Goal: Information Seeking & Learning: Learn about a topic

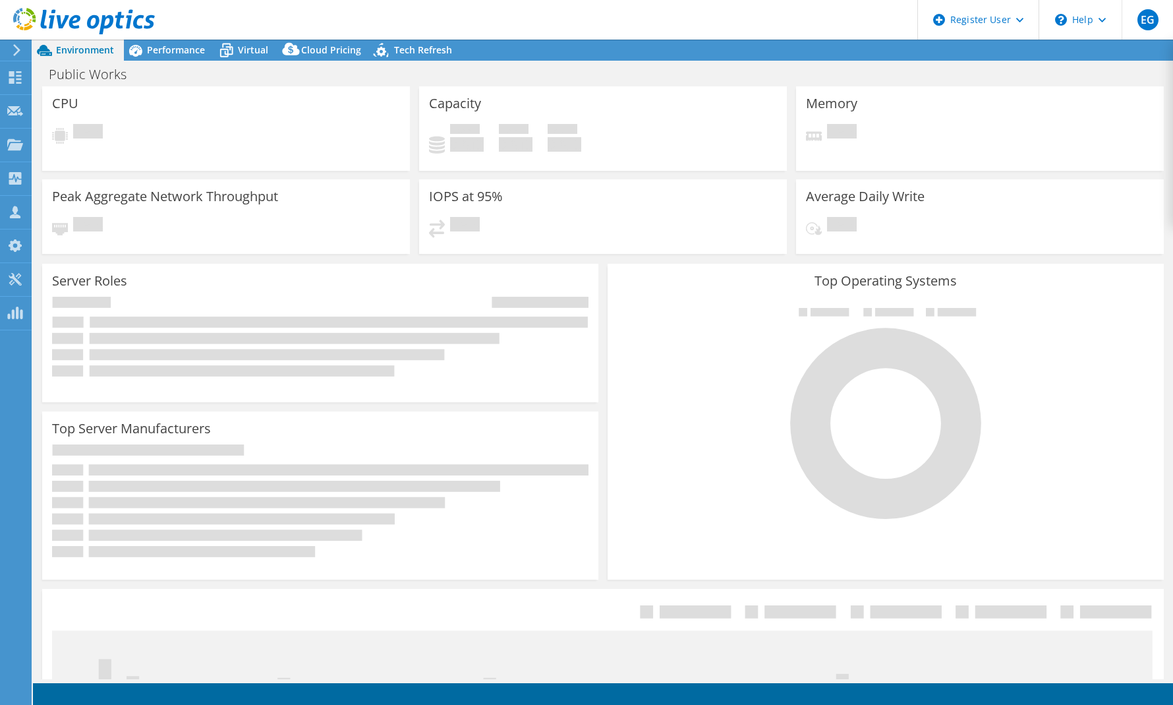
select select "USD"
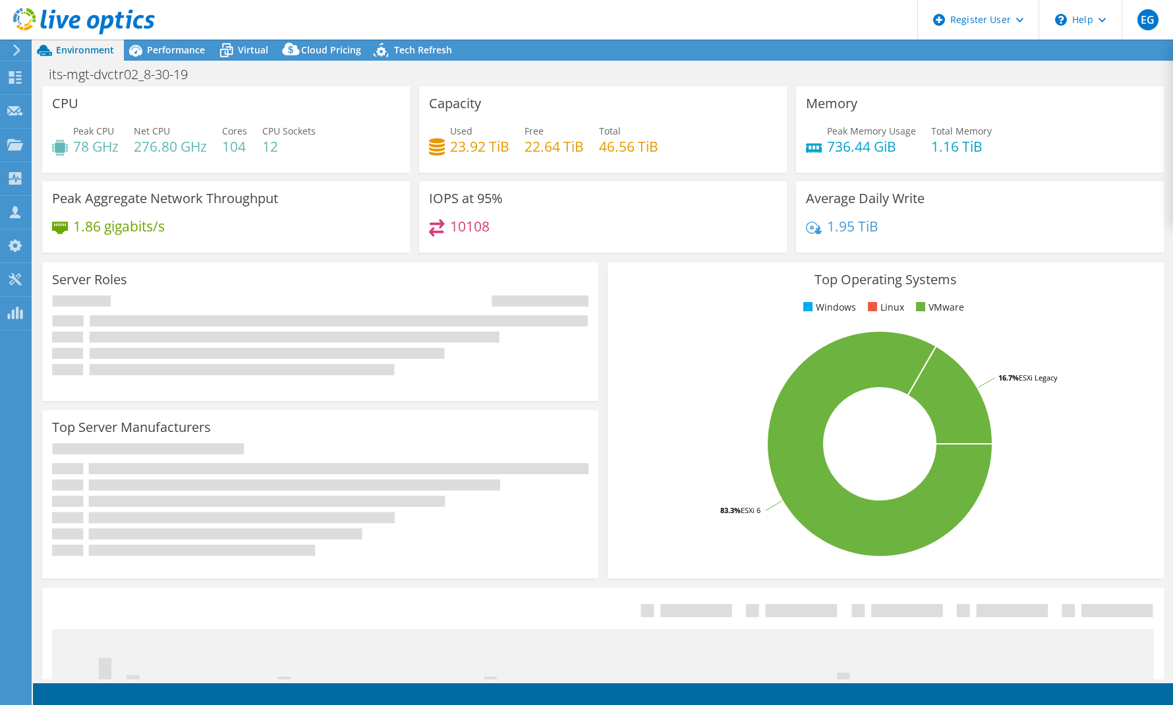
select select "USD"
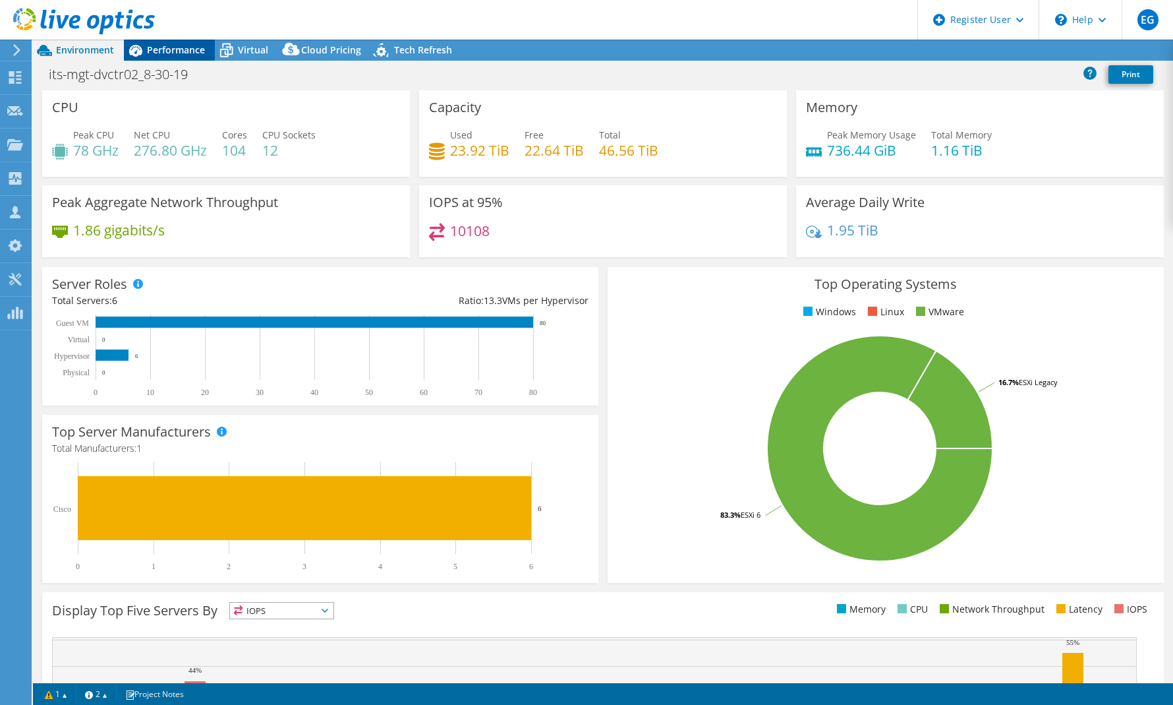
click at [192, 49] on span "Performance" at bounding box center [176, 50] width 58 height 13
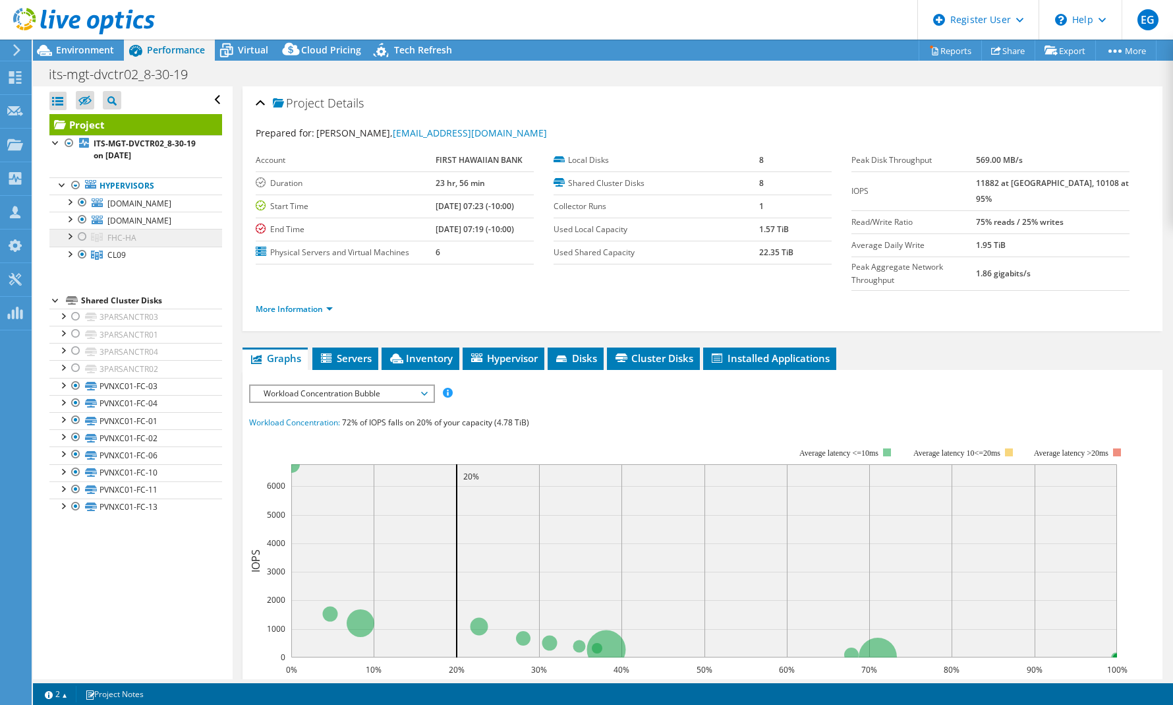
click at [125, 243] on span "FHC-HA" at bounding box center [121, 237] width 29 height 11
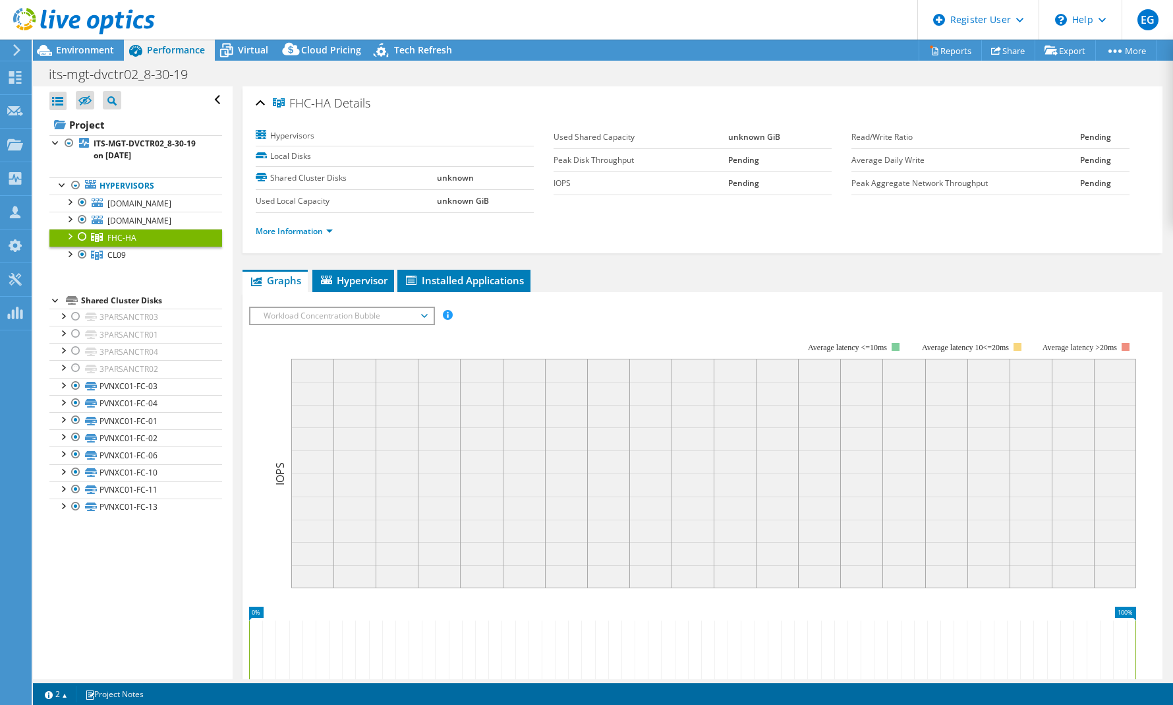
click at [73, 242] on div at bounding box center [69, 235] width 13 height 13
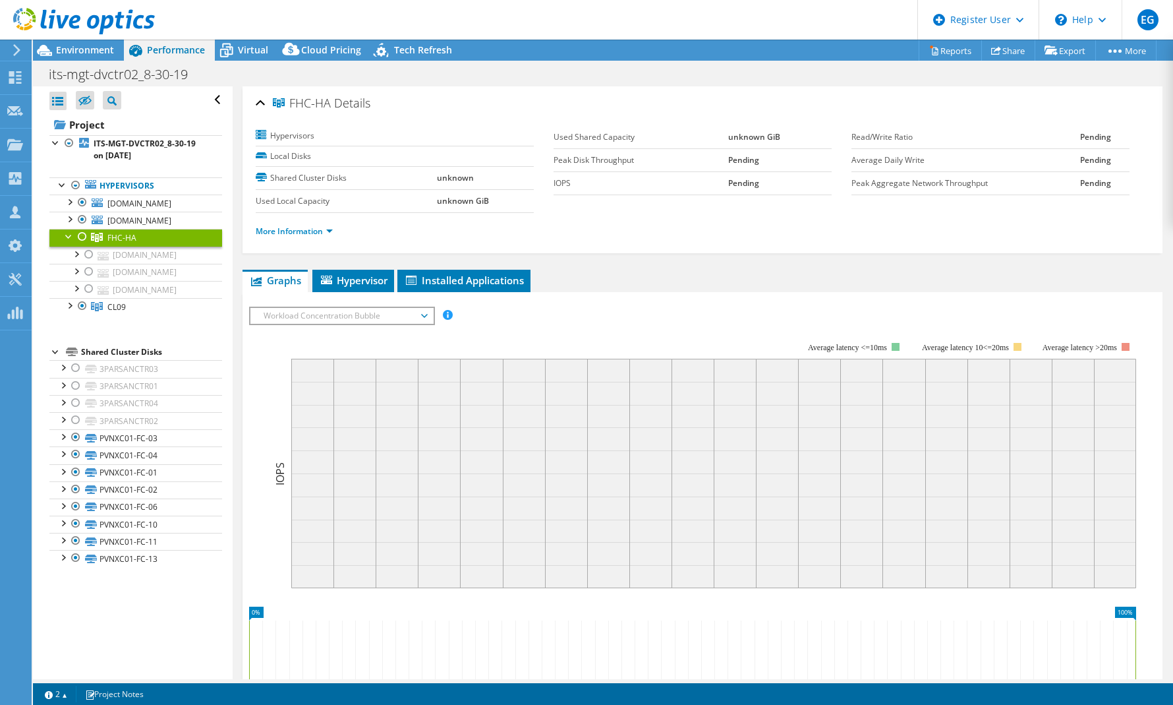
click at [73, 242] on div at bounding box center [69, 235] width 13 height 13
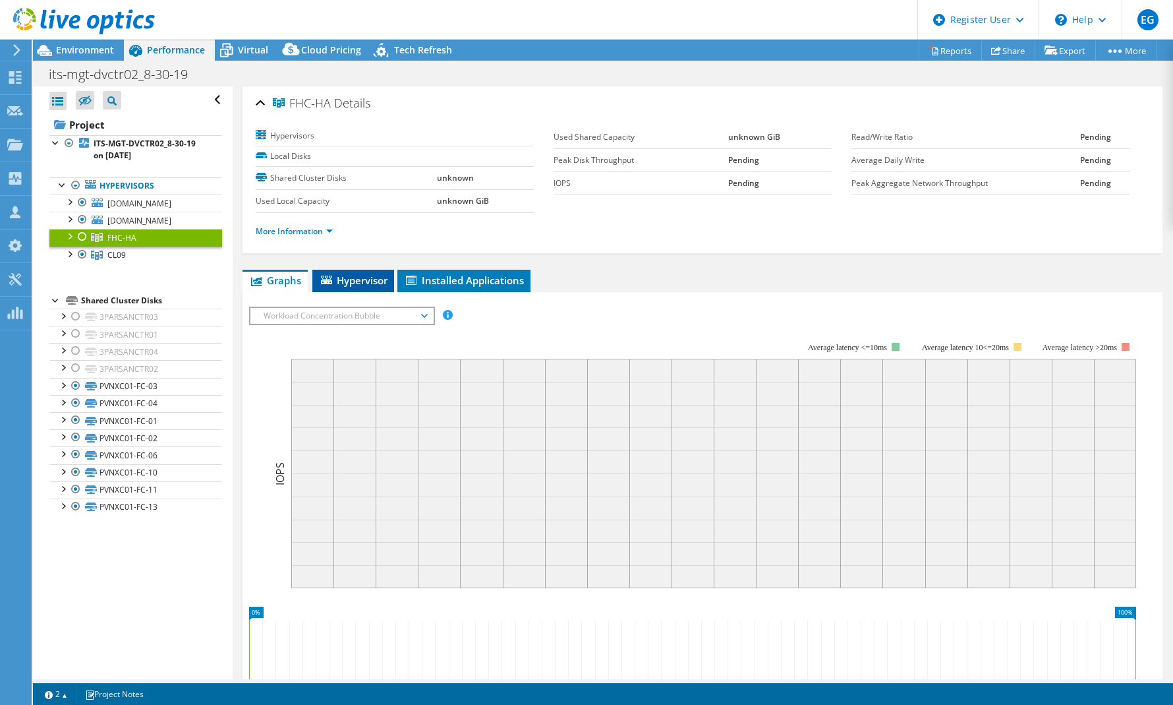
click at [372, 284] on span "Hypervisor" at bounding box center [353, 280] width 69 height 13
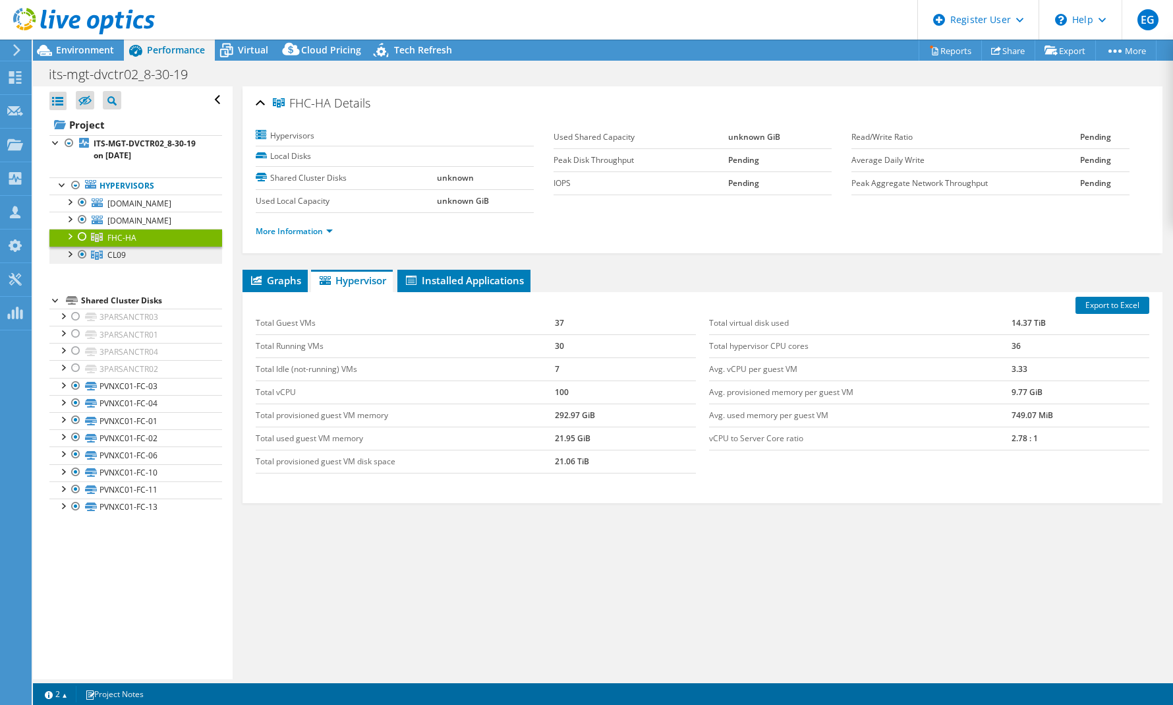
click at [146, 264] on link "CL09" at bounding box center [135, 255] width 173 height 17
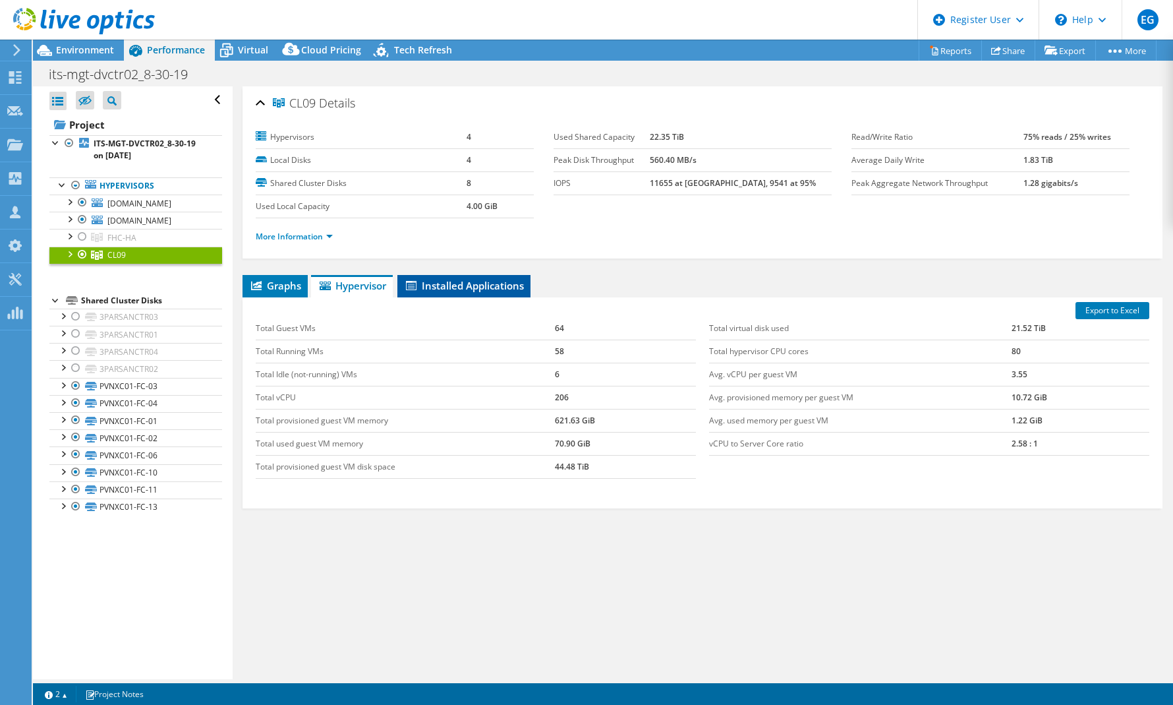
click at [471, 286] on span "Installed Applications" at bounding box center [464, 285] width 120 height 13
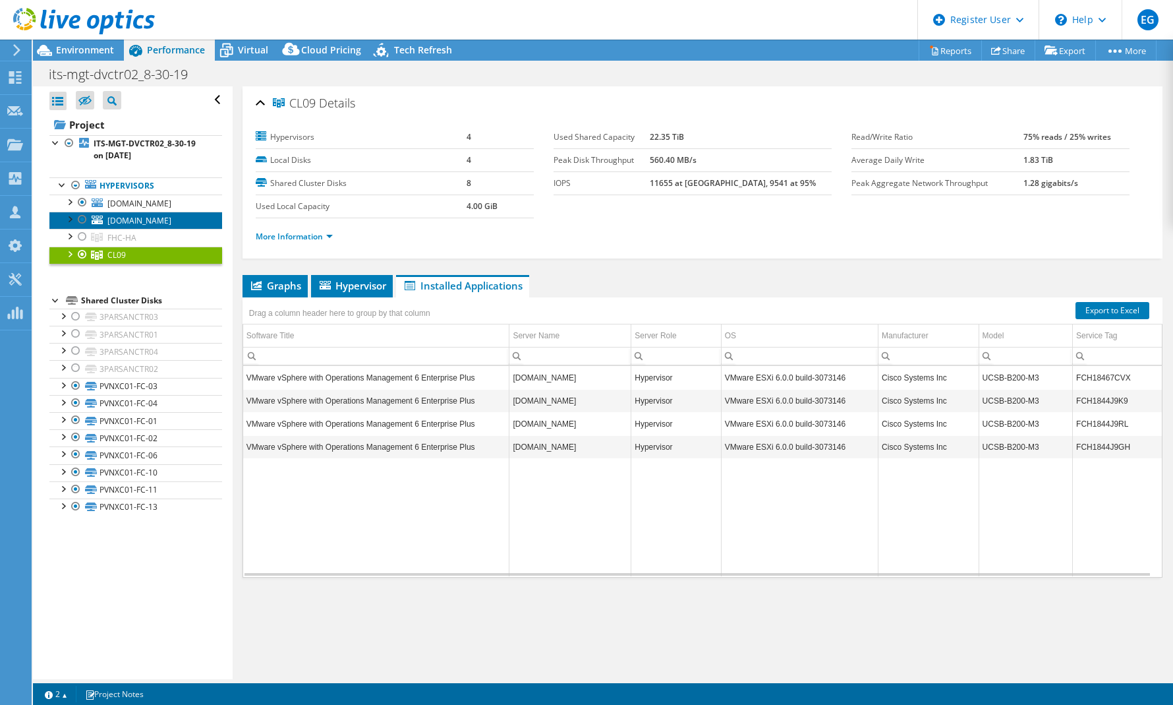
click at [173, 229] on link "osd-vmx-lkboxp1.fhb.net" at bounding box center [135, 220] width 173 height 17
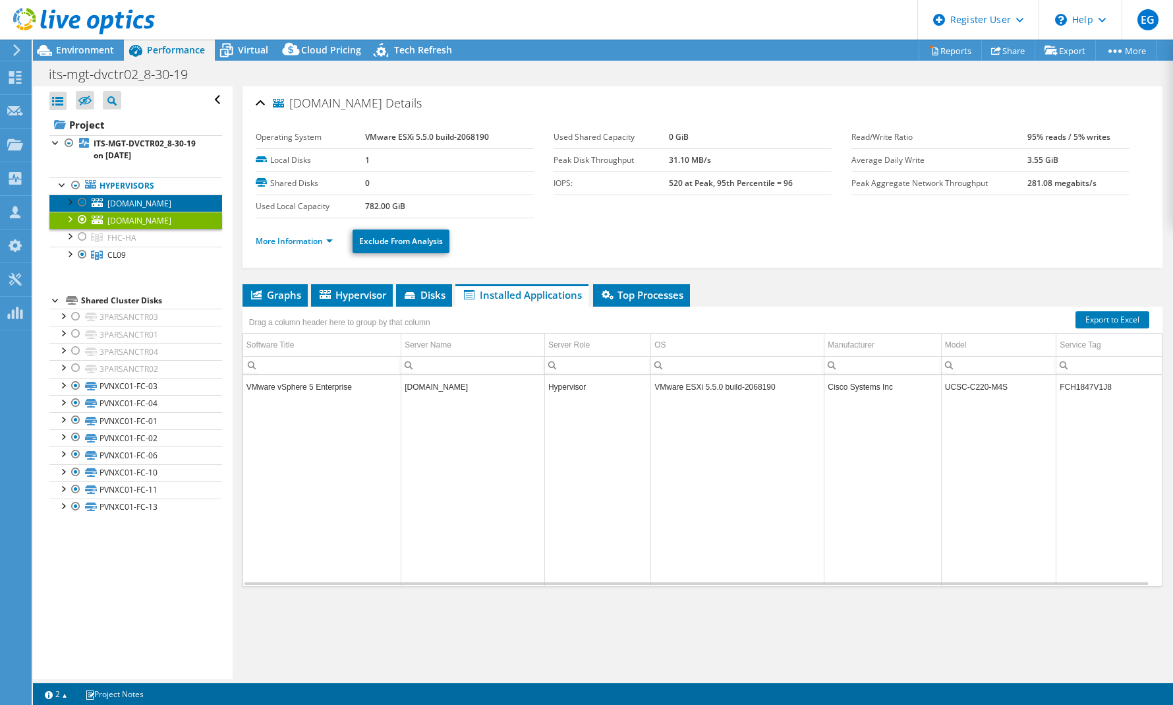
click at [171, 212] on link "its-amp-exmgt02.fhb.net" at bounding box center [135, 202] width 173 height 17
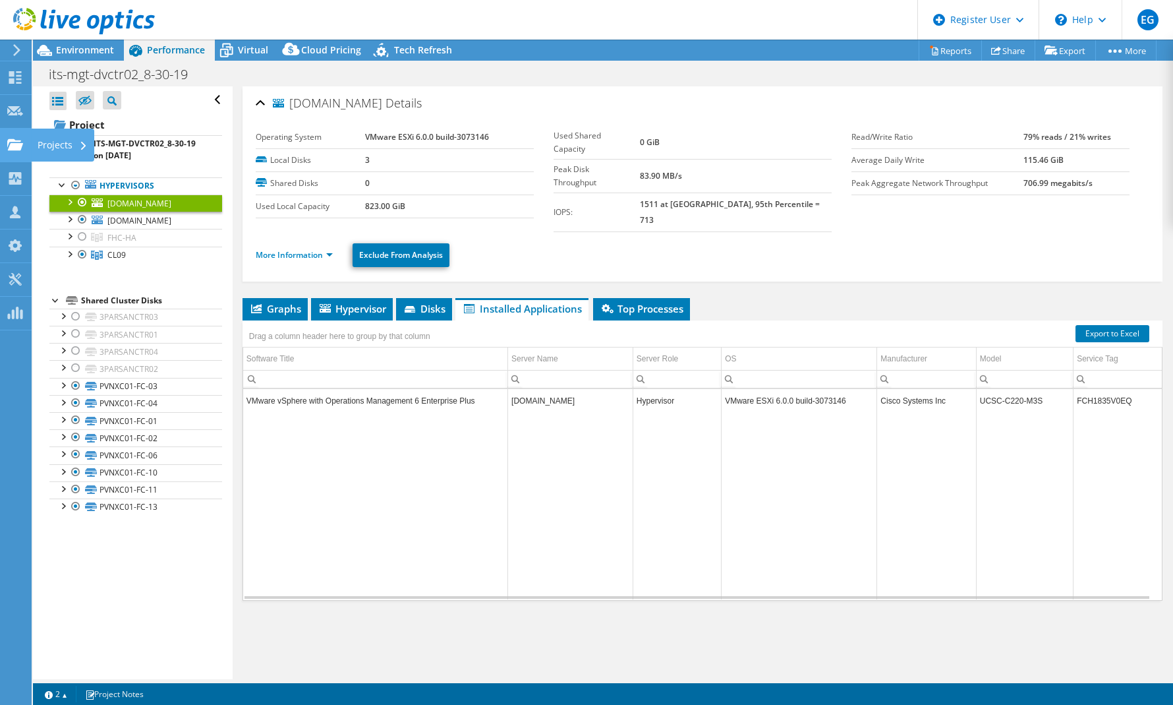
click at [63, 147] on div "Projects" at bounding box center [62, 145] width 63 height 33
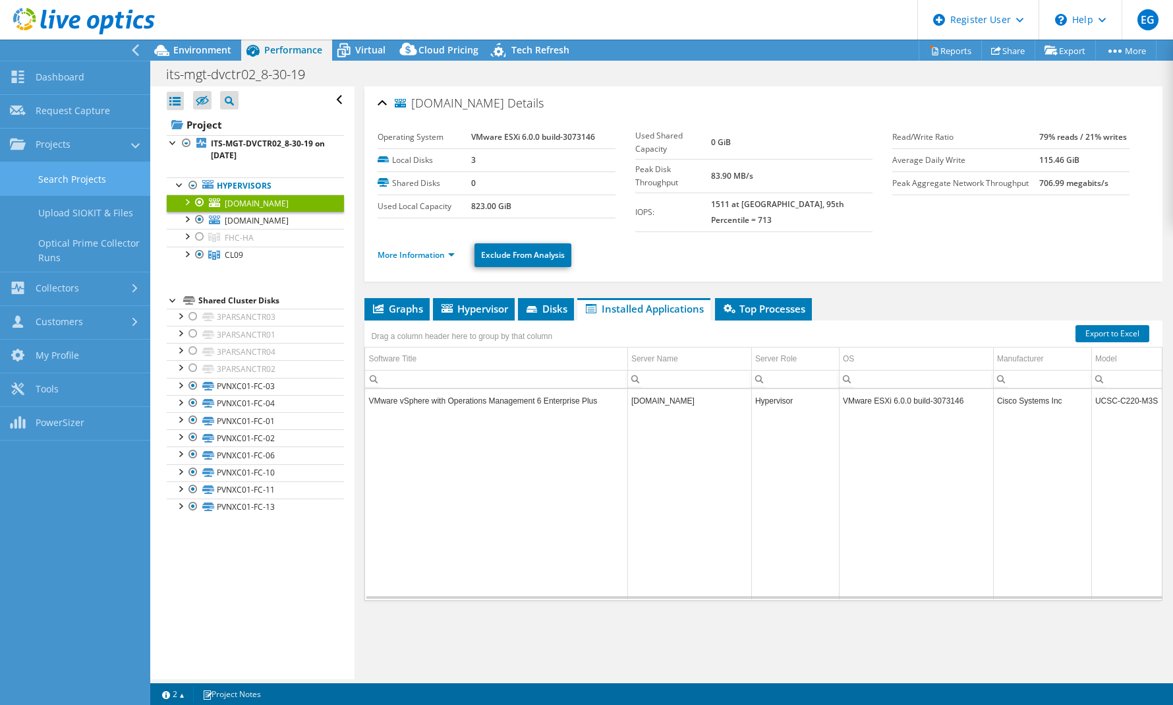
click at [87, 169] on link "Search Projects" at bounding box center [75, 179] width 150 height 34
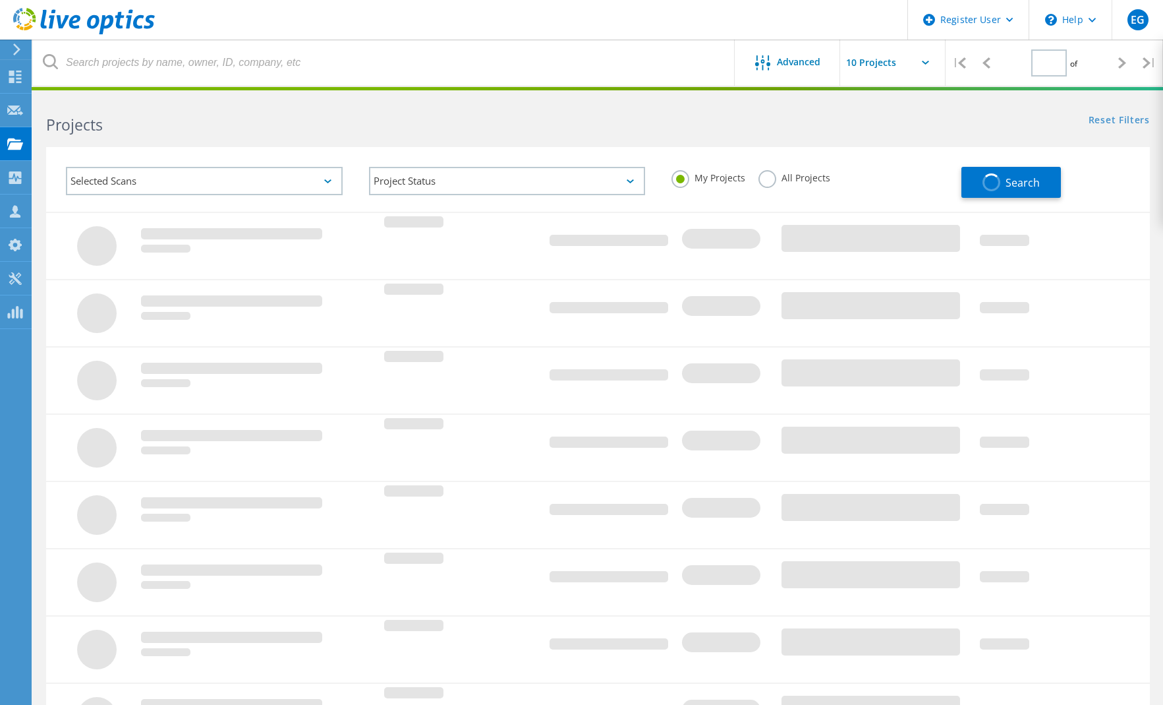
type input "1"
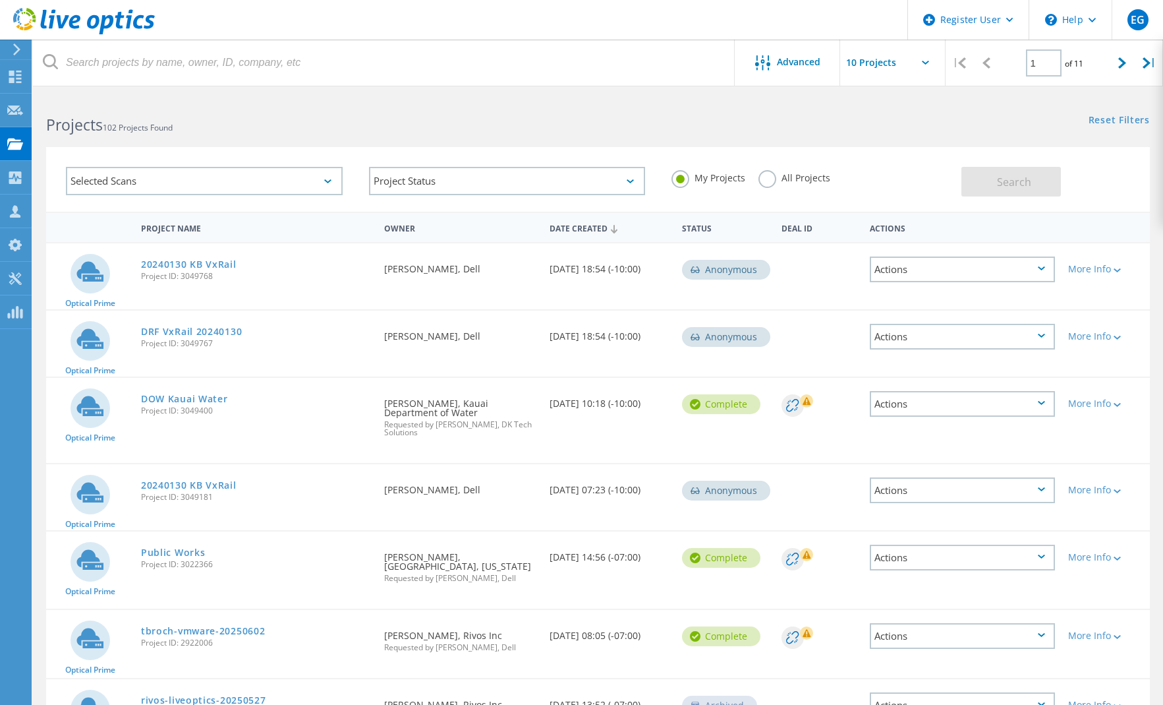
click at [771, 183] on label "All Projects" at bounding box center [795, 176] width 72 height 13
click at [0, 0] on input "All Projects" at bounding box center [0, 0] width 0 height 0
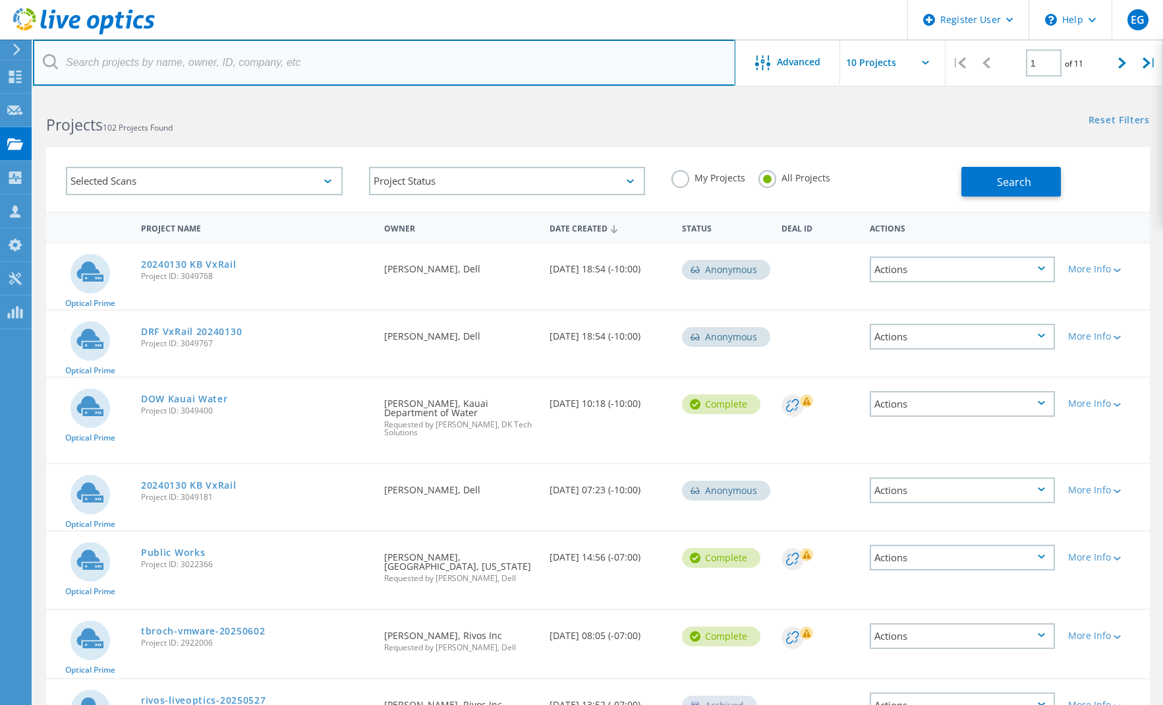
click at [260, 73] on input "text" at bounding box center [384, 63] width 703 height 46
type input "fhb.com"
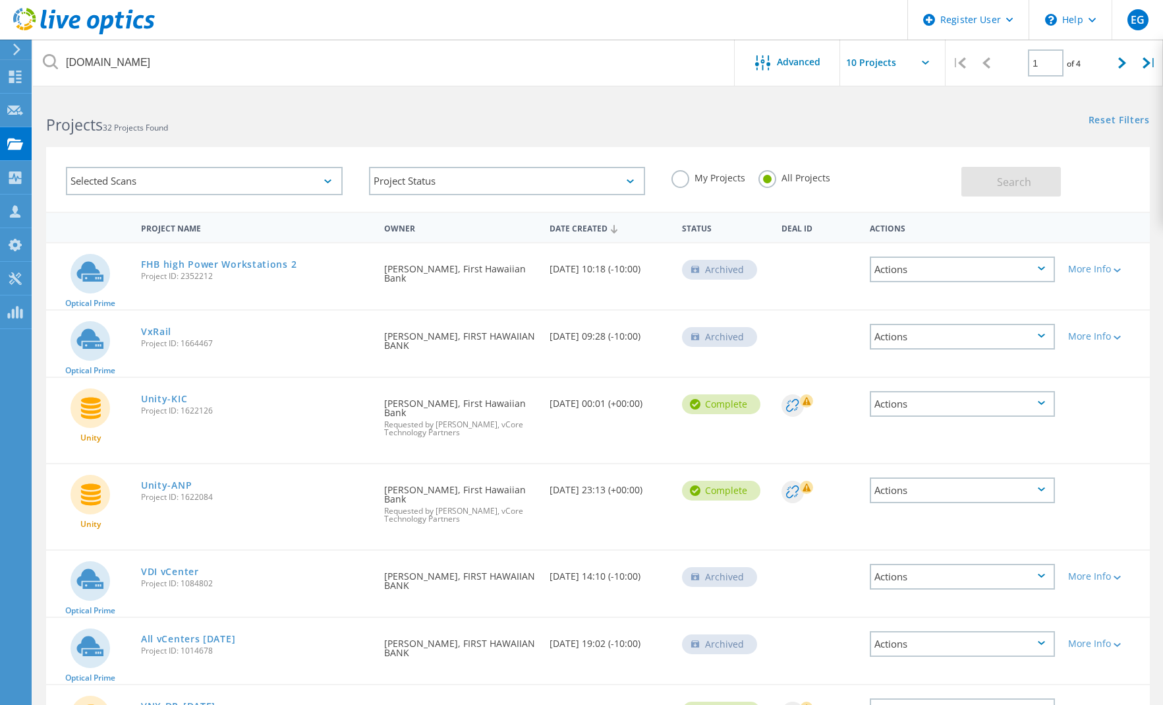
click at [428, 102] on div "Projects 32 Projects Found" at bounding box center [315, 113] width 565 height 35
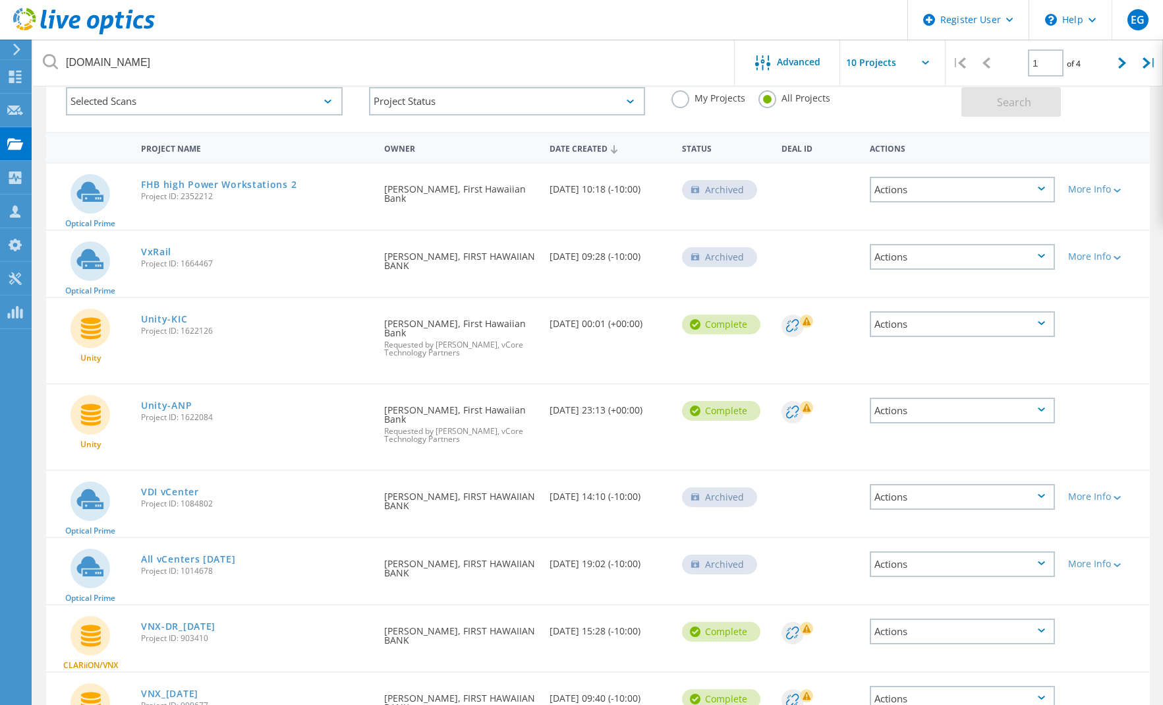
scroll to position [80, 0]
drag, startPoint x: 278, startPoint y: 546, endPoint x: 188, endPoint y: 542, distance: 90.4
click at [187, 542] on div "All vCenters 3-13-20 Project ID: 1014678" at bounding box center [255, 562] width 243 height 50
drag, startPoint x: 188, startPoint y: 542, endPoint x: 305, endPoint y: 542, distance: 117.3
click at [305, 542] on div "All vCenters 3-13-20 Project ID: 1014678" at bounding box center [255, 562] width 243 height 50
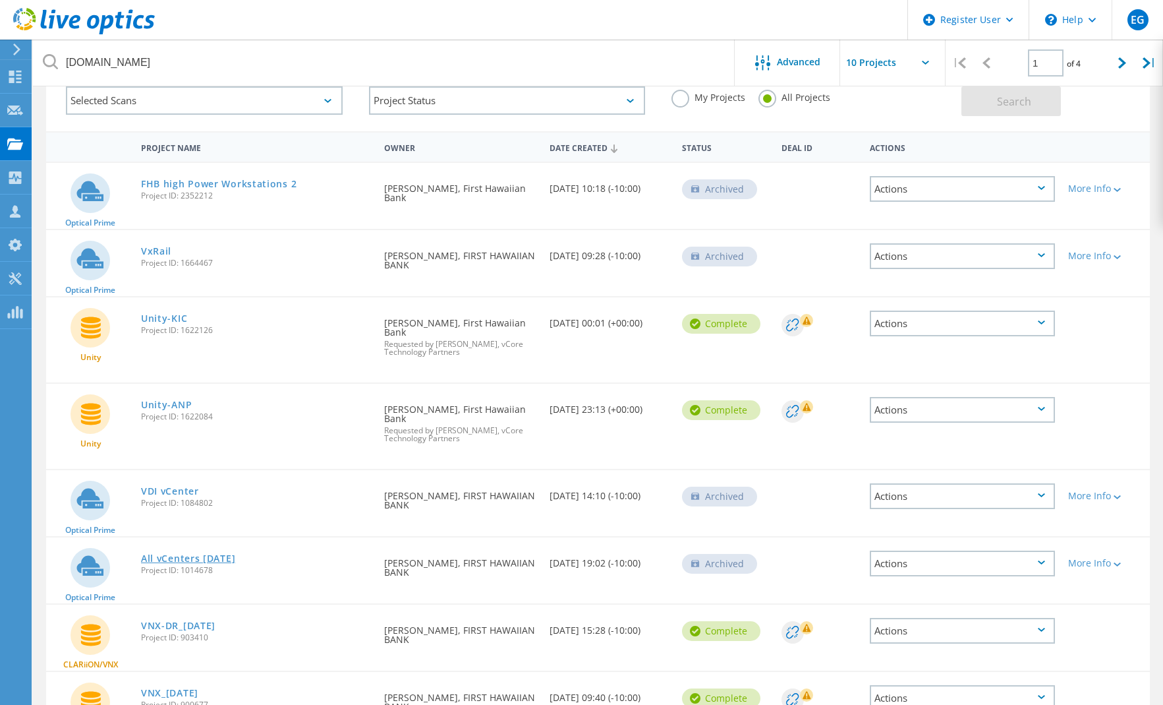
click at [216, 554] on link "All vCenters [DATE]" at bounding box center [188, 558] width 94 height 9
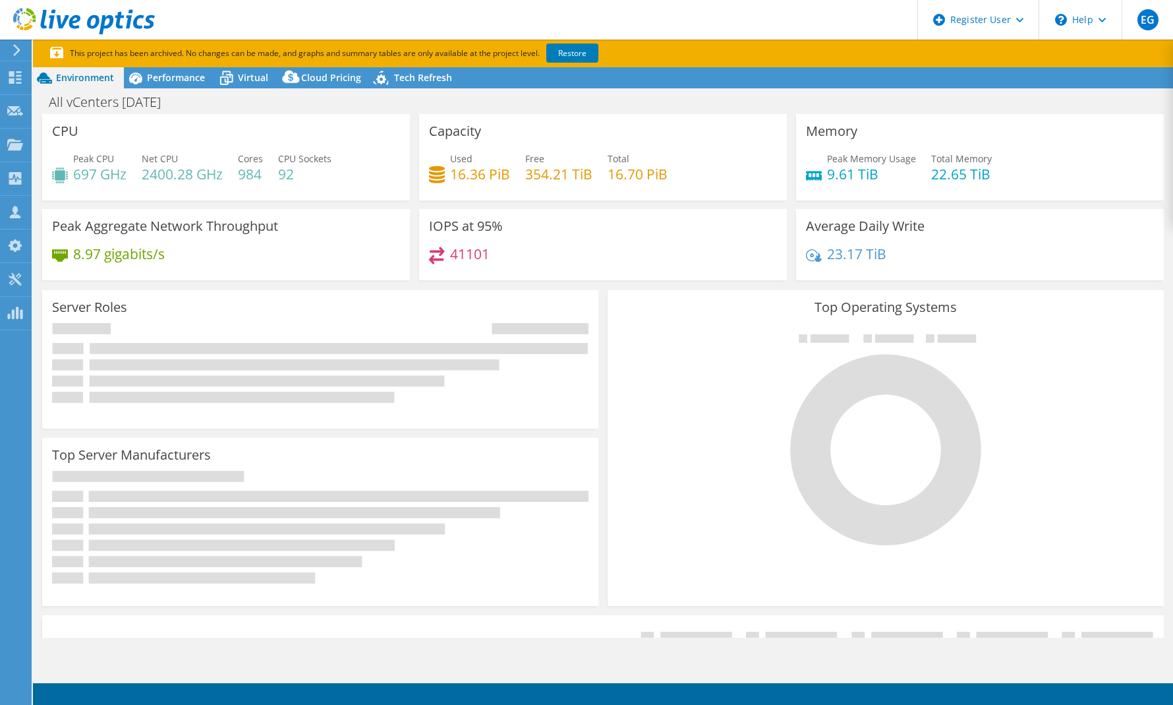
select select "USEast"
select select "USD"
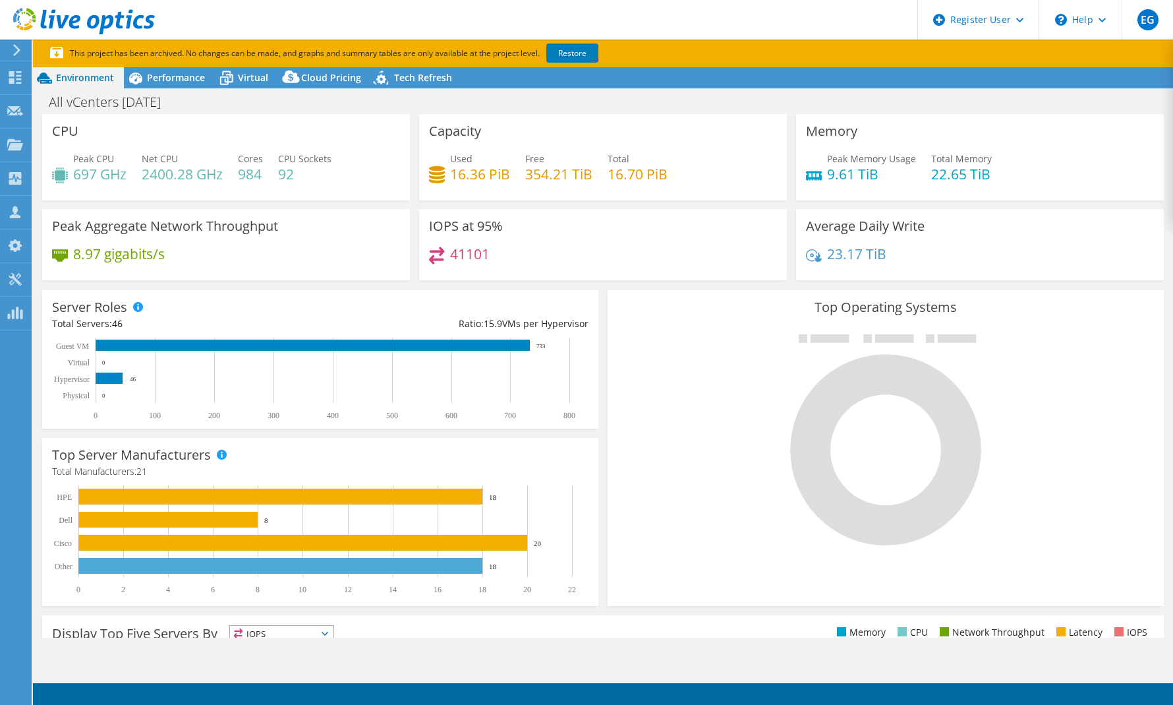
click at [659, 284] on div "IOPS at 95% 41101" at bounding box center [603, 249] width 377 height 80
click at [163, 80] on span "Performance" at bounding box center [176, 77] width 58 height 13
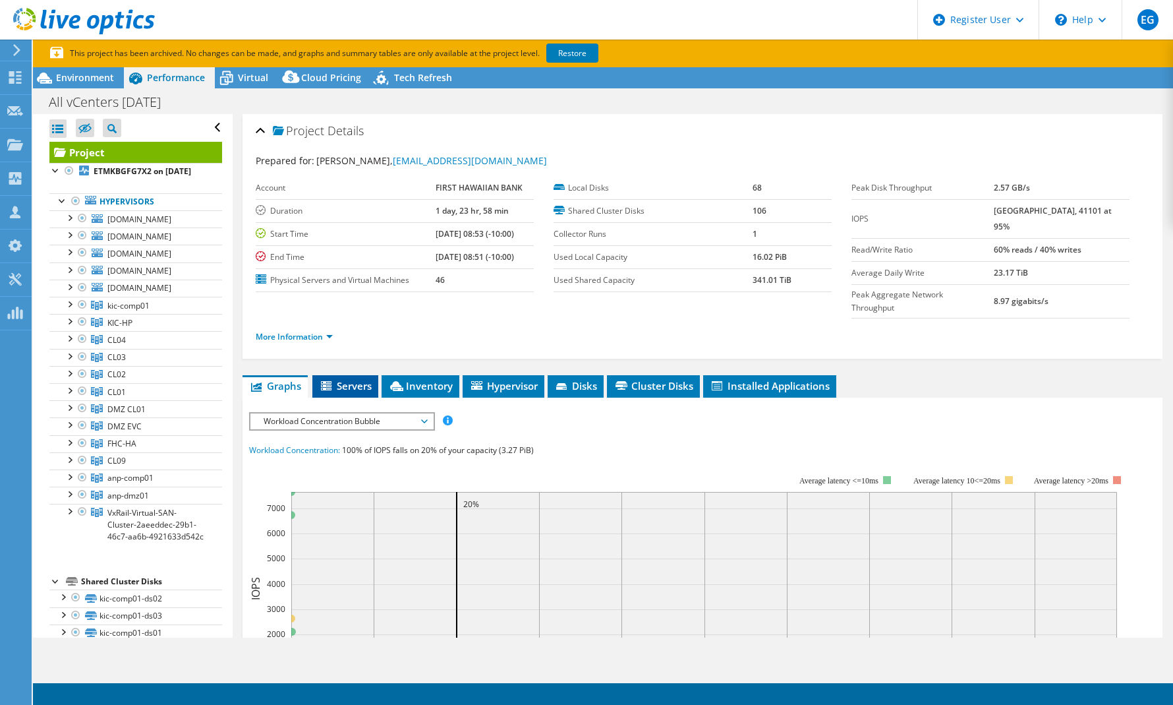
drag, startPoint x: 345, startPoint y: 364, endPoint x: 354, endPoint y: 364, distance: 9.2
click at [345, 379] on span "Servers" at bounding box center [345, 385] width 53 height 13
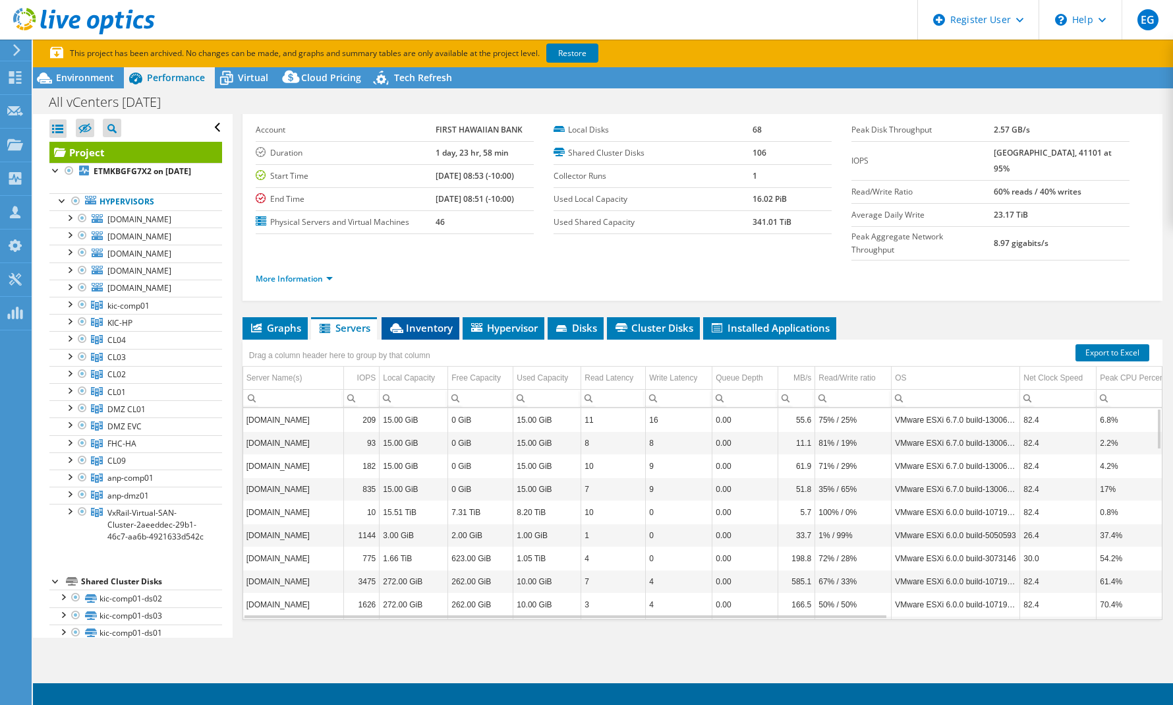
scroll to position [64, 0]
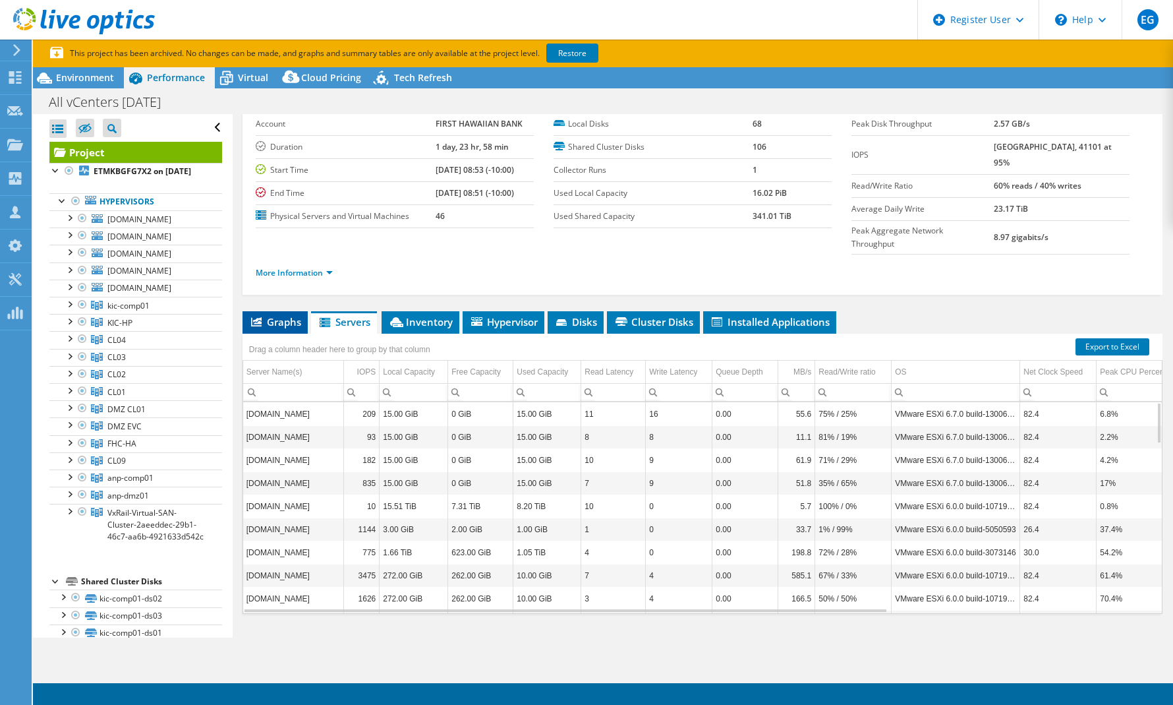
click at [285, 315] on span "Graphs" at bounding box center [275, 321] width 52 height 13
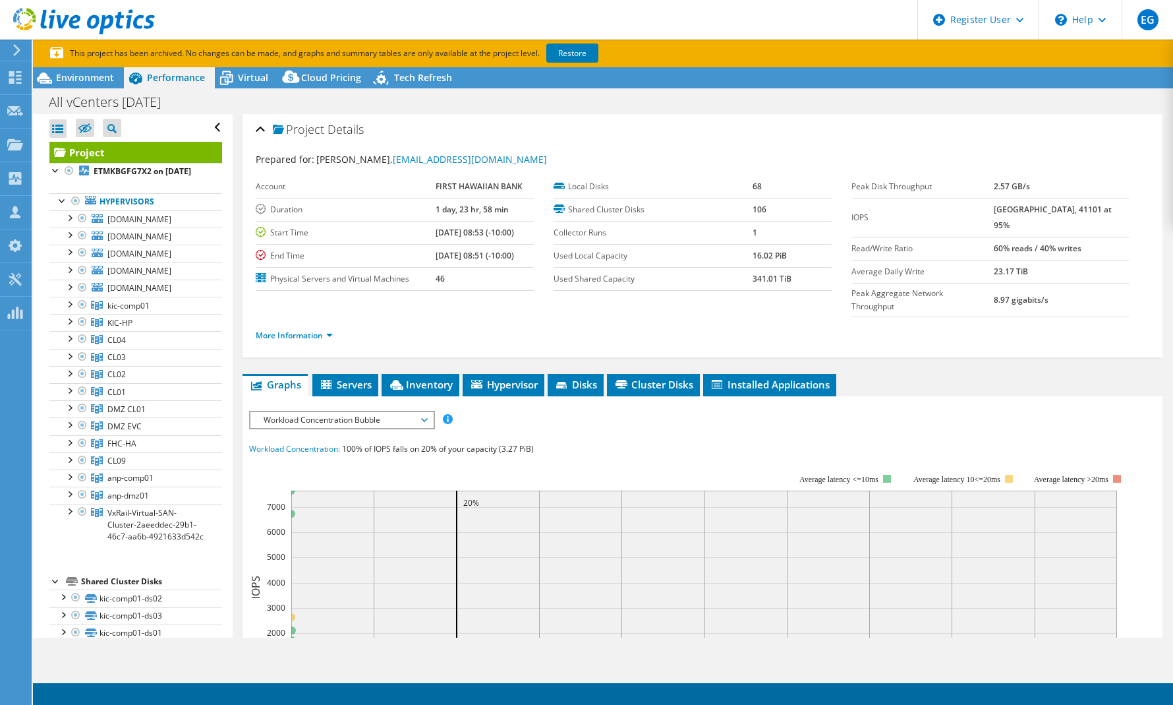
scroll to position [0, 0]
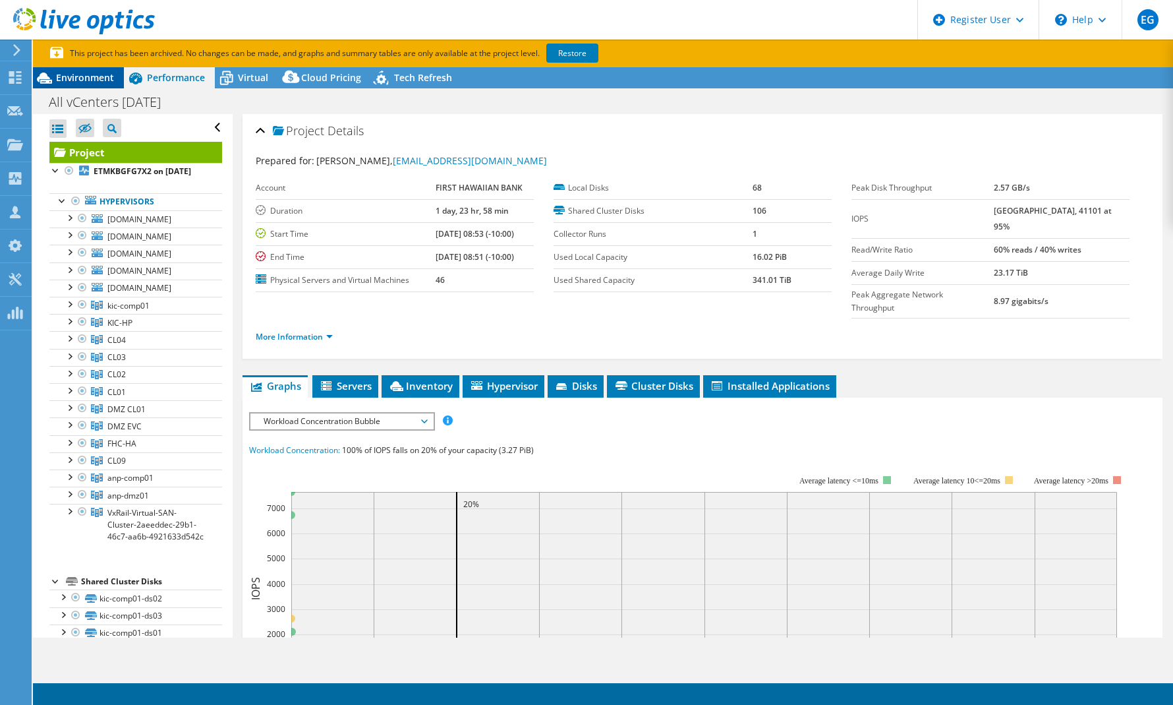
click at [78, 78] on span "Environment" at bounding box center [85, 77] width 58 height 13
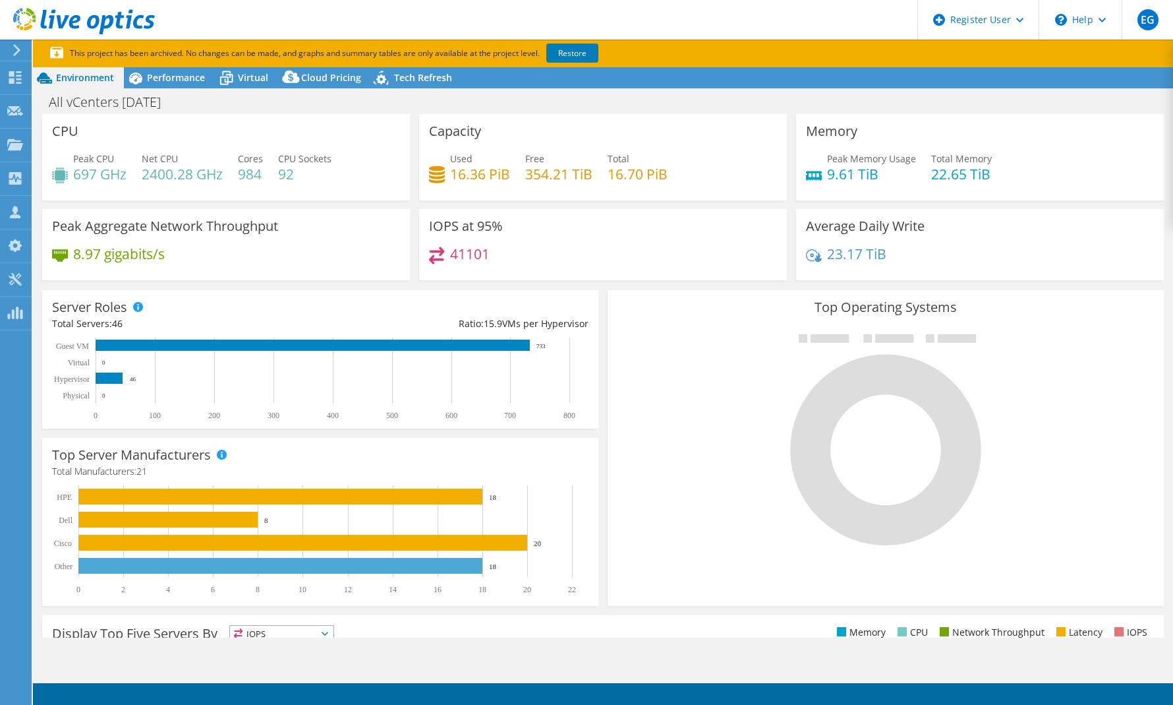
click at [595, 250] on div "41101" at bounding box center [603, 261] width 348 height 28
click at [185, 77] on span "Performance" at bounding box center [176, 77] width 58 height 13
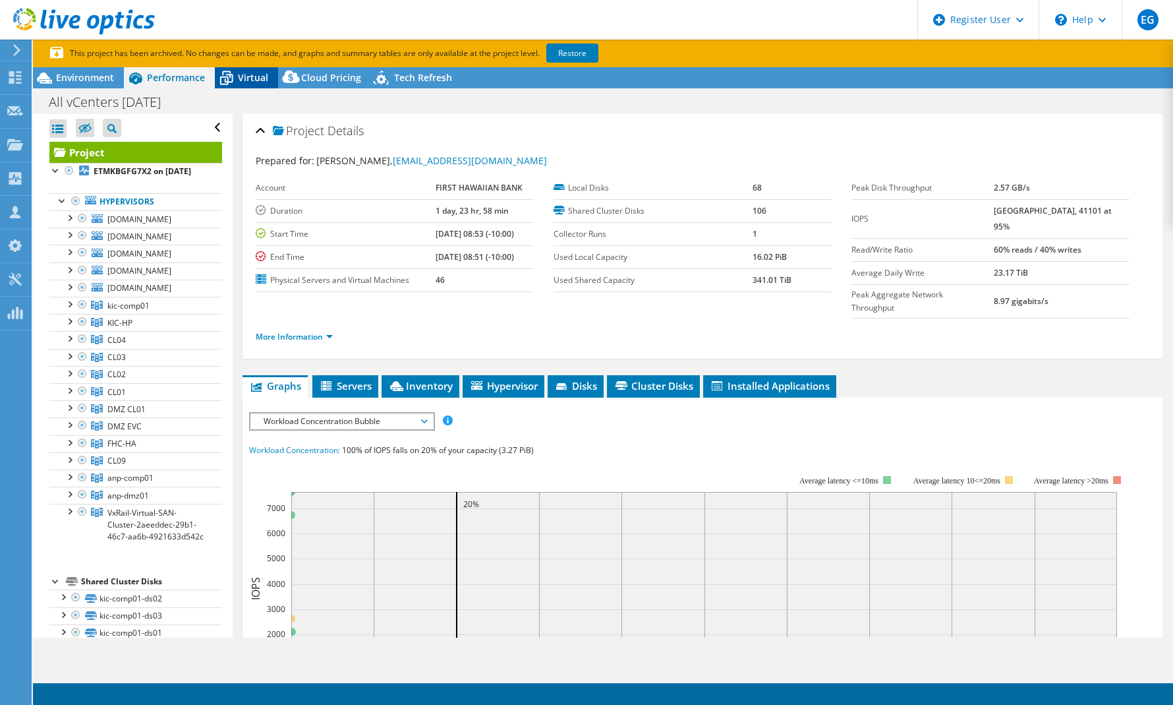
click at [254, 80] on span "Virtual" at bounding box center [253, 77] width 30 height 13
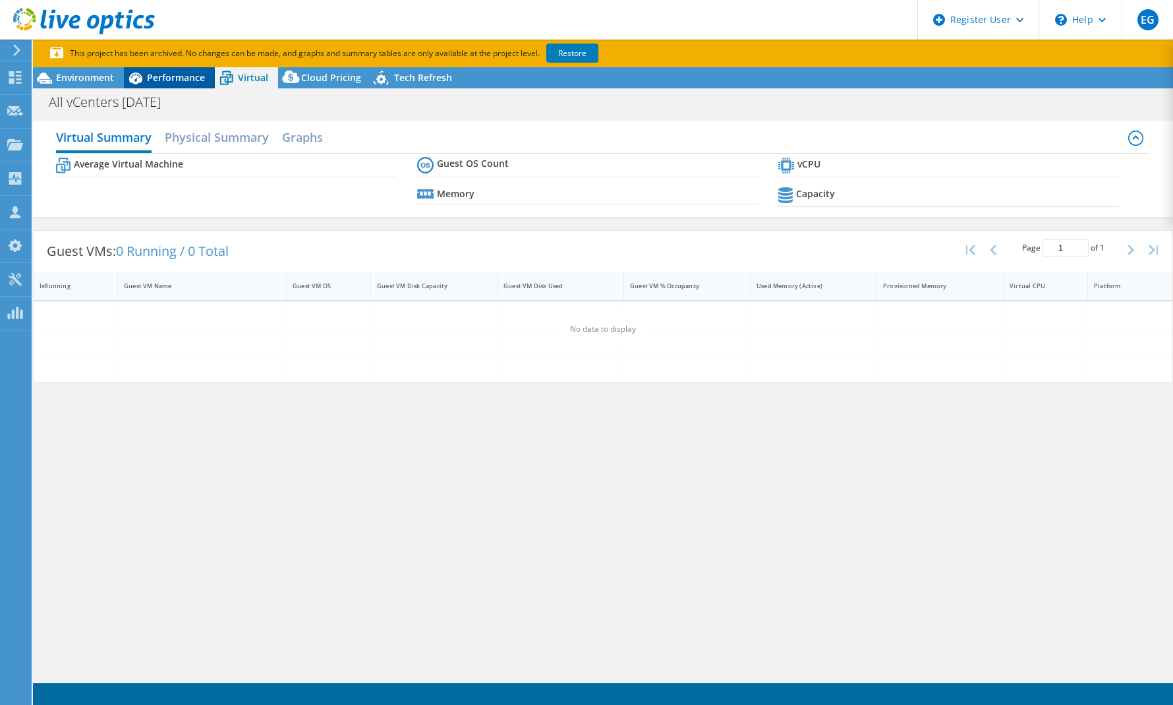
click at [179, 80] on span "Performance" at bounding box center [176, 77] width 58 height 13
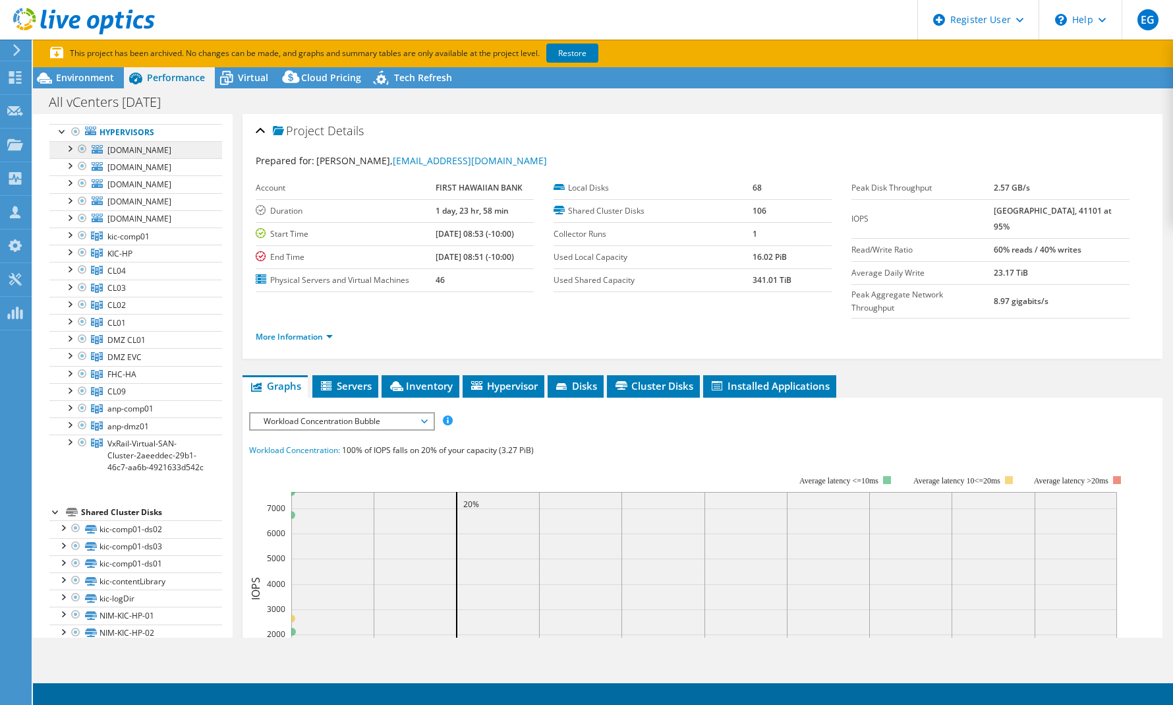
scroll to position [66, 0]
click at [92, 84] on div "Environment" at bounding box center [78, 77] width 91 height 21
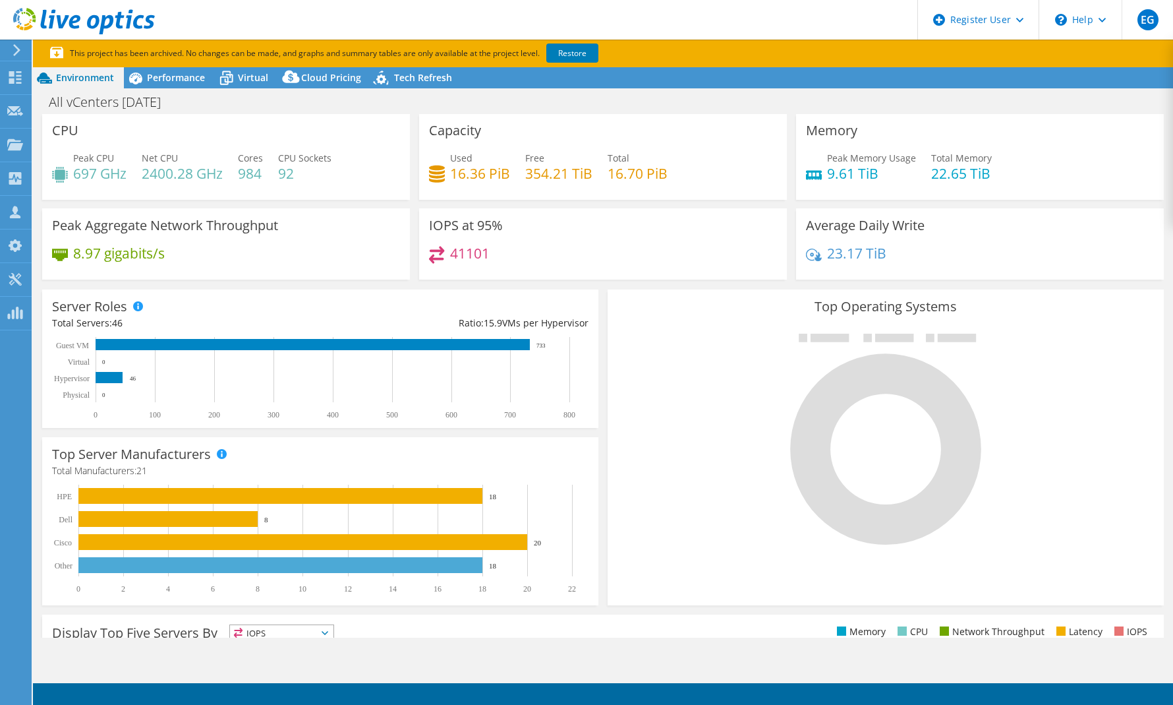
scroll to position [1, 0]
click at [423, 73] on span "Tech Refresh" at bounding box center [423, 77] width 58 height 13
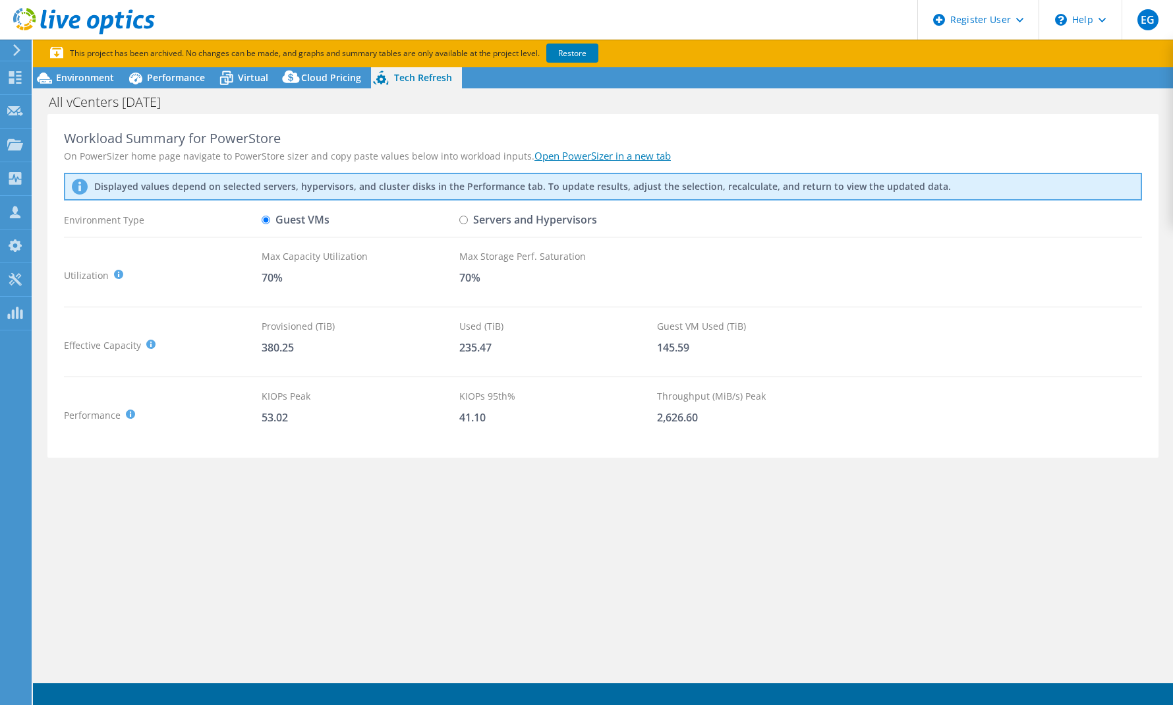
scroll to position [0, 0]
click at [82, 77] on span "Environment" at bounding box center [85, 77] width 58 height 13
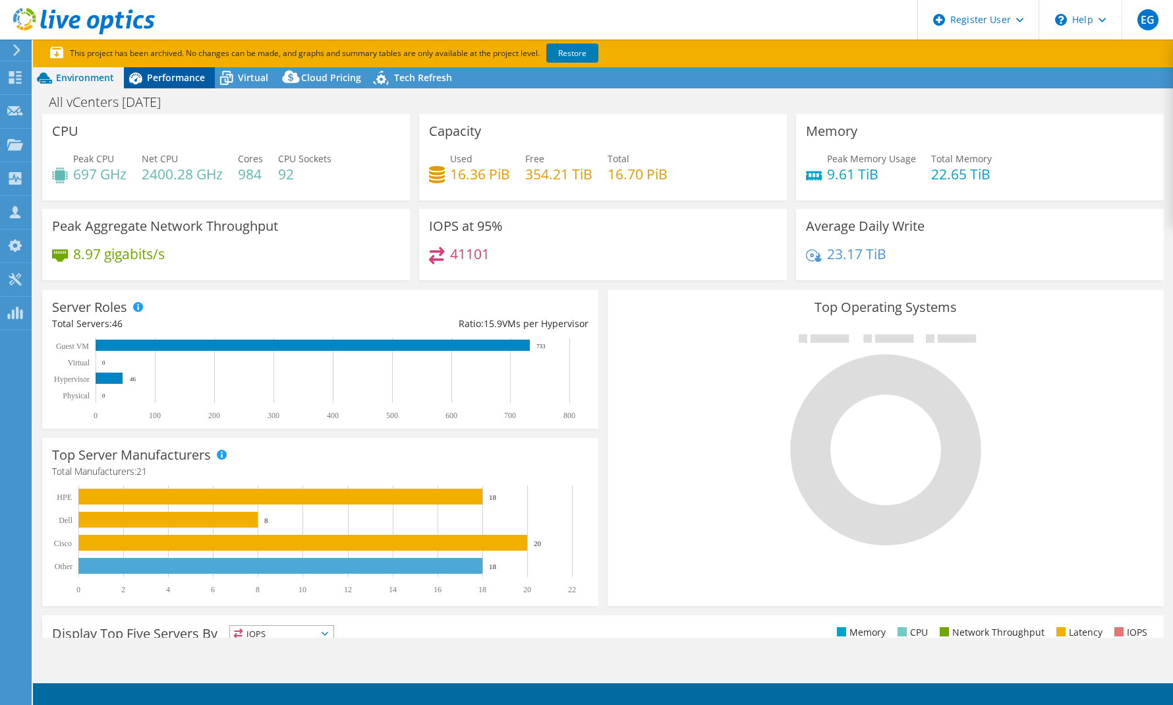
click at [176, 82] on span "Performance" at bounding box center [176, 77] width 58 height 13
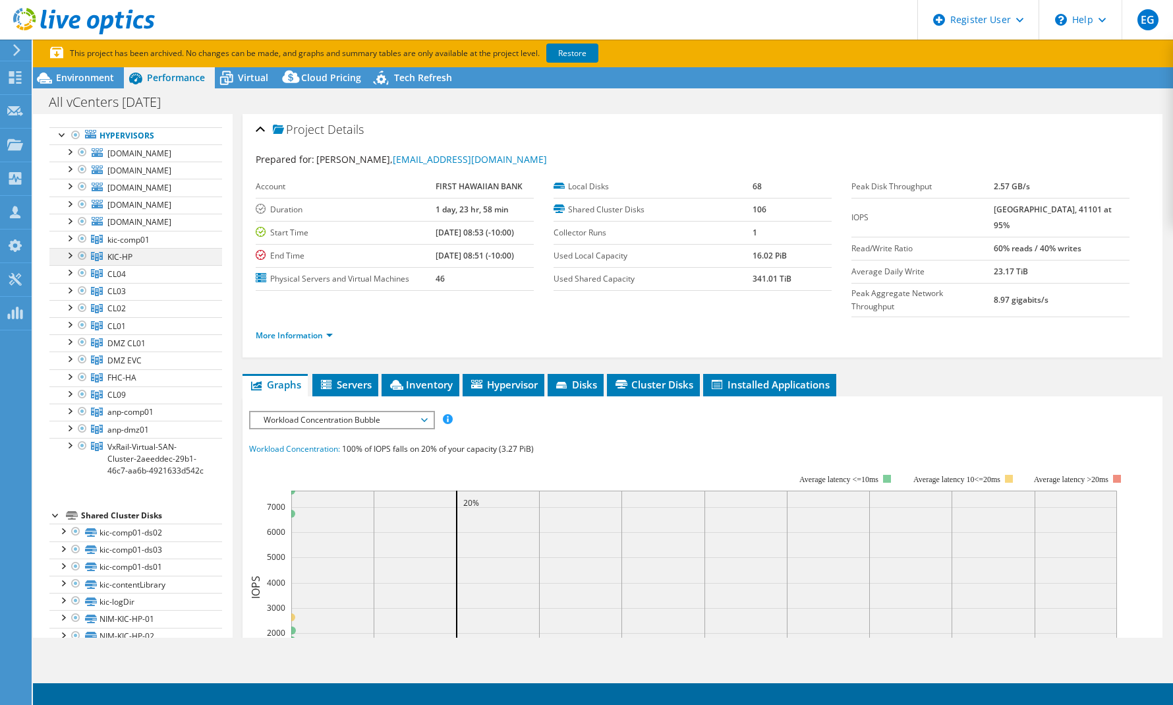
click at [69, 261] on div at bounding box center [69, 254] width 13 height 13
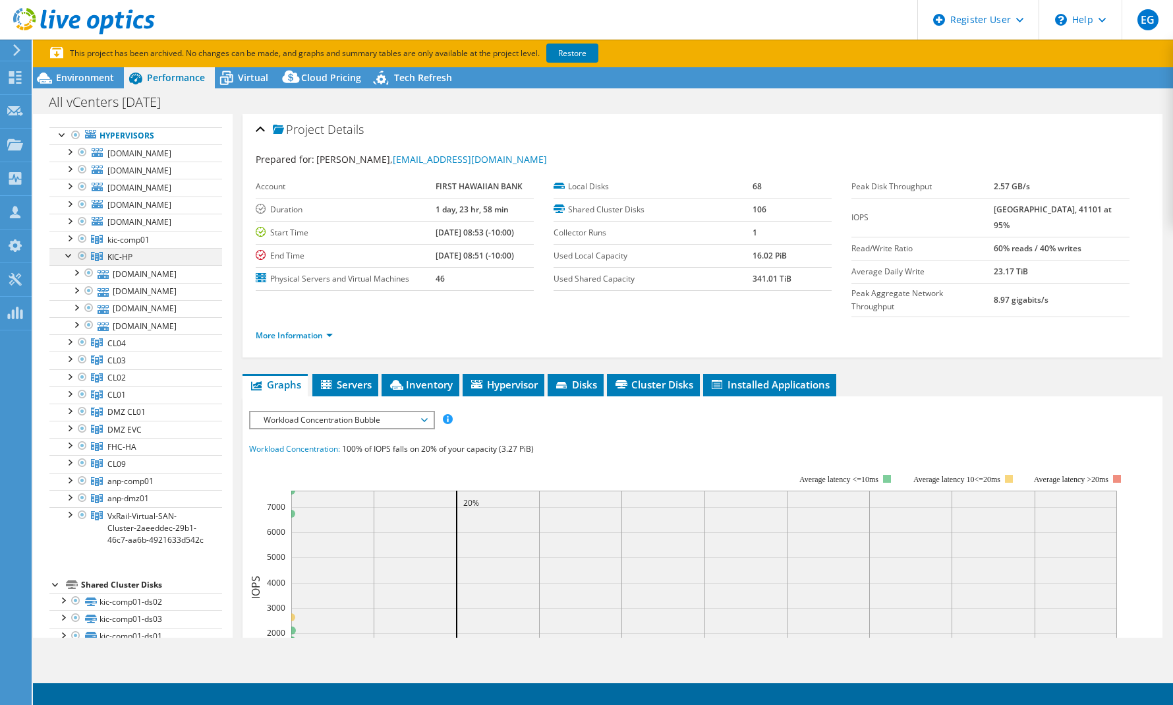
click at [69, 261] on div at bounding box center [69, 254] width 13 height 13
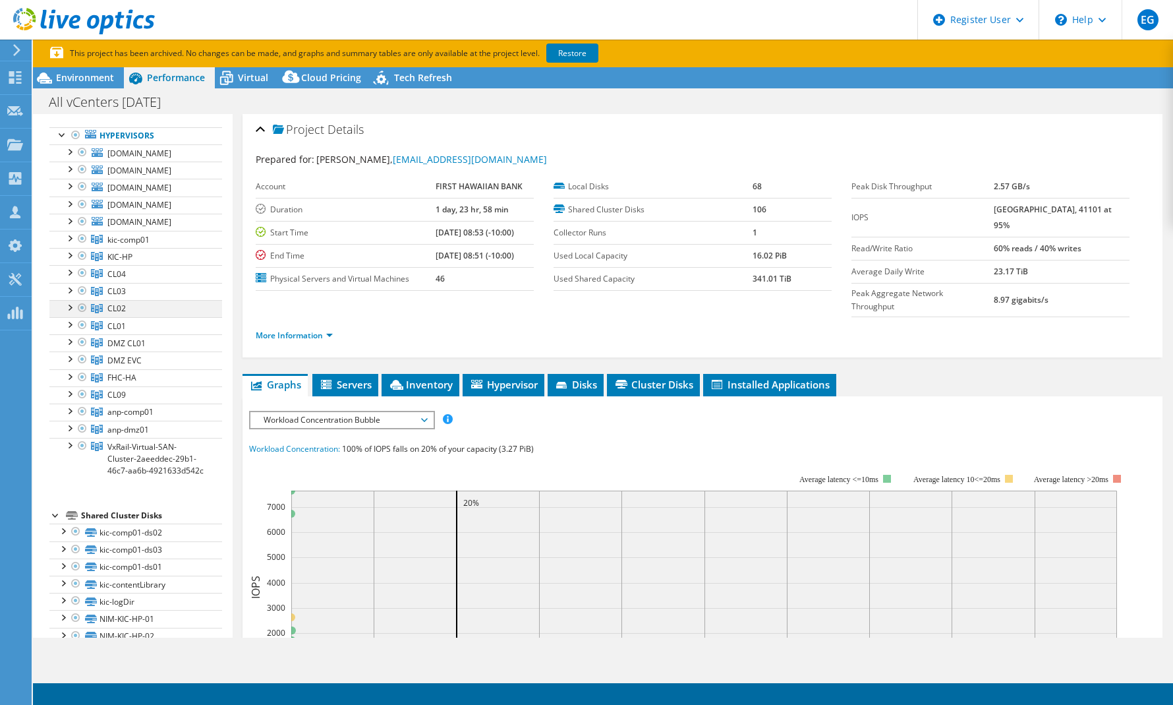
click at [67, 313] on div at bounding box center [69, 306] width 13 height 13
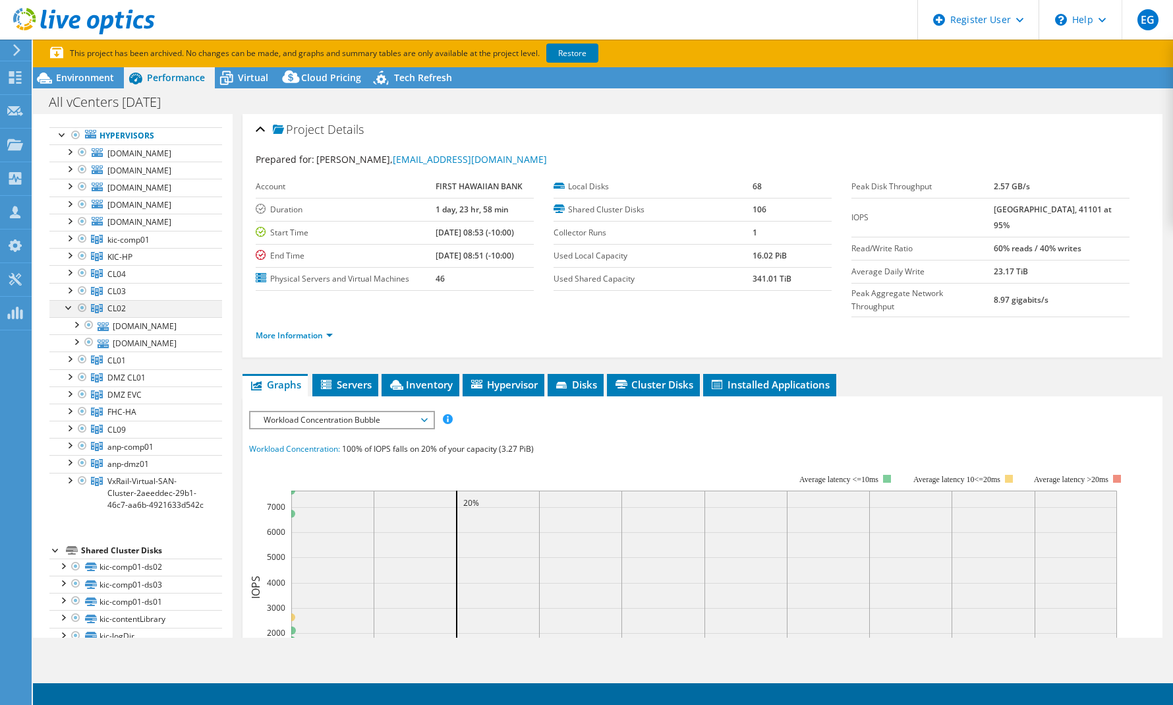
click at [67, 313] on div at bounding box center [69, 306] width 13 height 13
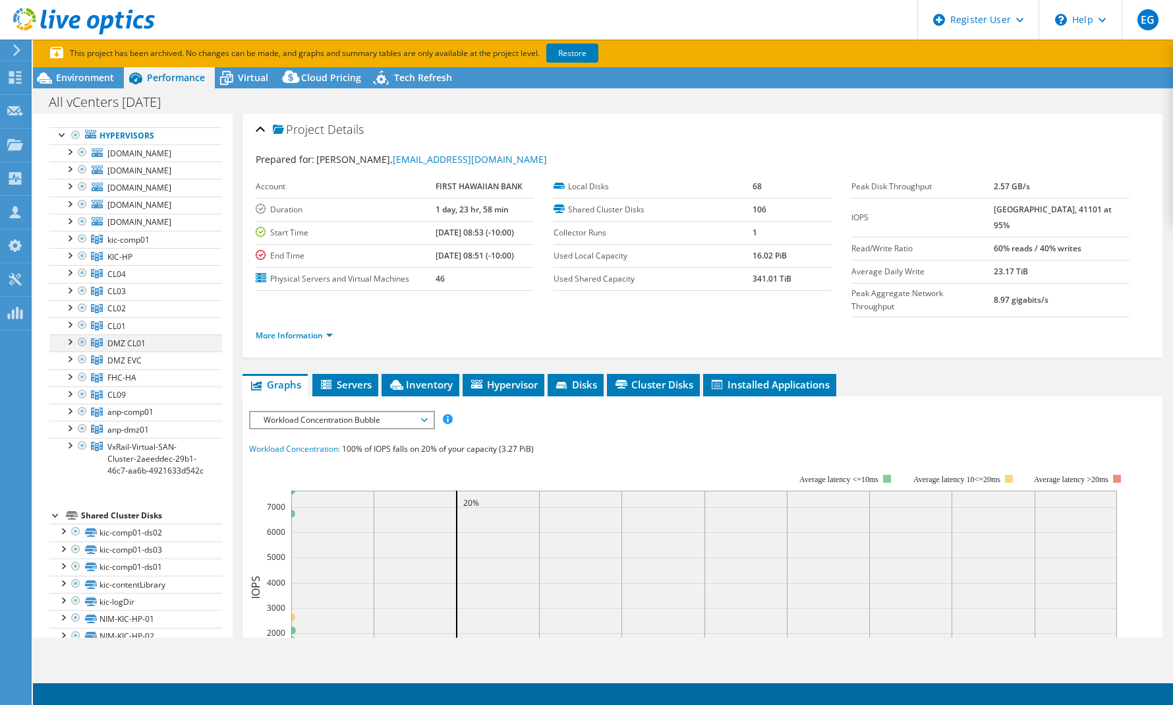
click at [66, 347] on div at bounding box center [69, 340] width 13 height 13
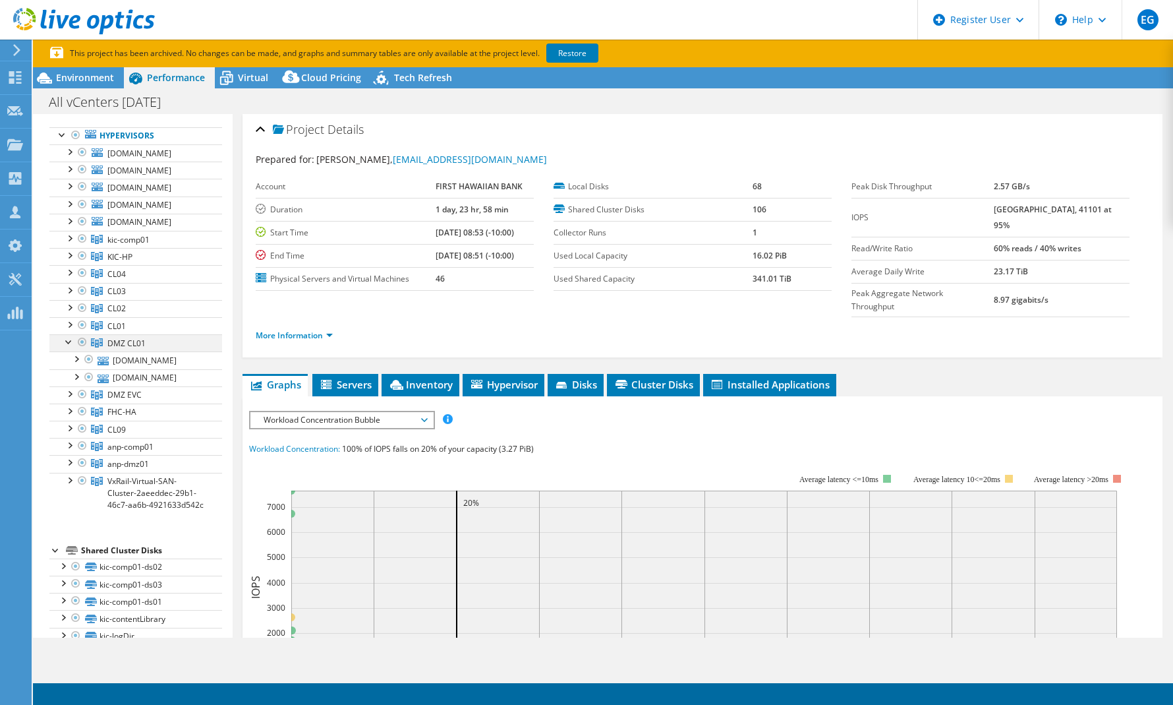
click at [66, 347] on div at bounding box center [69, 340] width 13 height 13
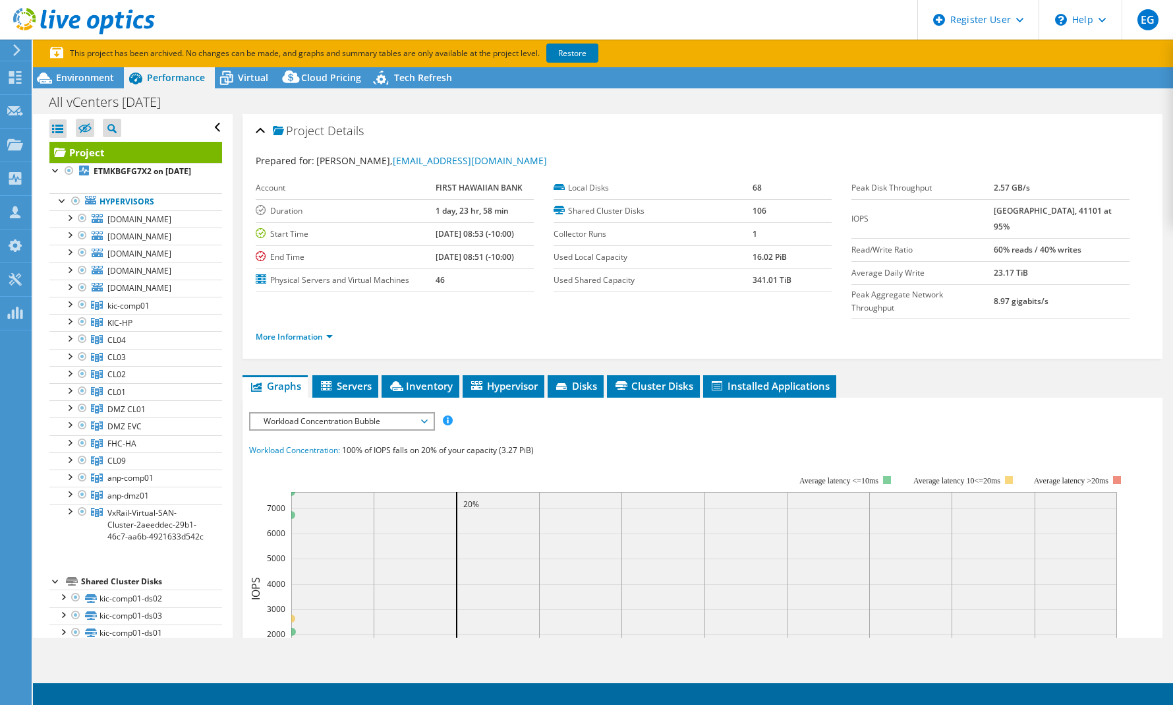
click at [433, 326] on ul "More Information" at bounding box center [703, 335] width 894 height 18
click at [75, 78] on span "Environment" at bounding box center [85, 77] width 58 height 13
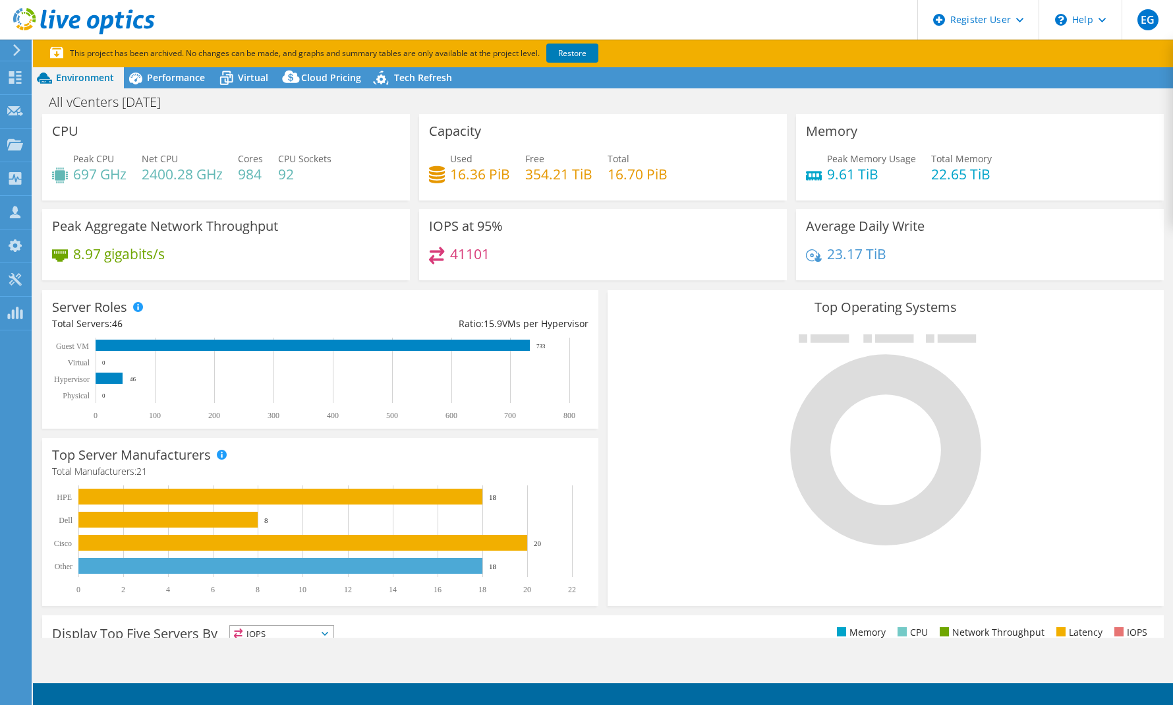
click at [594, 339] on div "Server Roles Physical Servers represent bare metal servers that were targets of…" at bounding box center [321, 359] width 566 height 148
click at [179, 72] on span "Performance" at bounding box center [176, 77] width 58 height 13
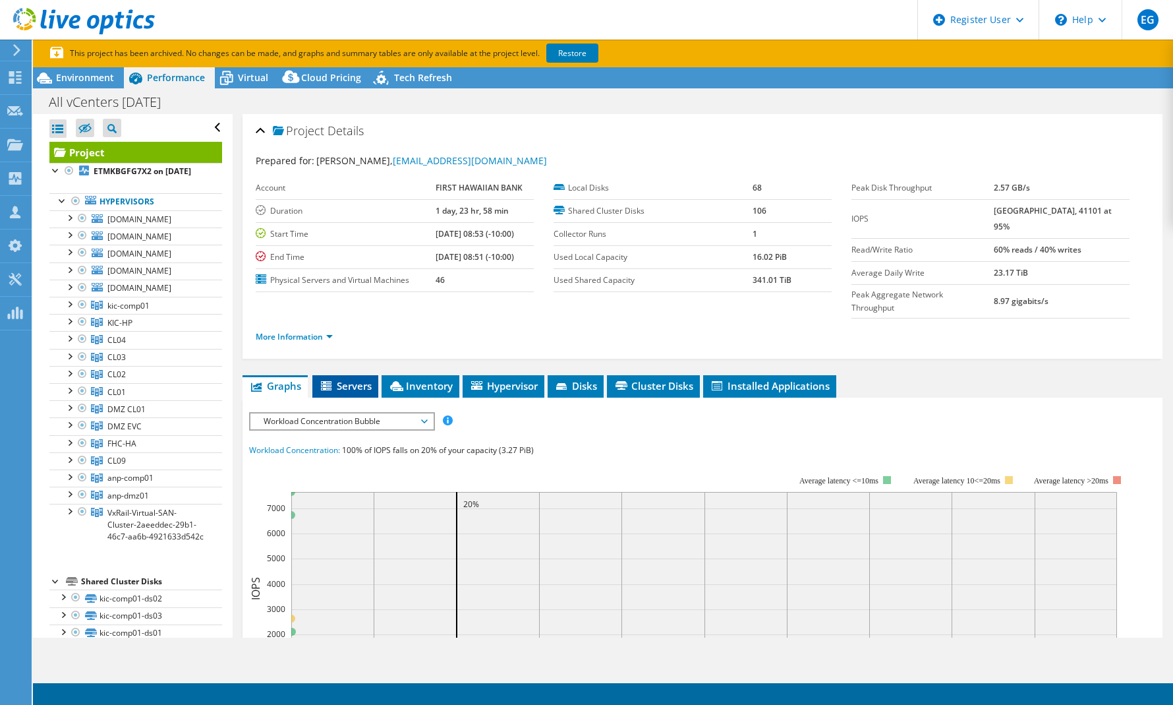
click at [348, 379] on span "Servers" at bounding box center [345, 385] width 53 height 13
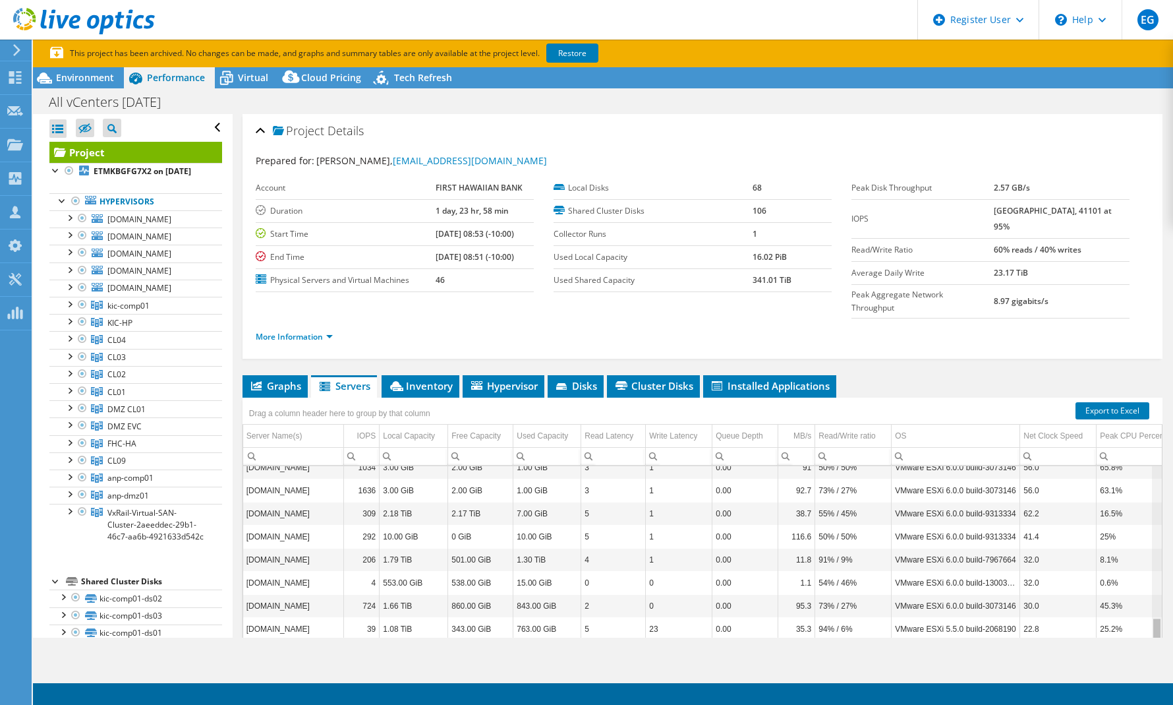
scroll to position [856, 0]
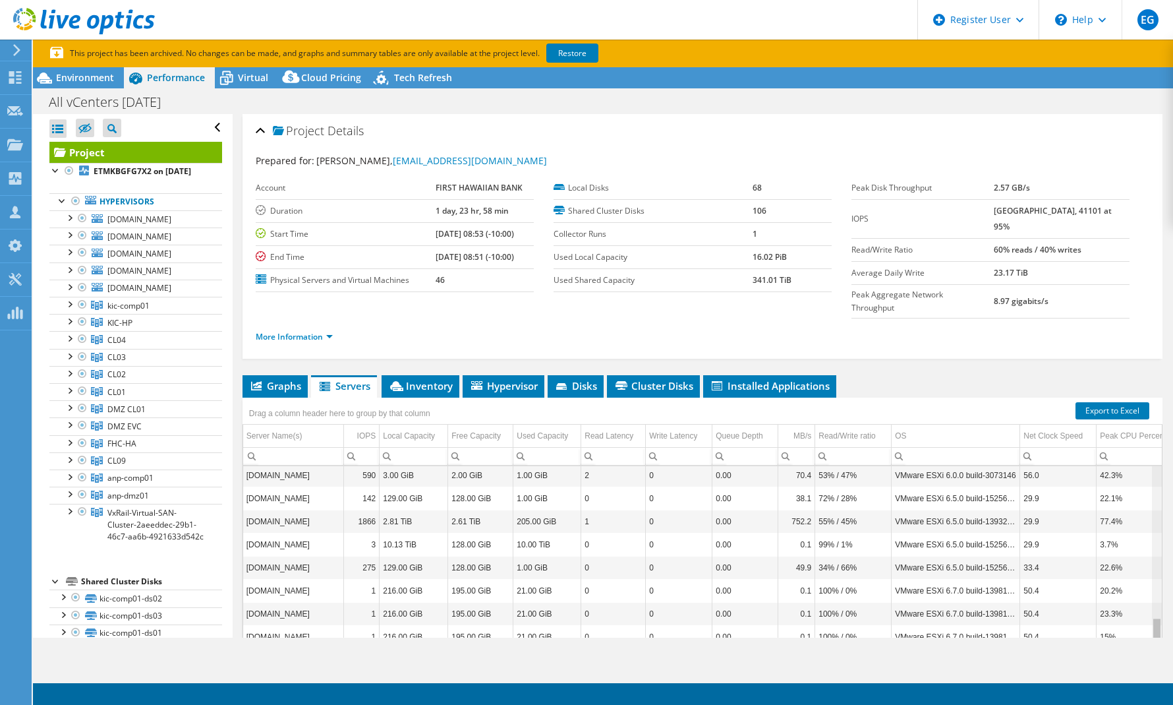
drag, startPoint x: 1152, startPoint y: 463, endPoint x: 1163, endPoint y: 686, distance: 222.4
click at [1163, 686] on body "EG Dell User Edgar Gee Edgar.Gee@Dell.com Dell My Profile Log Out \n Help Explo…" at bounding box center [586, 352] width 1173 height 705
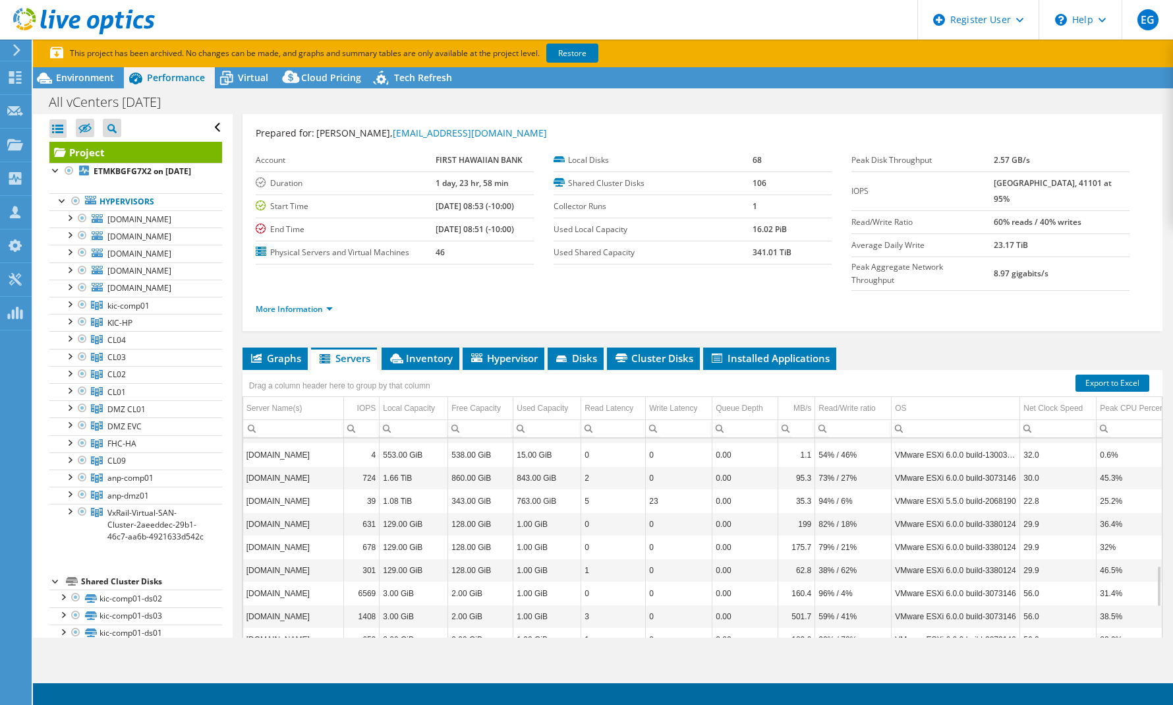
scroll to position [29, 0]
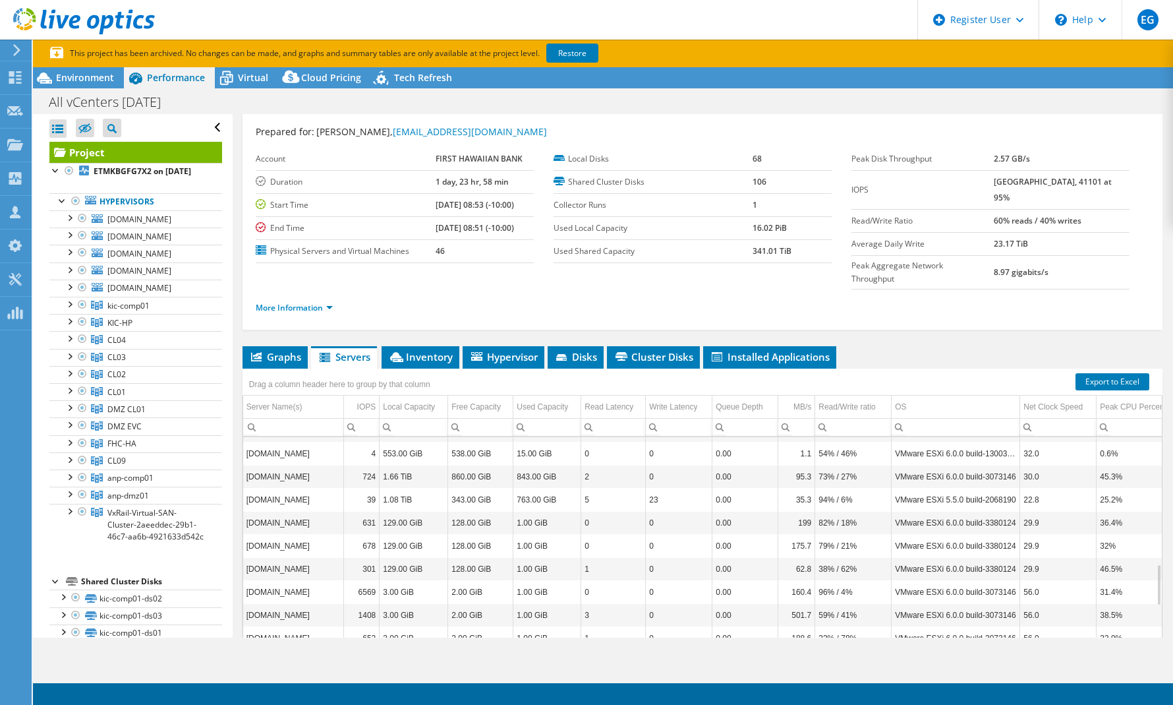
click at [1145, 580] on td "31.4%" at bounding box center [1143, 591] width 93 height 23
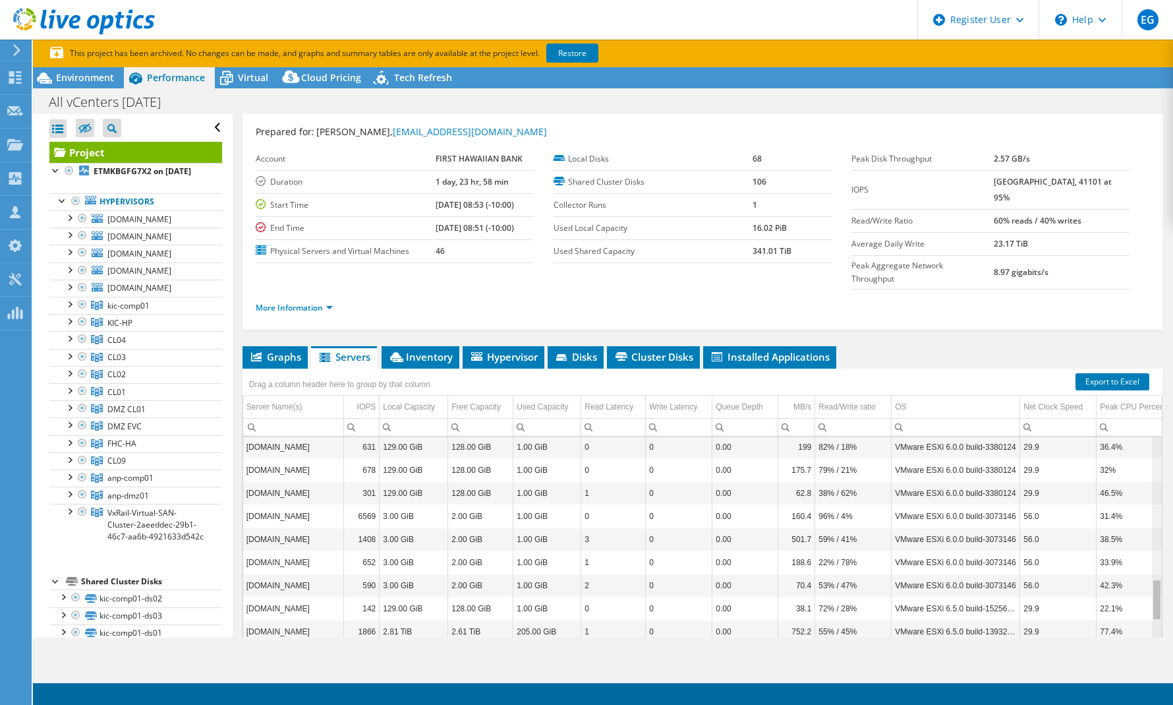
drag, startPoint x: 1149, startPoint y: 557, endPoint x: 1153, endPoint y: 579, distance: 22.1
click at [1153, 579] on body "EG Dell User Edgar Gee Edgar.Gee@Dell.com Dell My Profile Log Out \n Help Explo…" at bounding box center [586, 352] width 1173 height 705
click at [1104, 373] on link "Export to Excel" at bounding box center [1113, 381] width 74 height 17
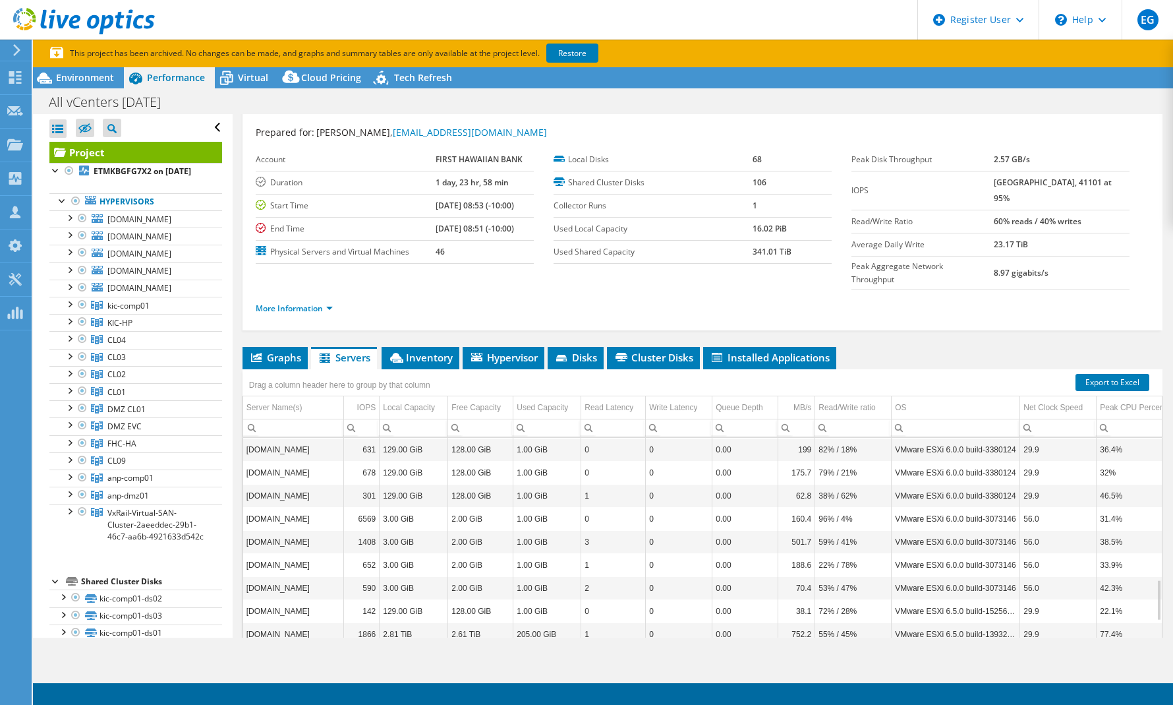
scroll to position [28, 0]
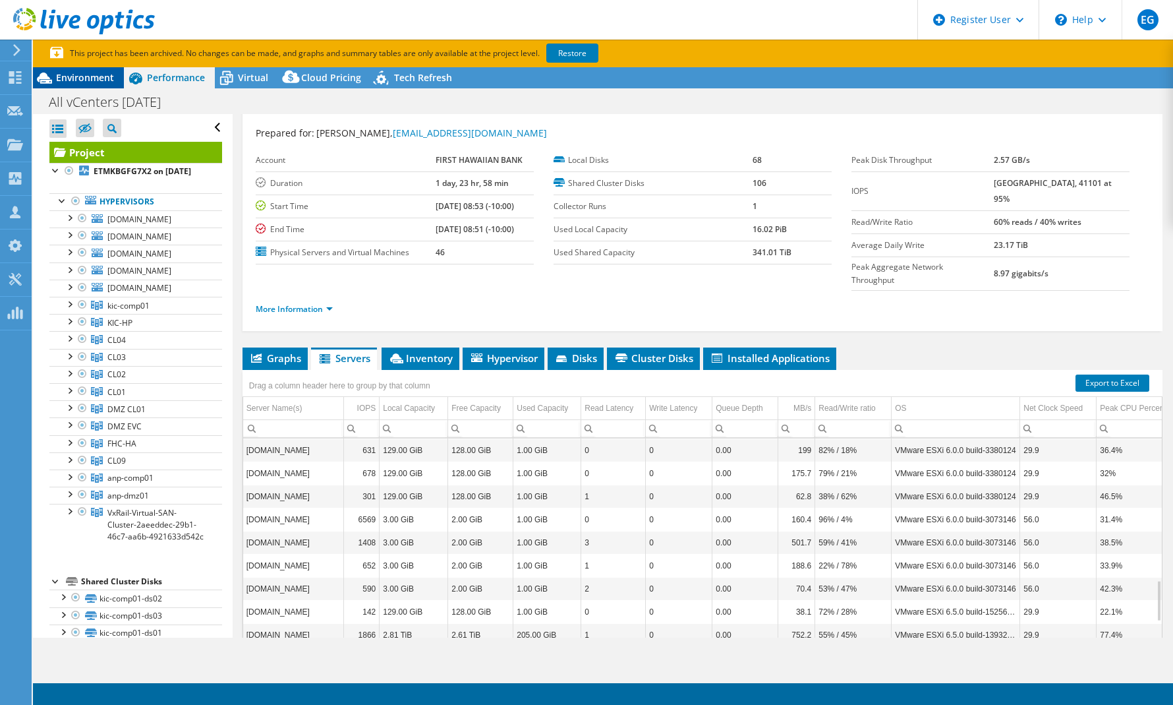
click at [100, 73] on span "Environment" at bounding box center [85, 77] width 58 height 13
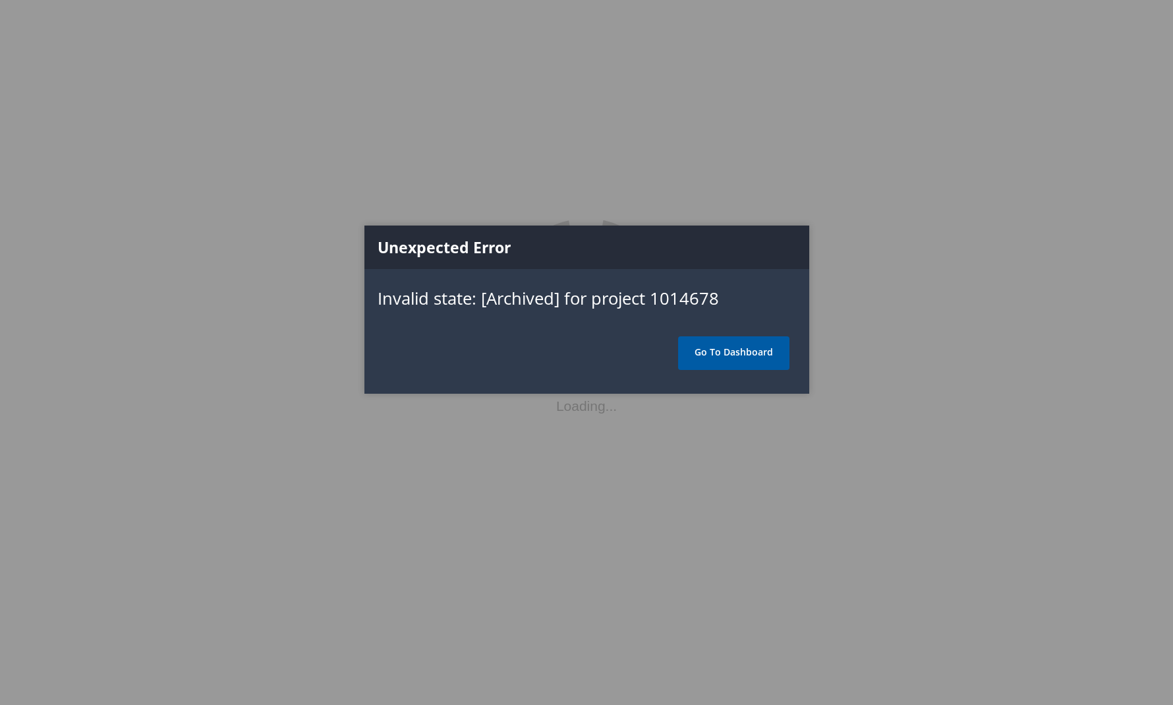
click at [762, 357] on link "Go To Dashboard" at bounding box center [733, 352] width 111 height 33
click at [751, 347] on link "Go To Dashboard" at bounding box center [733, 352] width 111 height 33
click at [750, 353] on link "Go To Dashboard" at bounding box center [733, 352] width 111 height 33
click at [748, 347] on link "Go To Dashboard" at bounding box center [733, 352] width 111 height 33
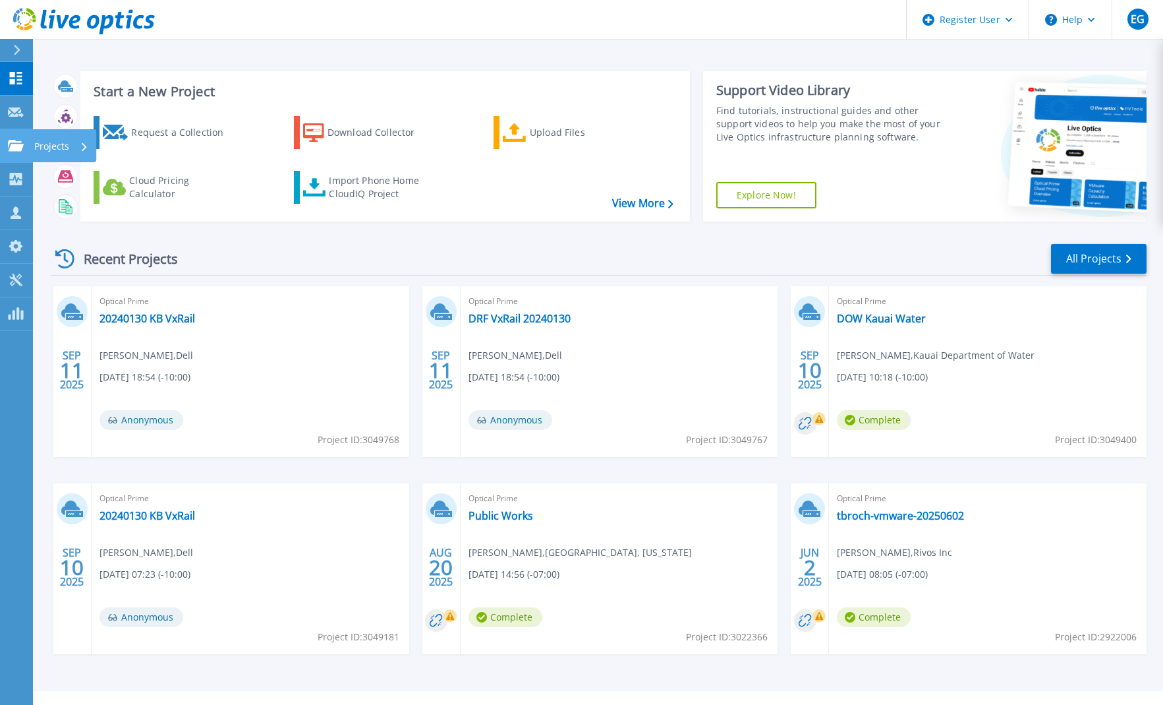
click at [13, 148] on icon at bounding box center [16, 145] width 16 height 11
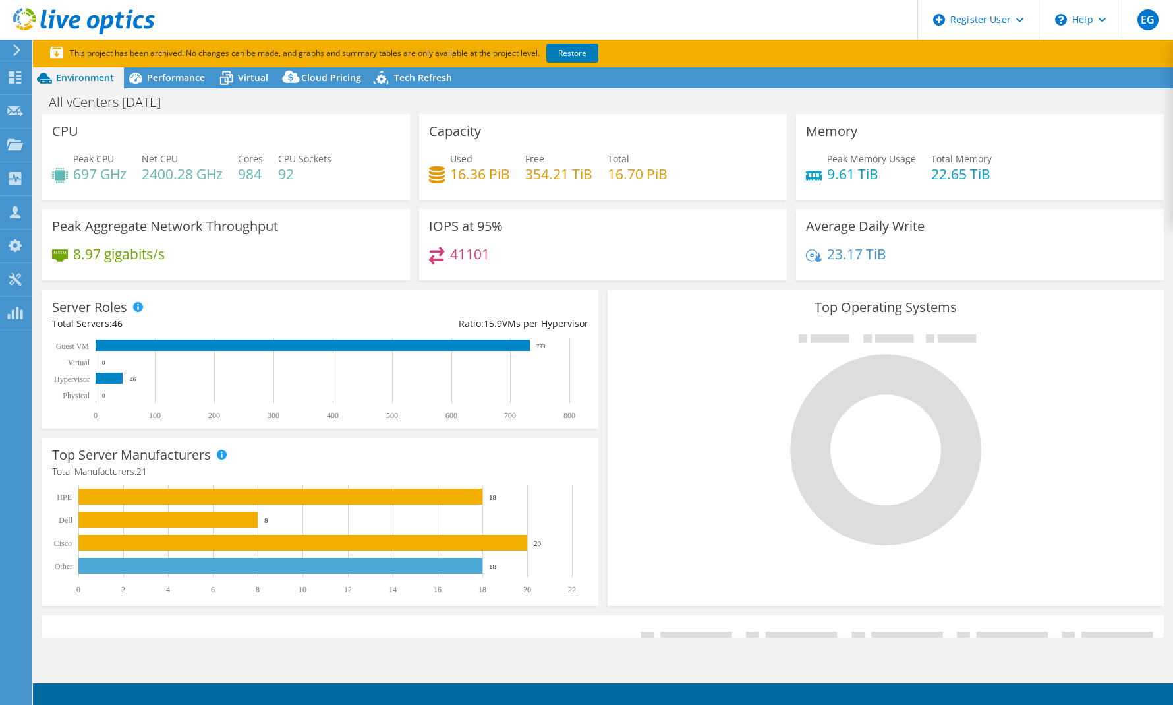
select select "USEast"
select select "USD"
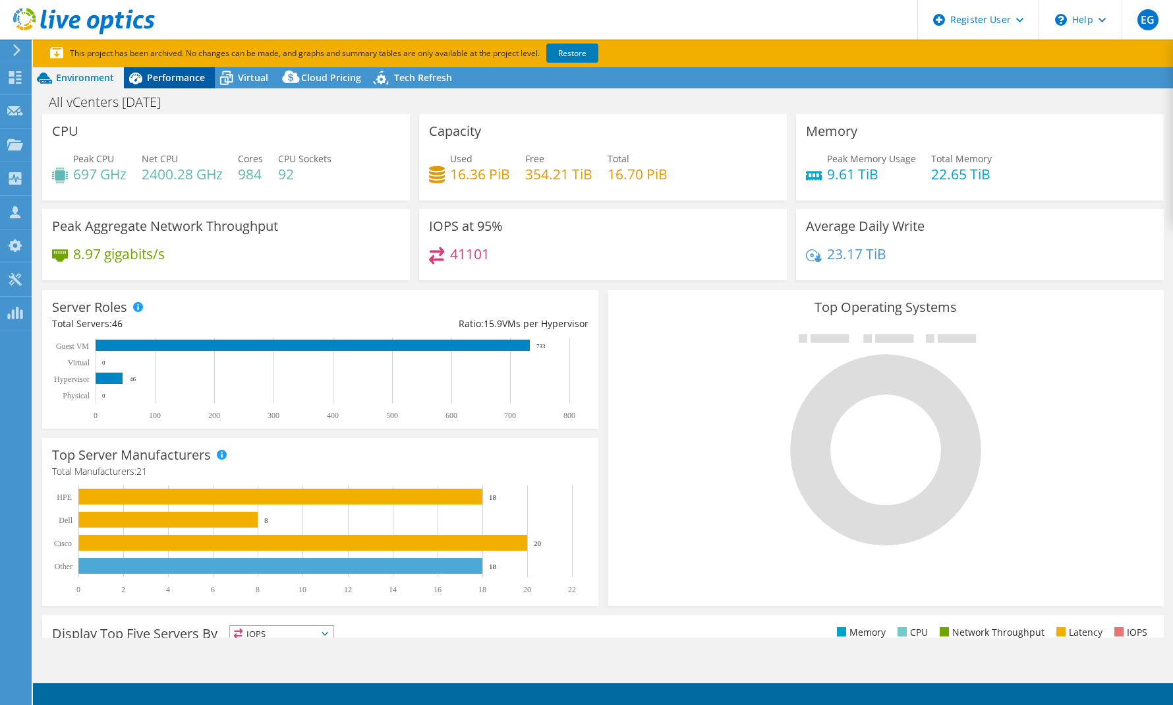
click at [182, 76] on span "Performance" at bounding box center [176, 77] width 58 height 13
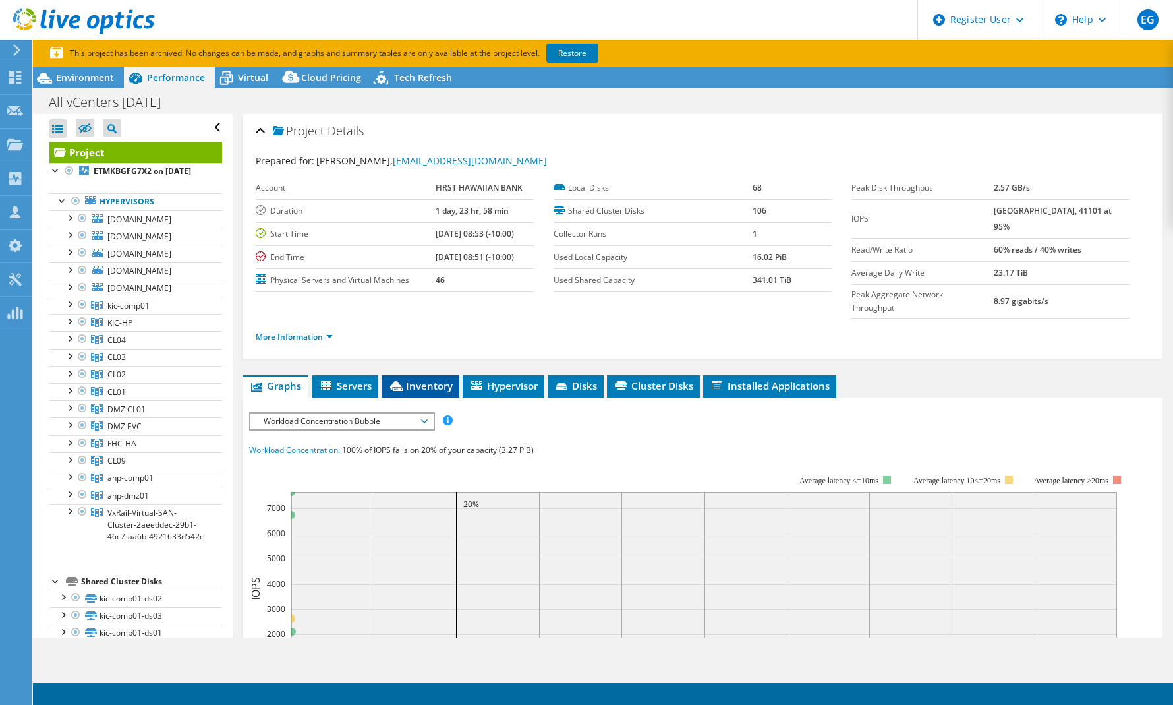
click at [432, 379] on span "Inventory" at bounding box center [420, 385] width 65 height 13
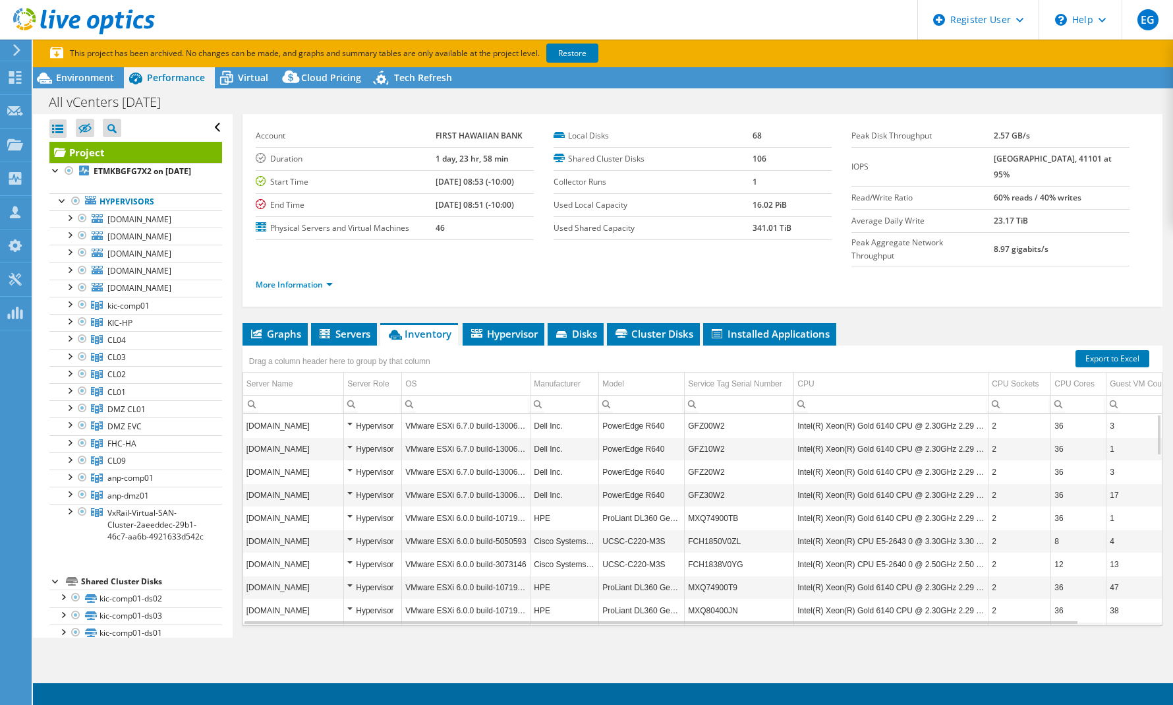
scroll to position [64, 0]
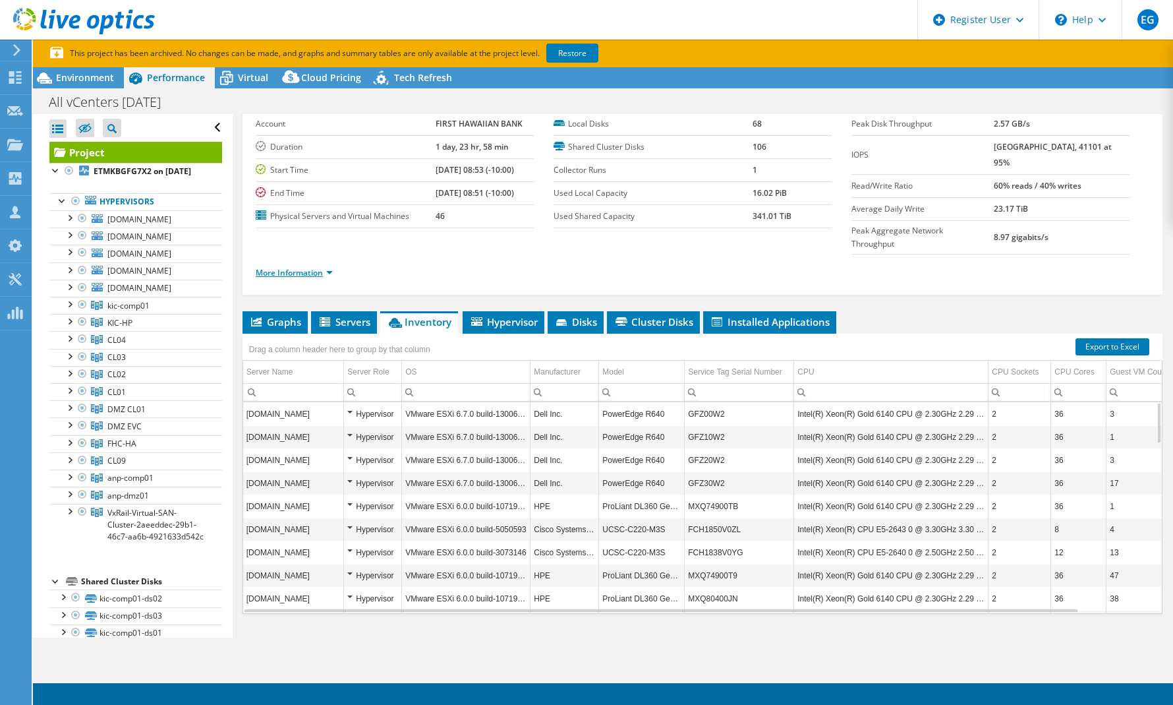
click at [299, 267] on link "More Information" at bounding box center [294, 272] width 77 height 11
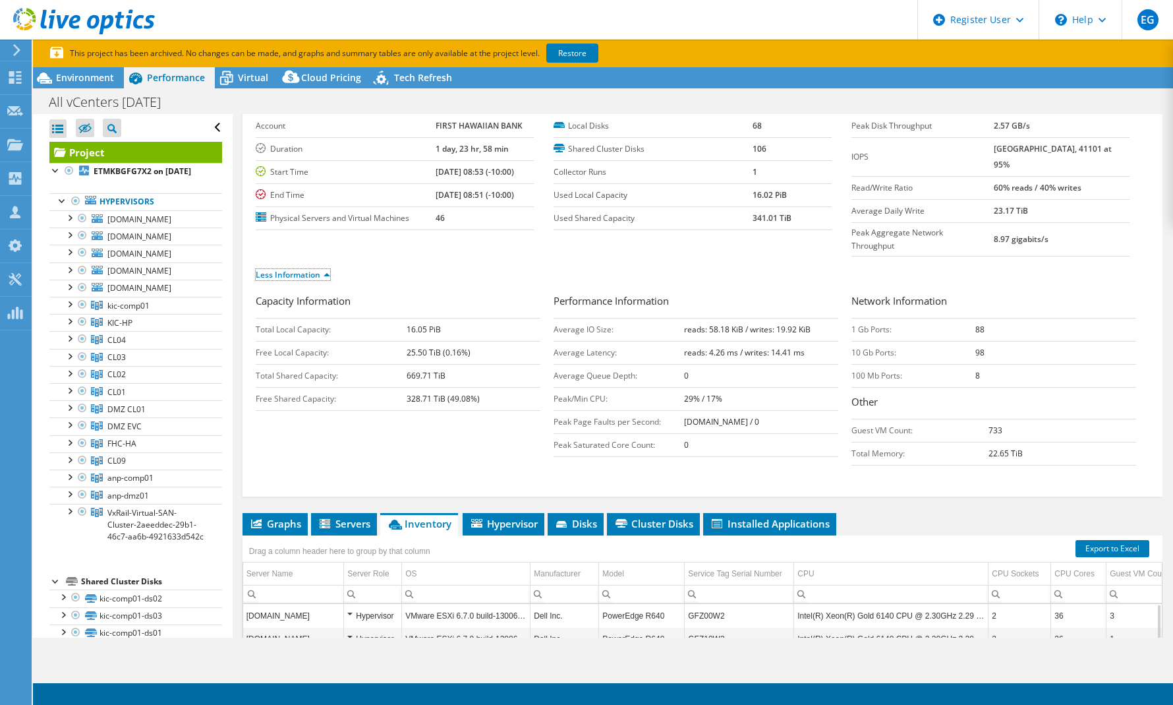
scroll to position [44, 0]
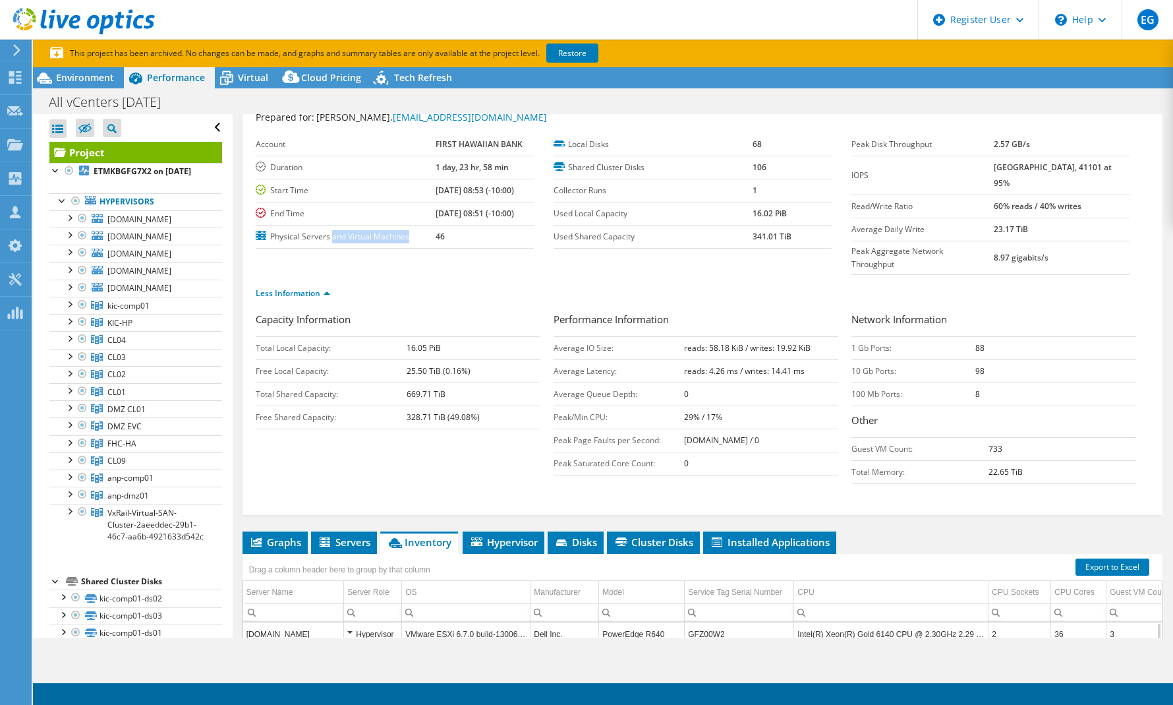
drag, startPoint x: 334, startPoint y: 234, endPoint x: 417, endPoint y: 243, distance: 82.9
click at [417, 243] on td "Physical Servers and Virtual Machines" at bounding box center [346, 236] width 180 height 23
click at [519, 439] on div "Capacity Information Total Local Capacity: 16.05 PiB Free Local Capacity: 25.50…" at bounding box center [703, 401] width 894 height 179
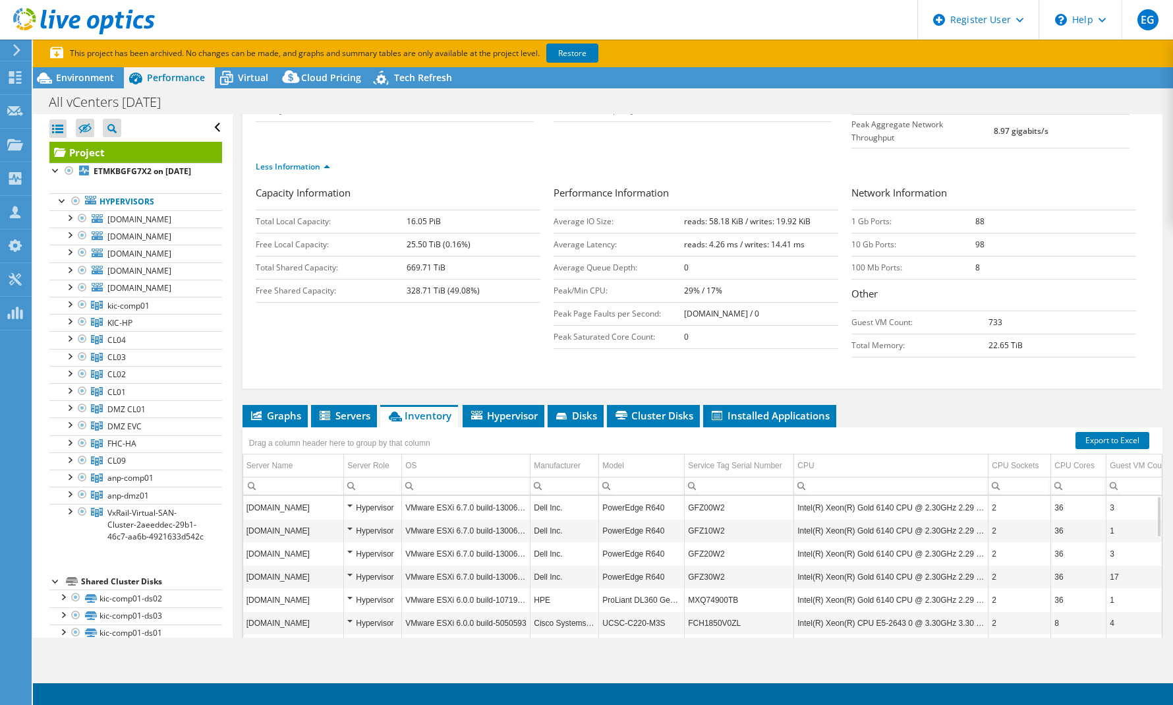
scroll to position [183, 0]
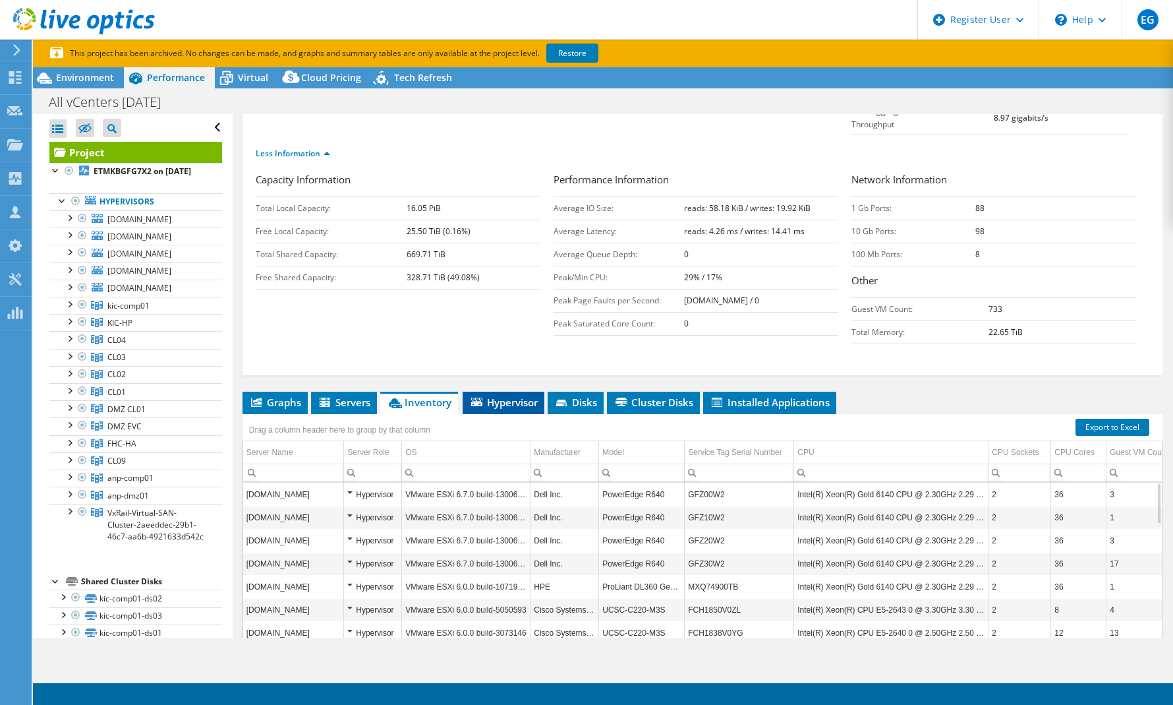
click at [515, 396] on span "Hypervisor" at bounding box center [503, 402] width 69 height 13
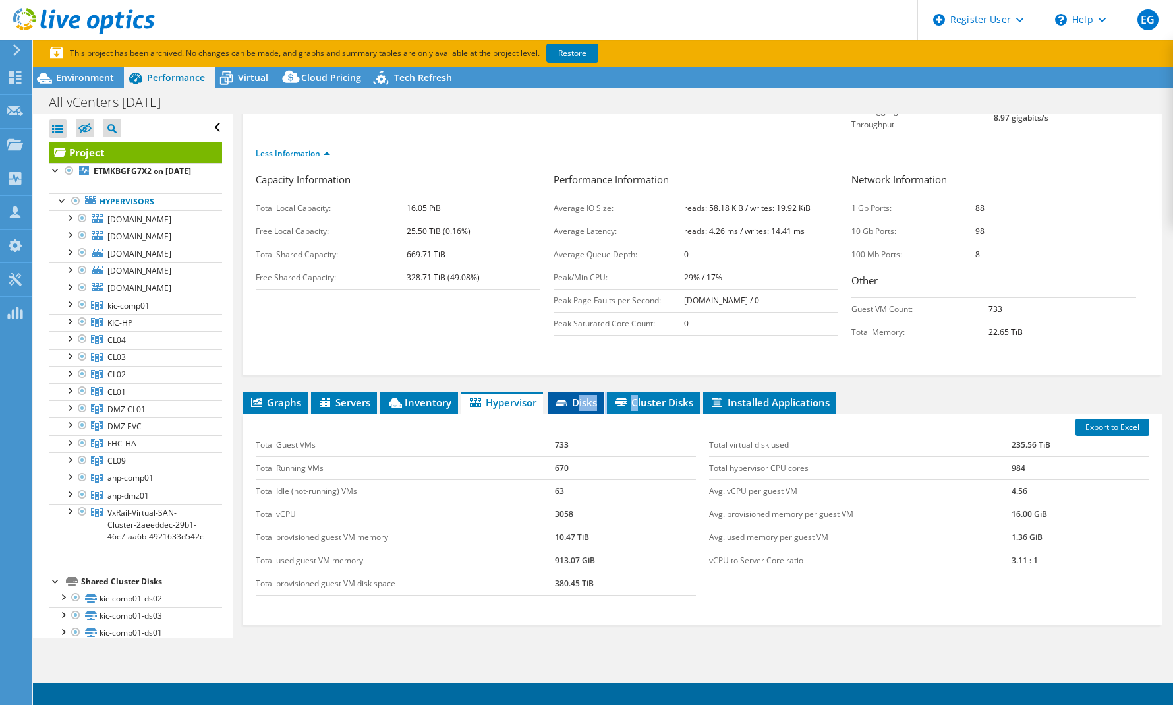
drag, startPoint x: 638, startPoint y: 382, endPoint x: 582, endPoint y: 382, distance: 56.0
click at [582, 392] on ul "Graphs Servers Inventory Hypervisor Disks Cluster Disks Installed Applications" at bounding box center [703, 403] width 920 height 22
click at [582, 392] on li "Disks" at bounding box center [576, 403] width 56 height 22
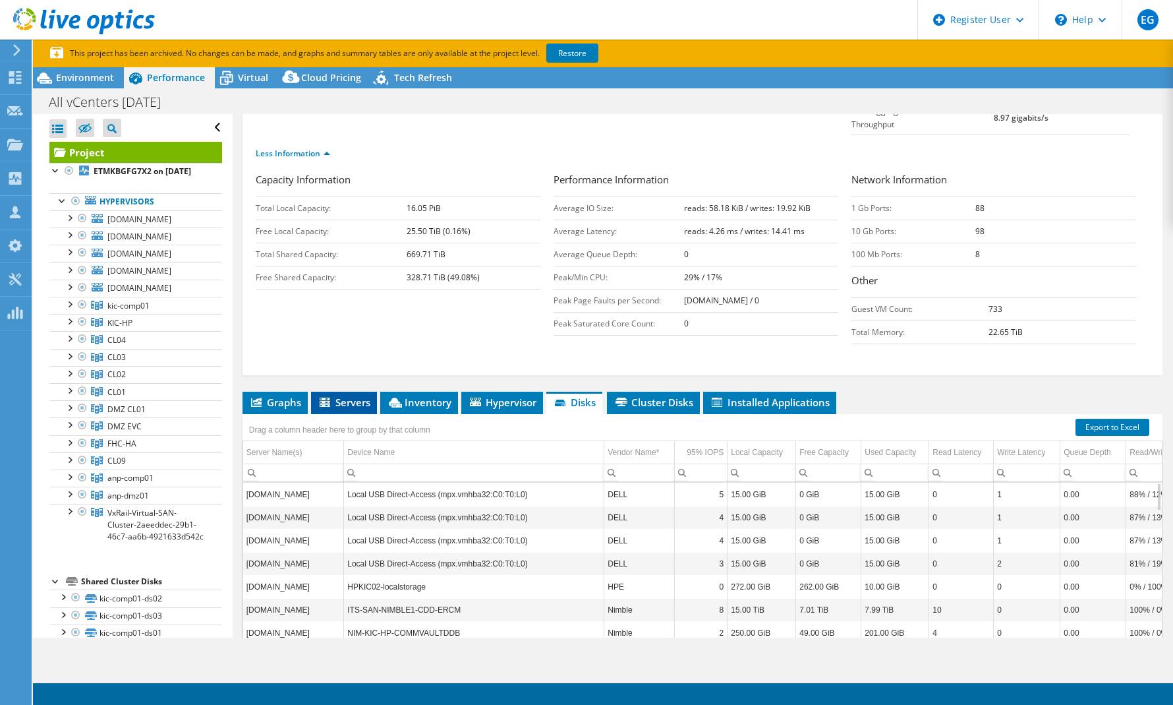
click at [349, 396] on span "Servers" at bounding box center [344, 402] width 53 height 13
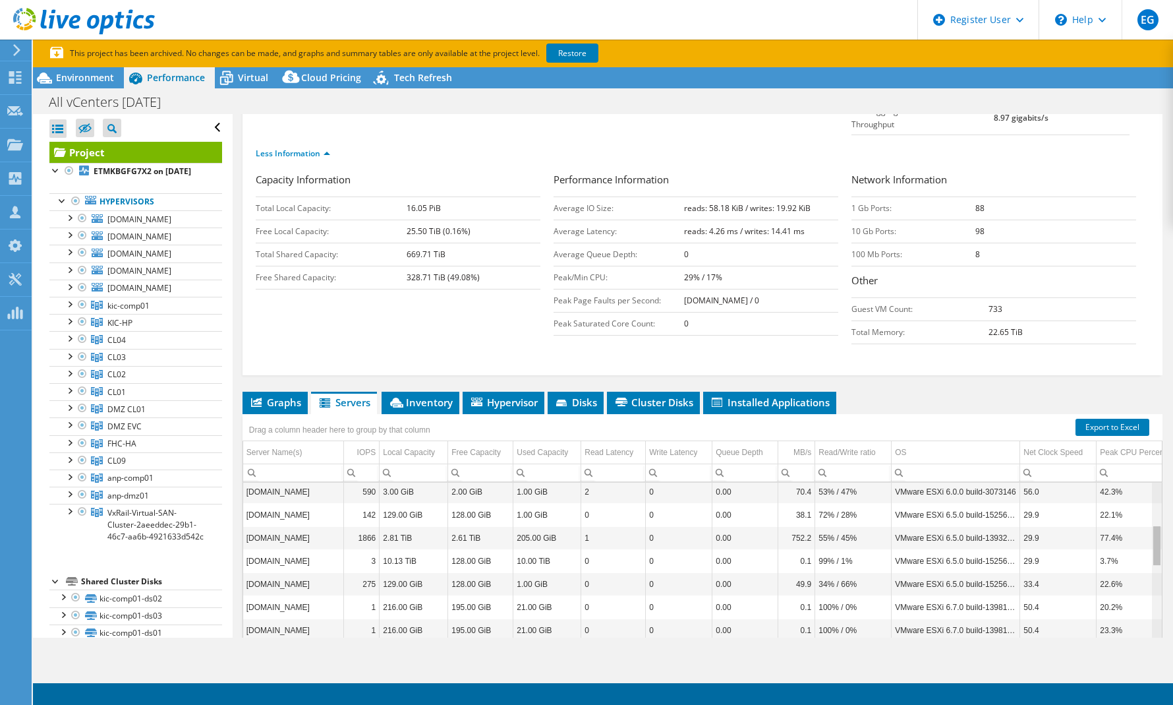
scroll to position [0, 0]
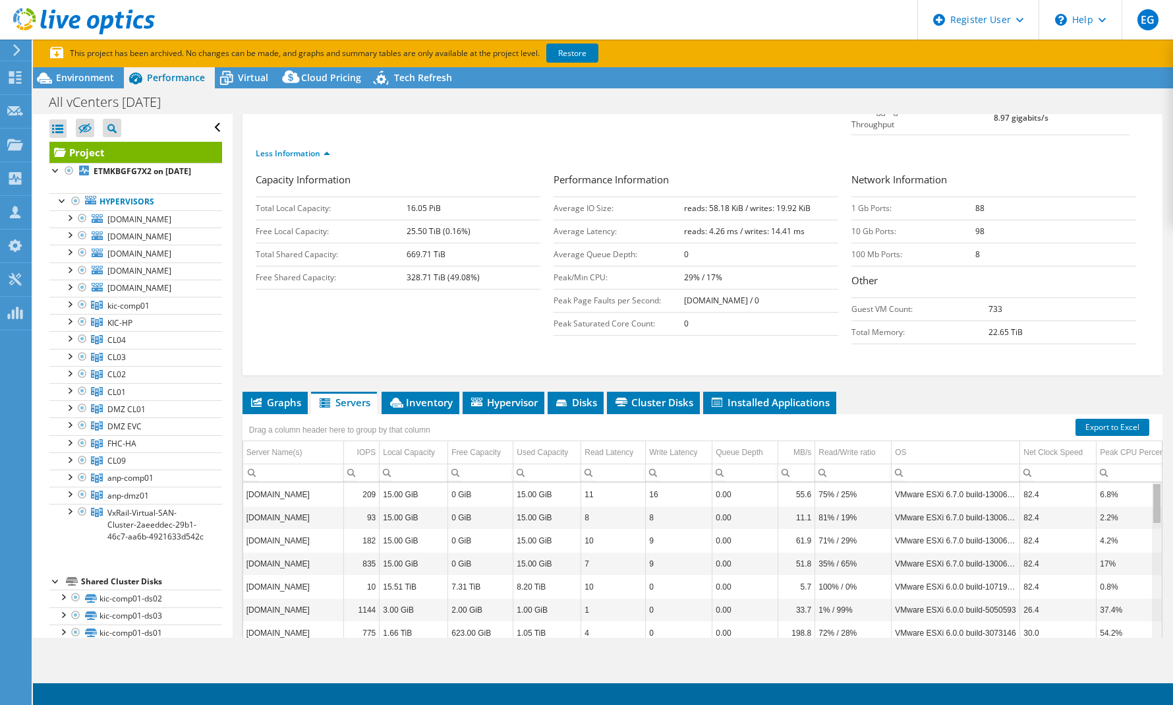
drag, startPoint x: 1150, startPoint y: 477, endPoint x: 1150, endPoint y: 324, distance: 152.3
click at [1150, 324] on body "EG Dell User [PERSON_NAME] [PERSON_NAME][EMAIL_ADDRESS][PERSON_NAME][DOMAIN_NAM…" at bounding box center [586, 352] width 1173 height 705
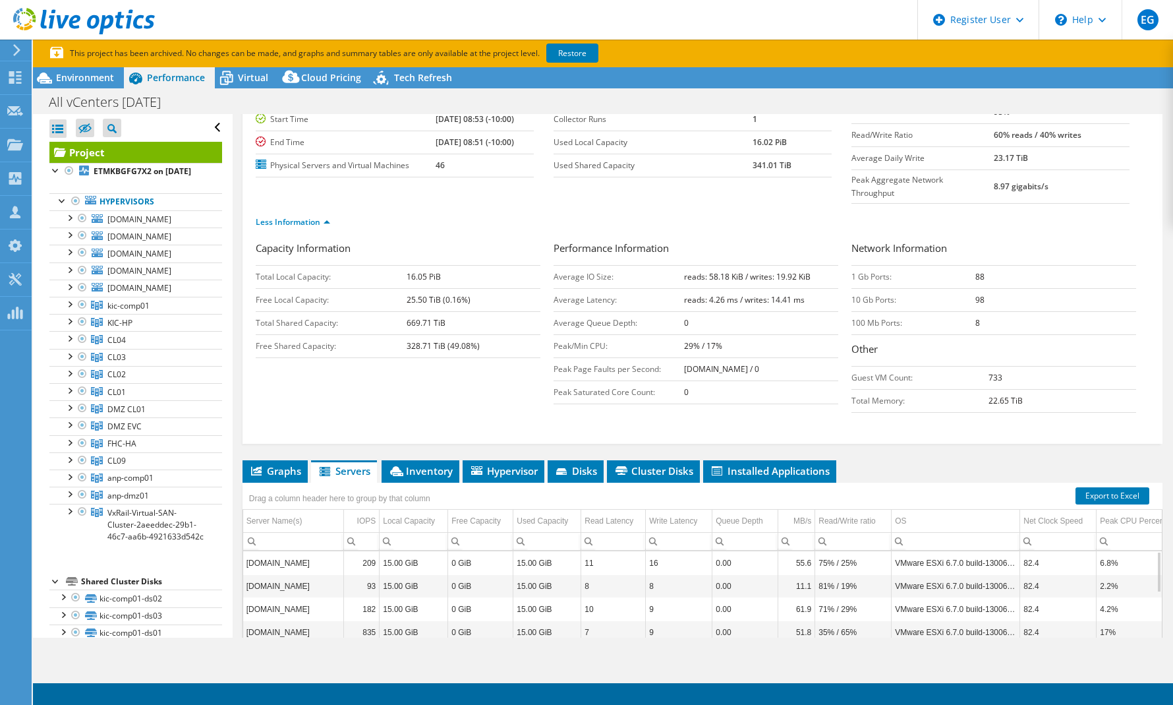
scroll to position [67, 0]
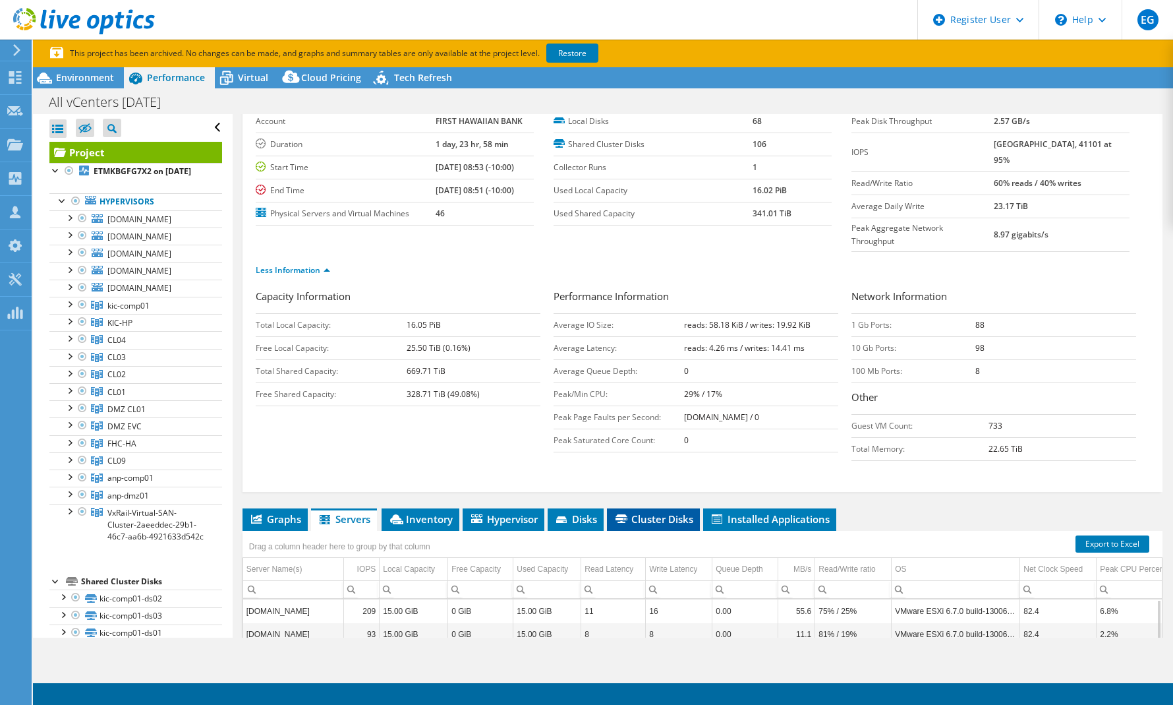
click at [668, 512] on span "Cluster Disks" at bounding box center [654, 518] width 80 height 13
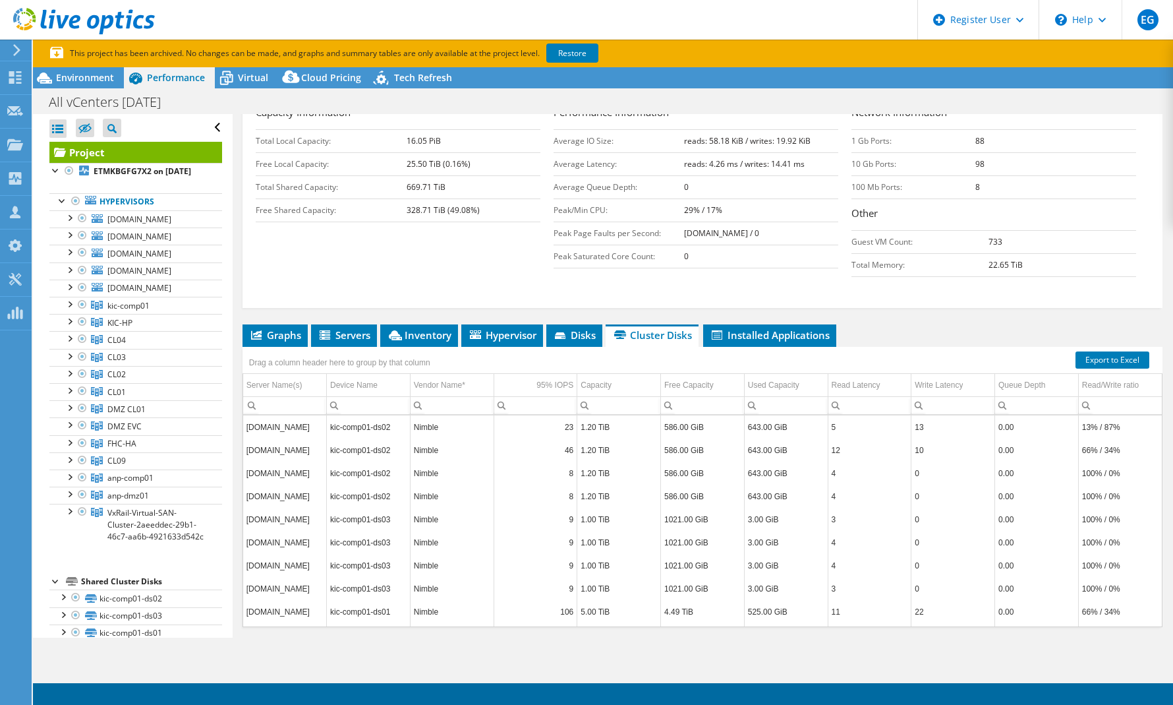
scroll to position [251, 0]
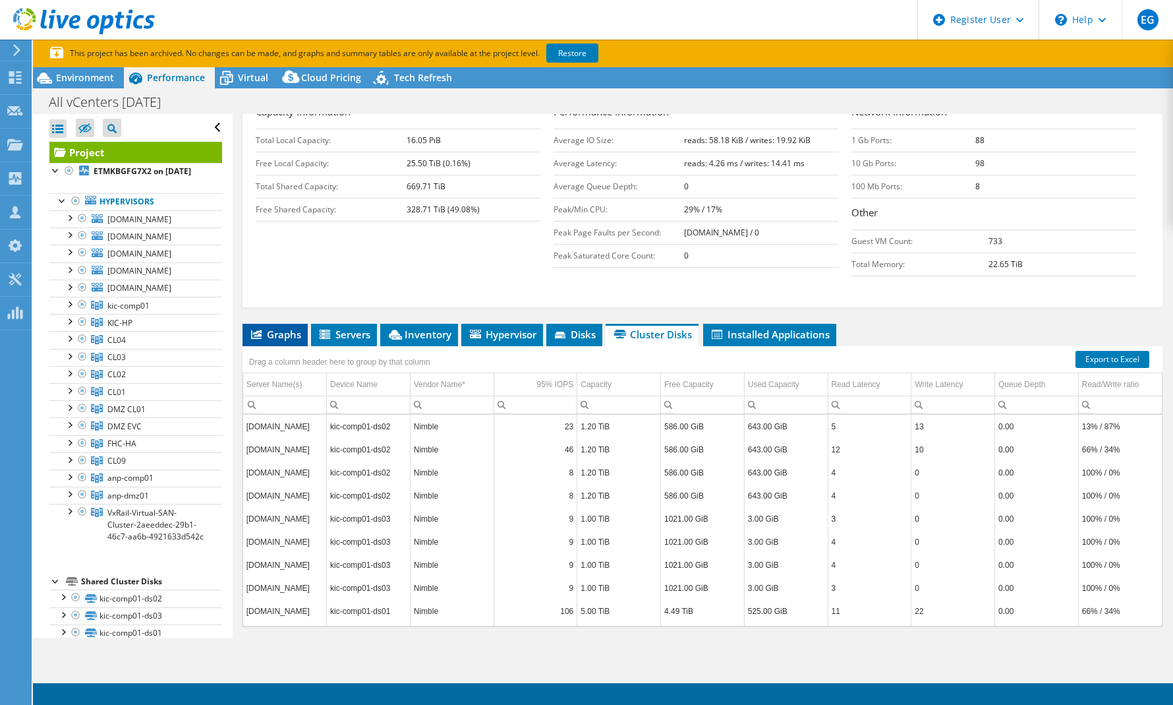
click at [261, 330] on icon at bounding box center [256, 334] width 11 height 9
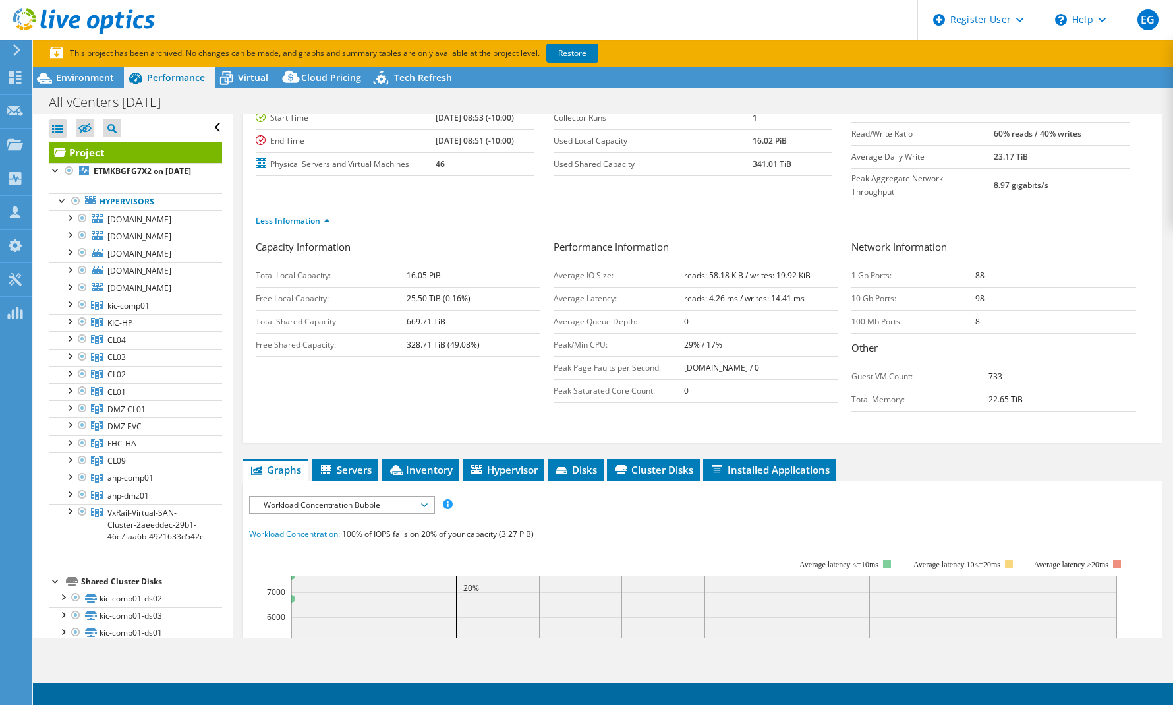
scroll to position [0, 0]
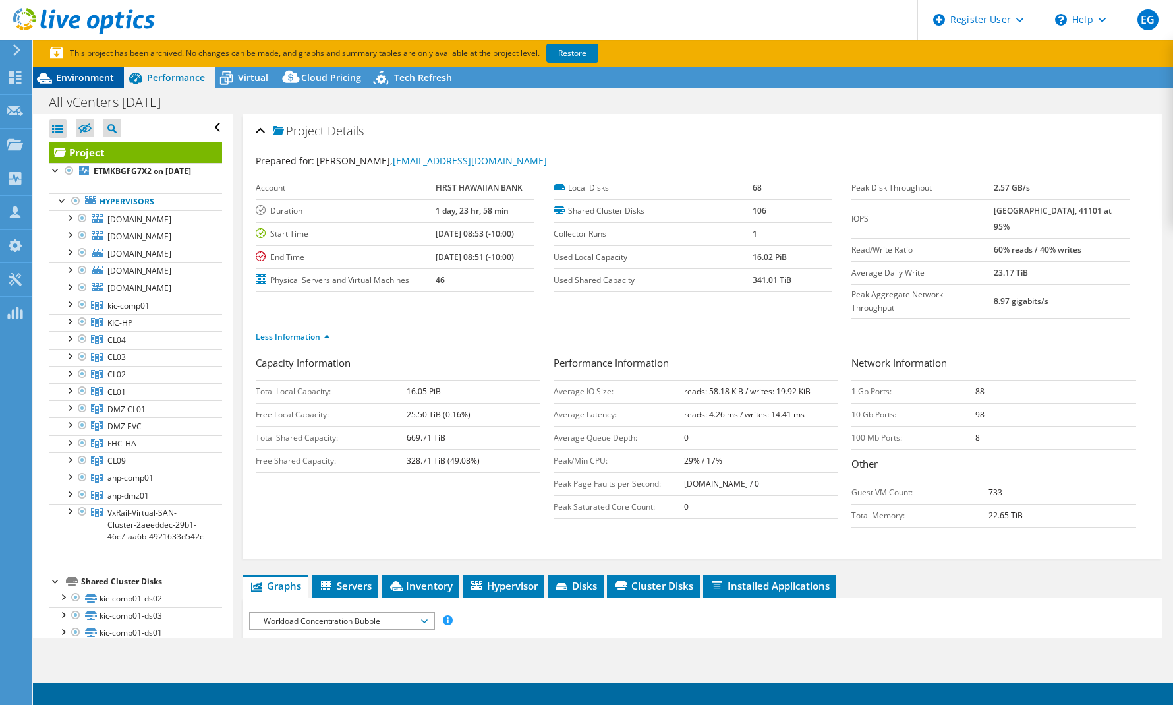
click at [66, 72] on span "Environment" at bounding box center [85, 77] width 58 height 13
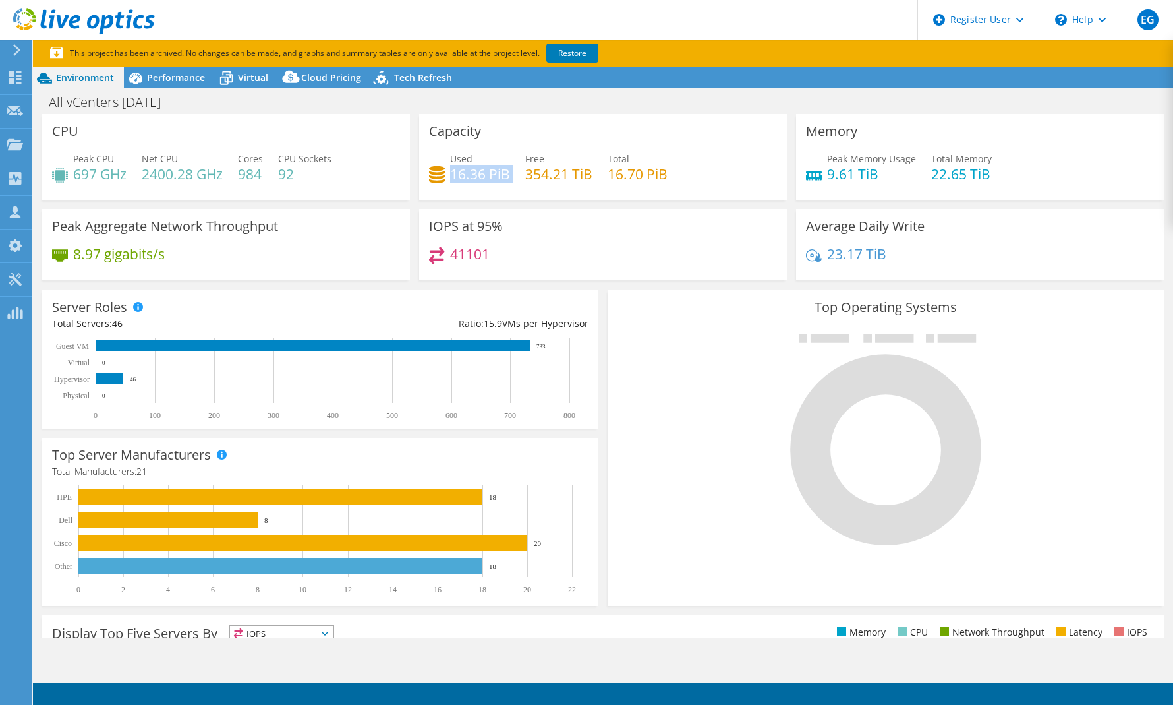
drag, startPoint x: 448, startPoint y: 174, endPoint x: 513, endPoint y: 174, distance: 64.6
click at [513, 174] on div "Used 16.36 PiB Free 354.21 TiB Total 16.70 PiB" at bounding box center [603, 173] width 348 height 43
click at [183, 76] on span "Performance" at bounding box center [176, 77] width 58 height 13
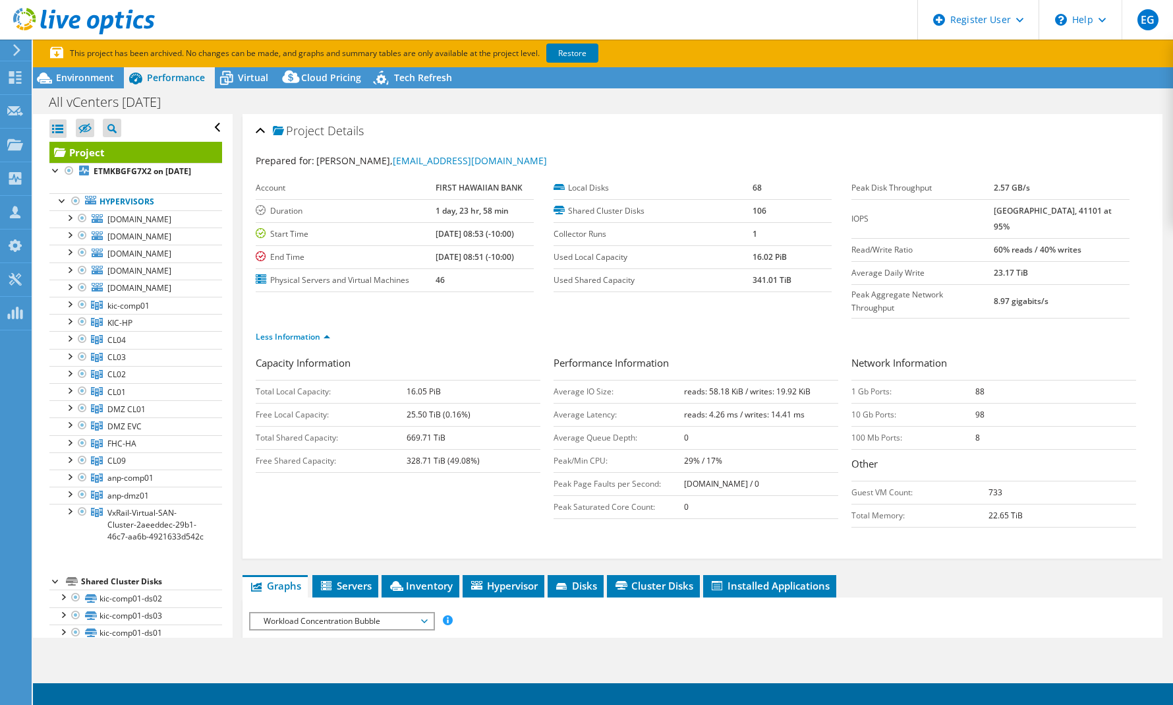
click at [902, 94] on div "All vCenters 3-13-20 Print" at bounding box center [603, 102] width 1140 height 24
click at [73, 78] on span "Environment" at bounding box center [85, 77] width 58 height 13
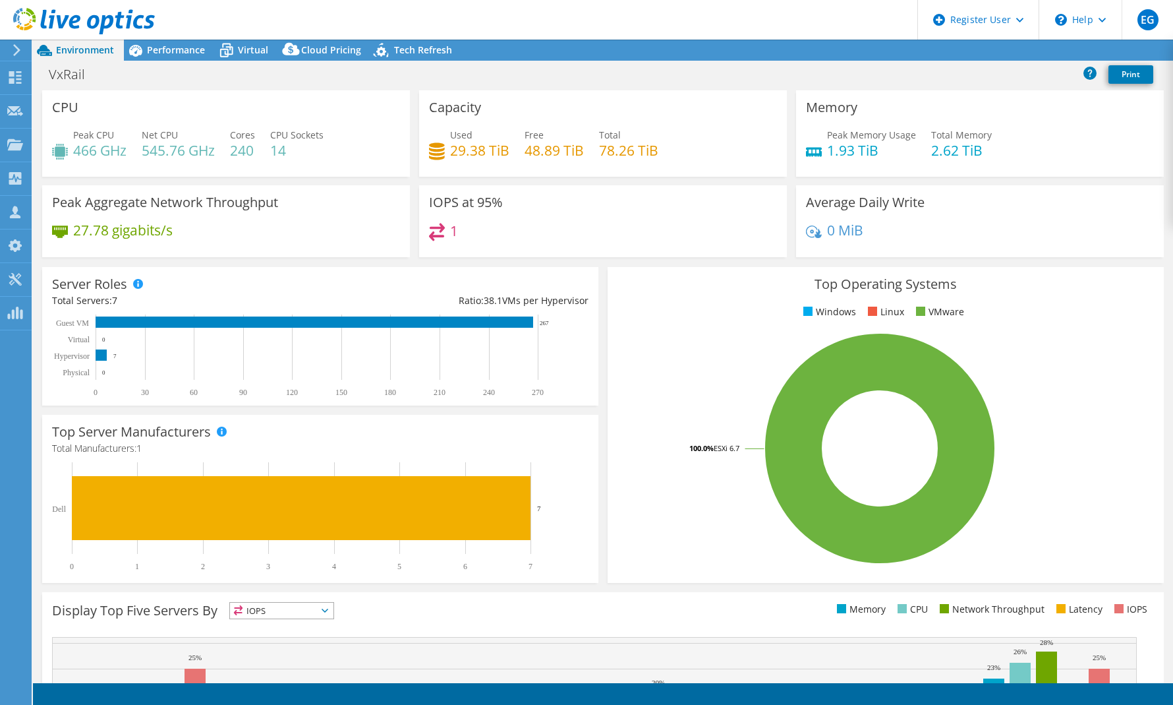
select select "USD"
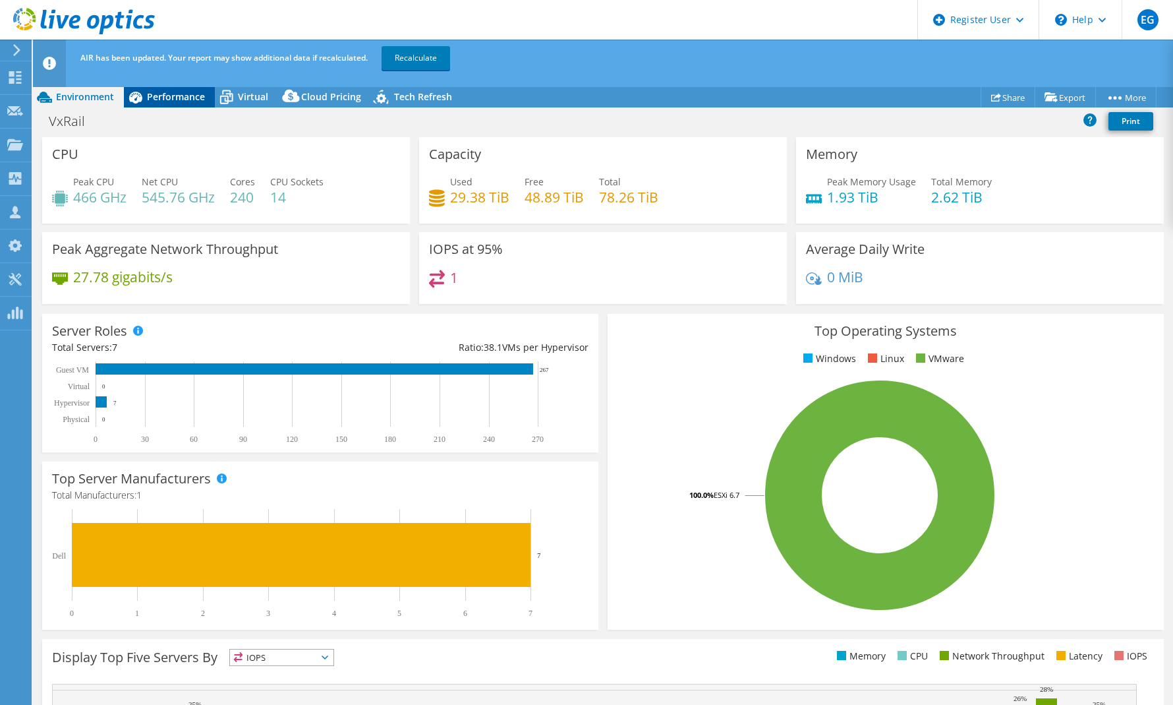
click at [155, 96] on span "Performance" at bounding box center [176, 96] width 58 height 13
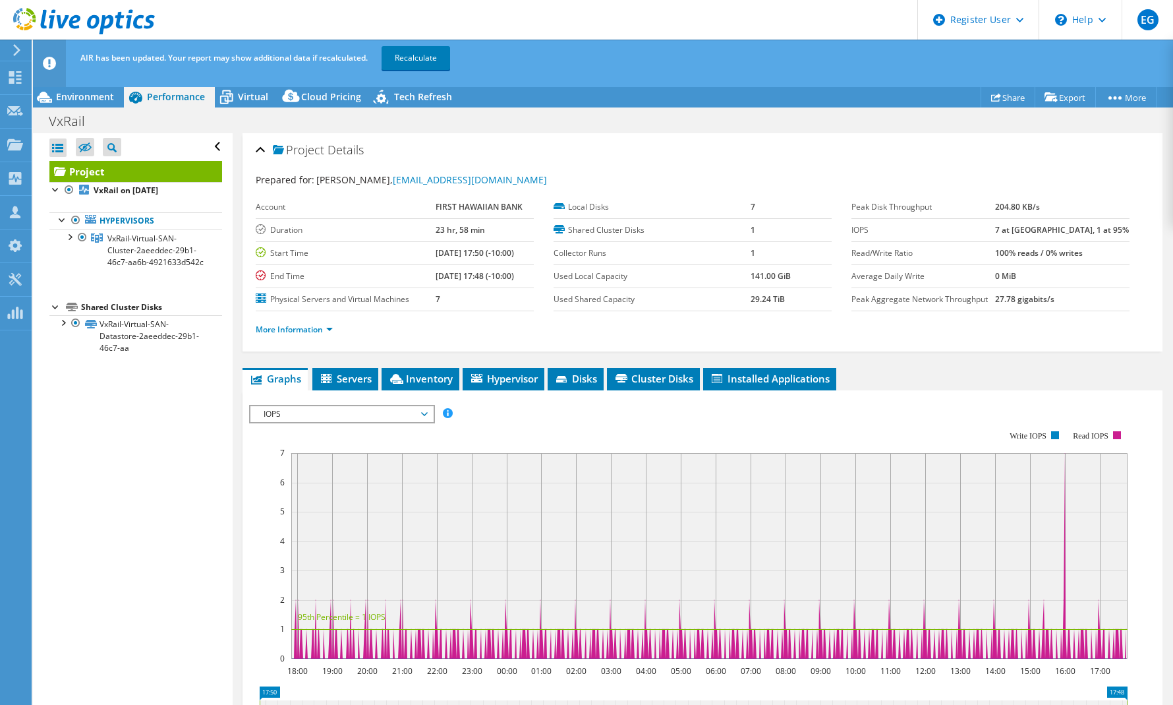
click at [308, 322] on li "More Information" at bounding box center [298, 329] width 85 height 15
click at [305, 331] on link "More Information" at bounding box center [294, 329] width 77 height 11
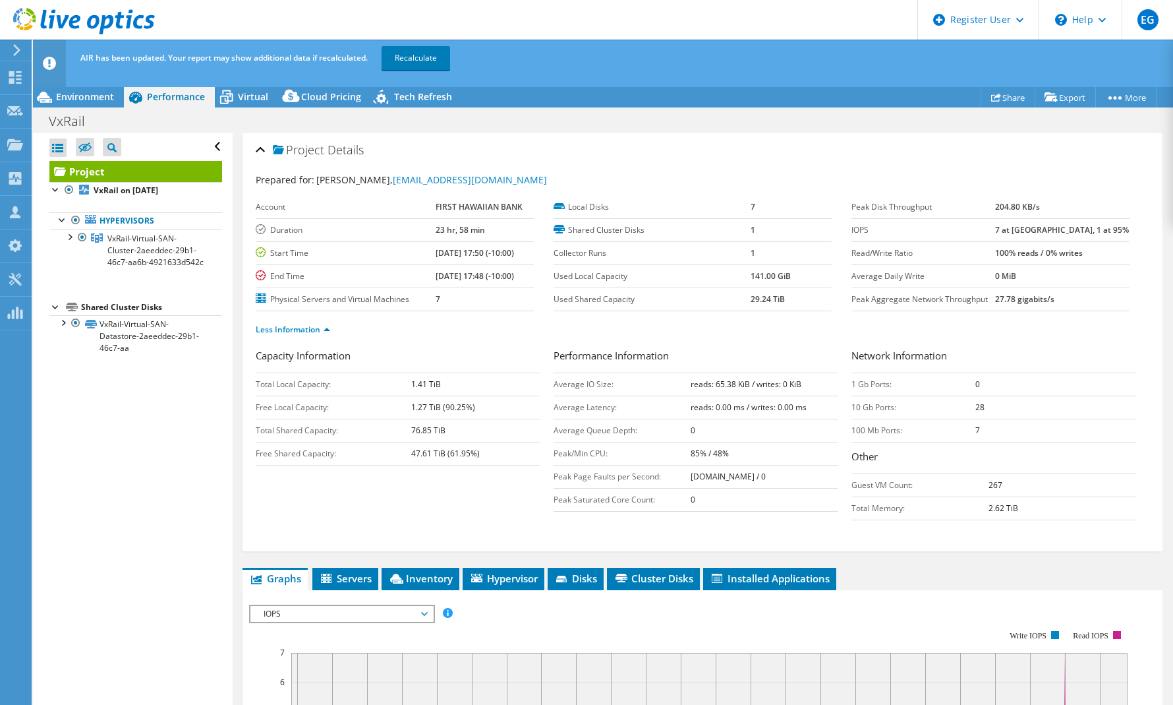
click at [751, 301] on b "29.24 TiB" at bounding box center [768, 298] width 34 height 11
click at [80, 94] on span "Environment" at bounding box center [85, 96] width 58 height 13
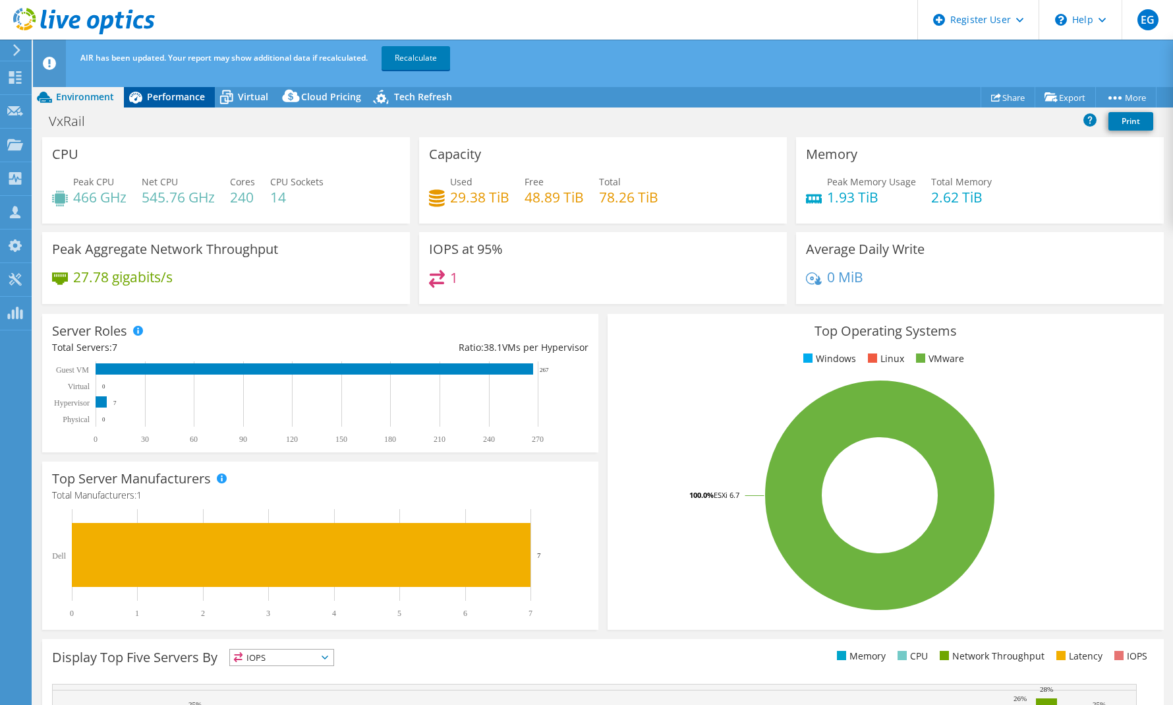
click at [174, 94] on span "Performance" at bounding box center [176, 96] width 58 height 13
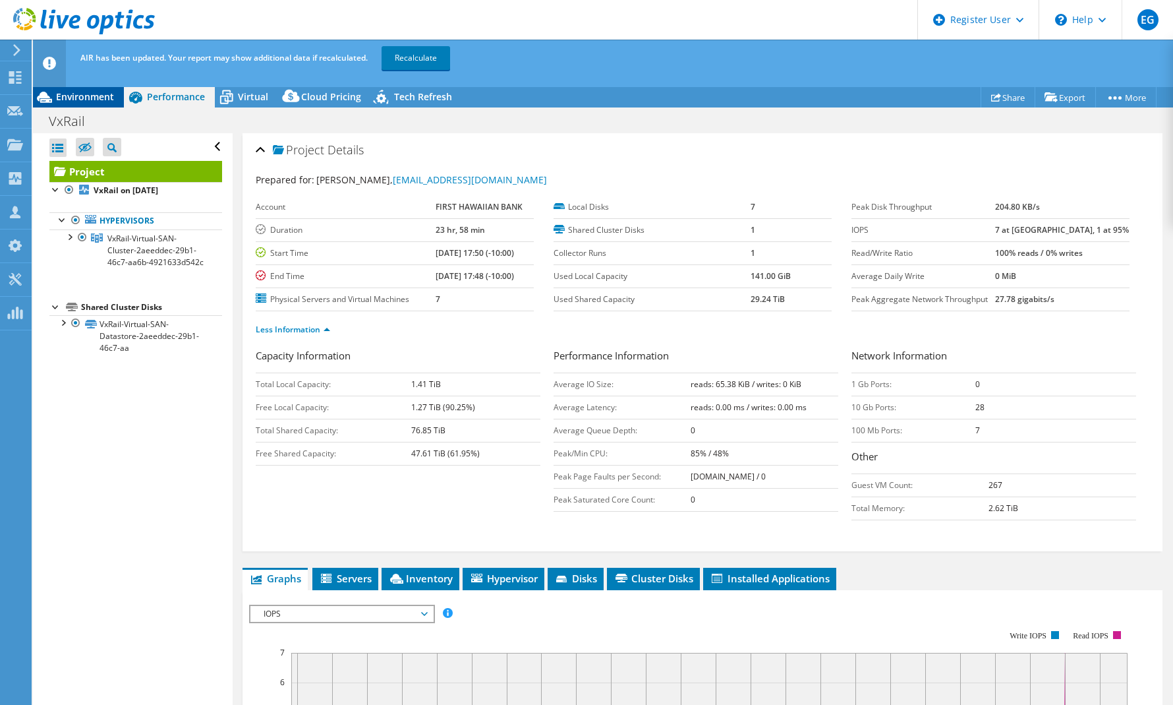
click at [92, 104] on div "Environment" at bounding box center [78, 96] width 91 height 21
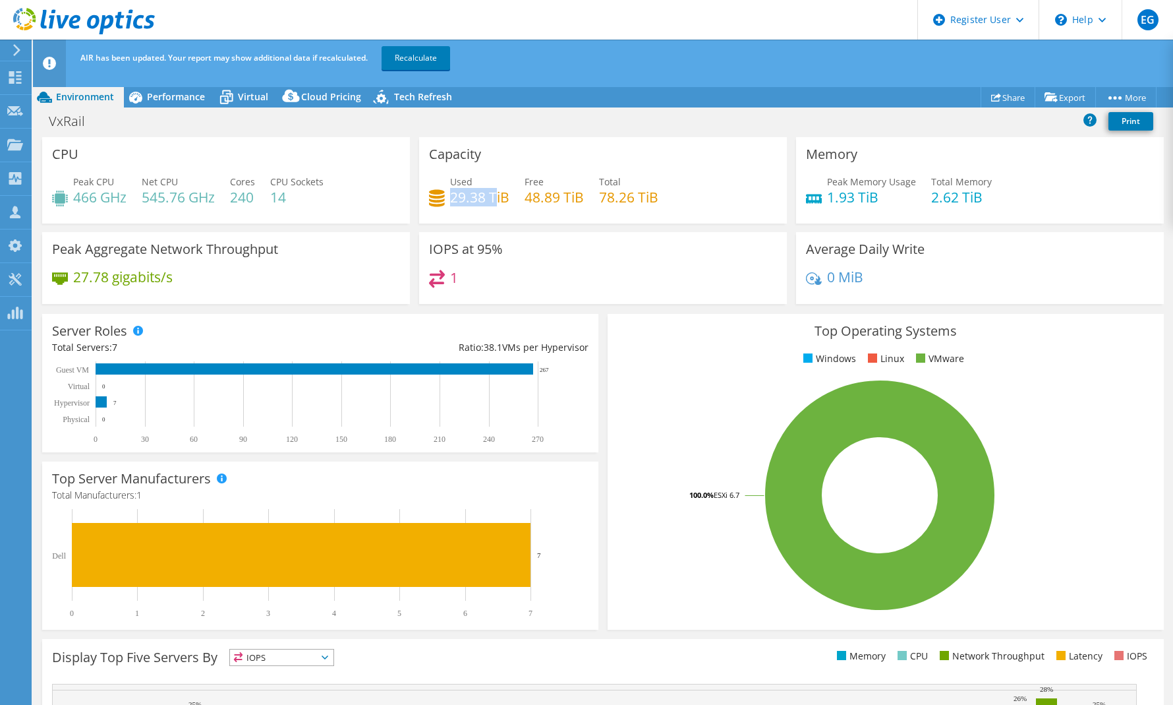
drag, startPoint x: 448, startPoint y: 196, endPoint x: 491, endPoint y: 196, distance: 42.8
click at [491, 196] on h4 "29.38 TiB" at bounding box center [479, 197] width 59 height 15
click at [629, 287] on div "1" at bounding box center [603, 284] width 348 height 28
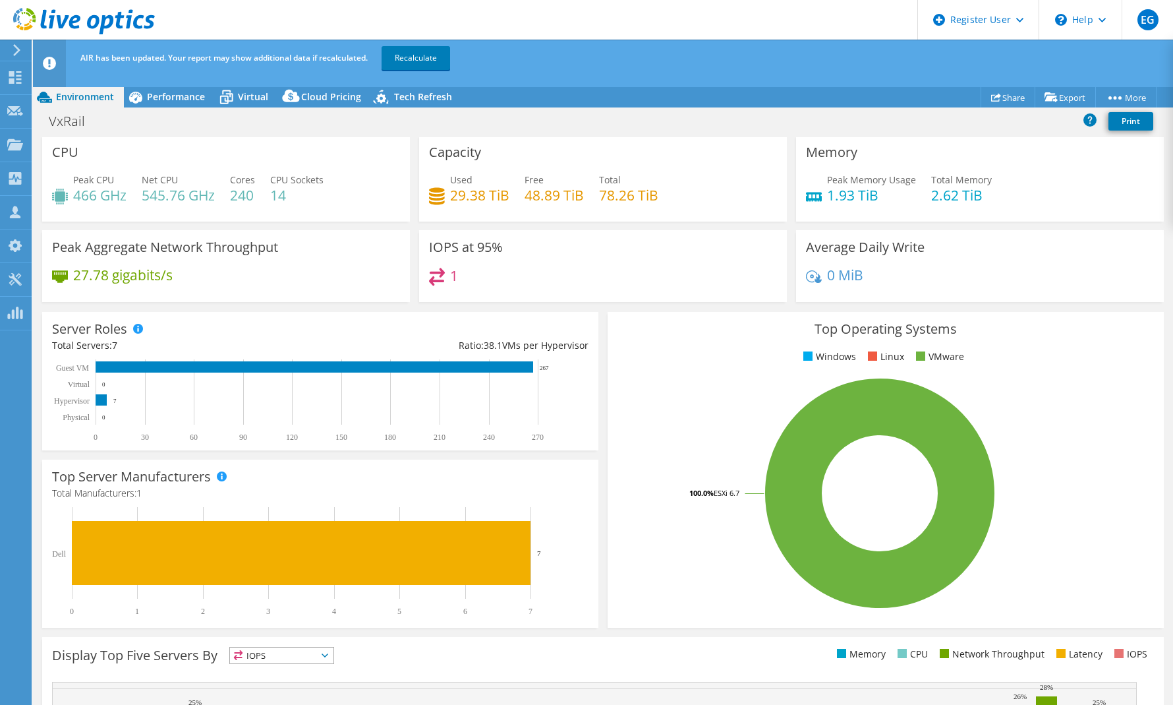
click at [178, 84] on header "AIR has been updated. Your report may show additional data if recalculated. Rec…" at bounding box center [623, 63] width 1181 height 47
click at [160, 105] on div "Performance" at bounding box center [169, 96] width 91 height 21
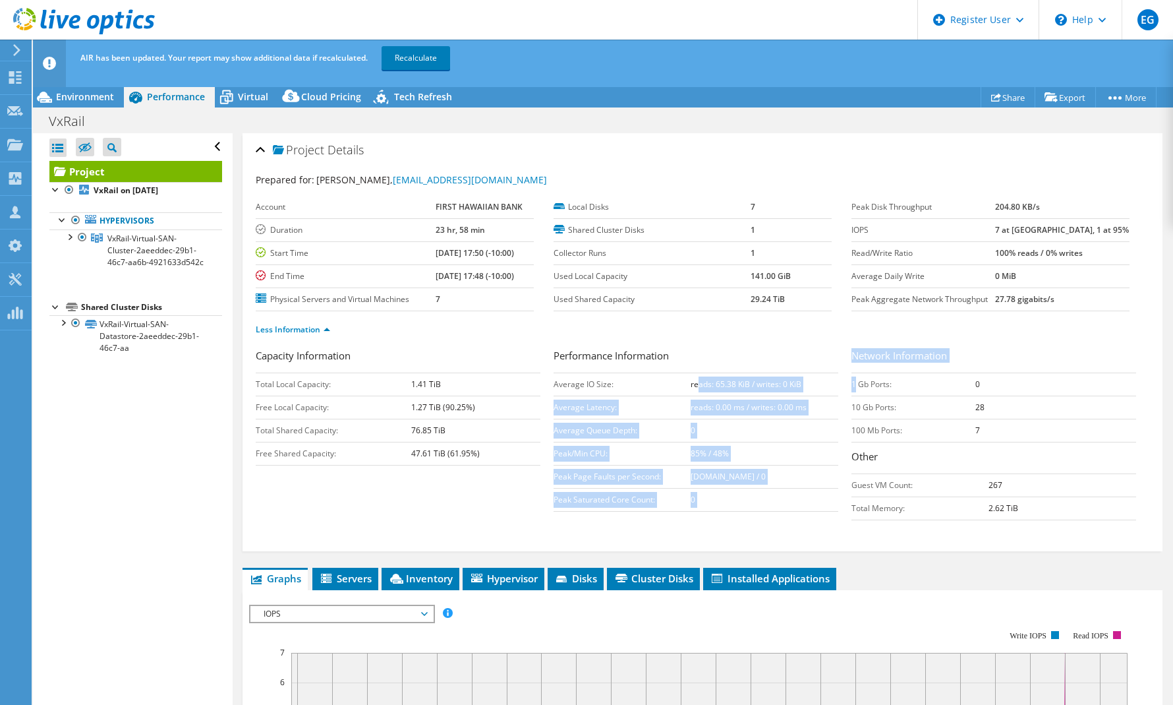
drag, startPoint x: 692, startPoint y: 384, endPoint x: 848, endPoint y: 386, distance: 156.2
click at [848, 386] on div "Capacity Information Total Local Capacity: 1.41 TiB Free Local Capacity: 1.27 T…" at bounding box center [703, 437] width 894 height 179
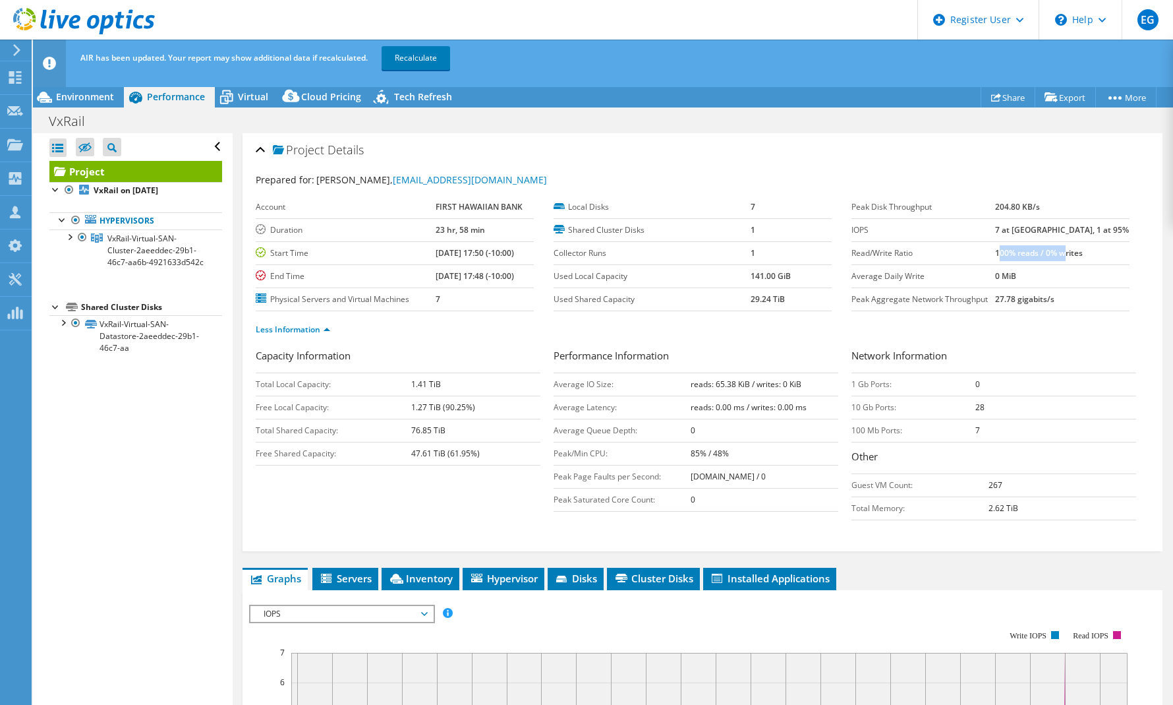
drag, startPoint x: 848, startPoint y: 386, endPoint x: 1085, endPoint y: 253, distance: 271.5
click at [1083, 253] on b "100% reads / 0% writes" at bounding box center [1039, 252] width 88 height 11
click at [736, 438] on td "0" at bounding box center [765, 430] width 148 height 23
click at [413, 588] on li "Inventory" at bounding box center [421, 579] width 78 height 22
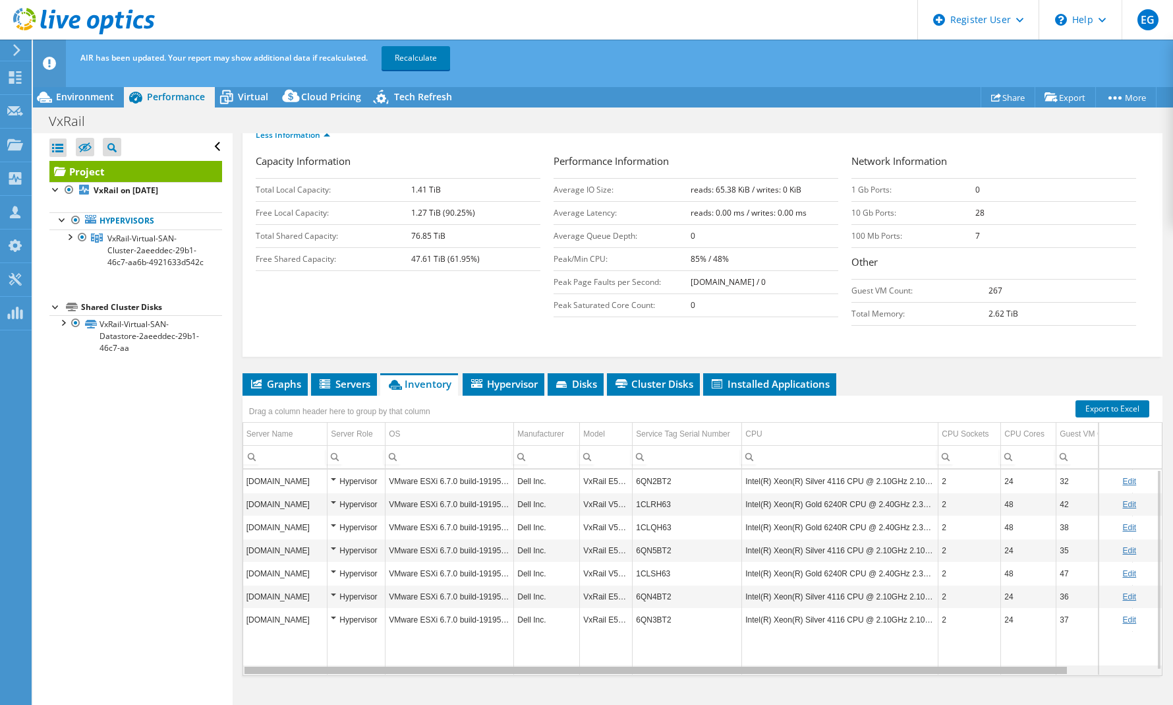
drag, startPoint x: 906, startPoint y: 674, endPoint x: 687, endPoint y: 618, distance: 226.6
click at [810, 665] on body "EG Dell User [PERSON_NAME] [PERSON_NAME][EMAIL_ADDRESS][PERSON_NAME][DOMAIN_NAM…" at bounding box center [586, 352] width 1173 height 705
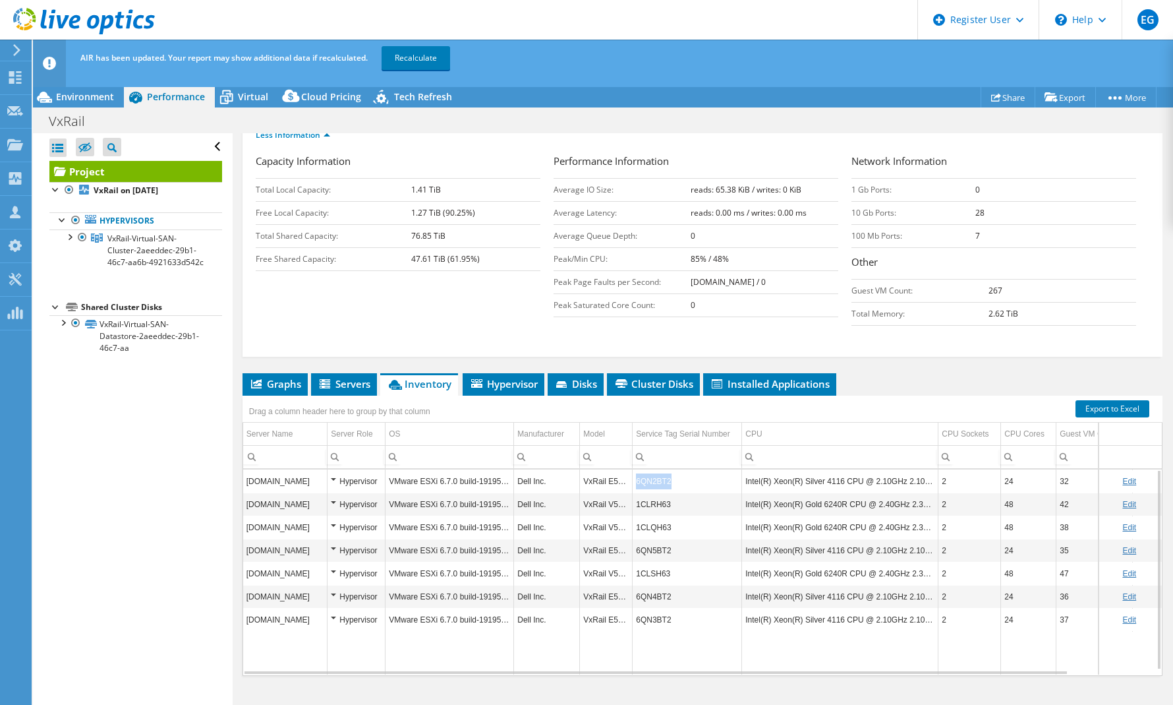
copy td "6QN2BT2"
drag, startPoint x: 670, startPoint y: 479, endPoint x: 638, endPoint y: 486, distance: 33.3
click at [638, 486] on td "6QN2BT2" at bounding box center [687, 480] width 109 height 23
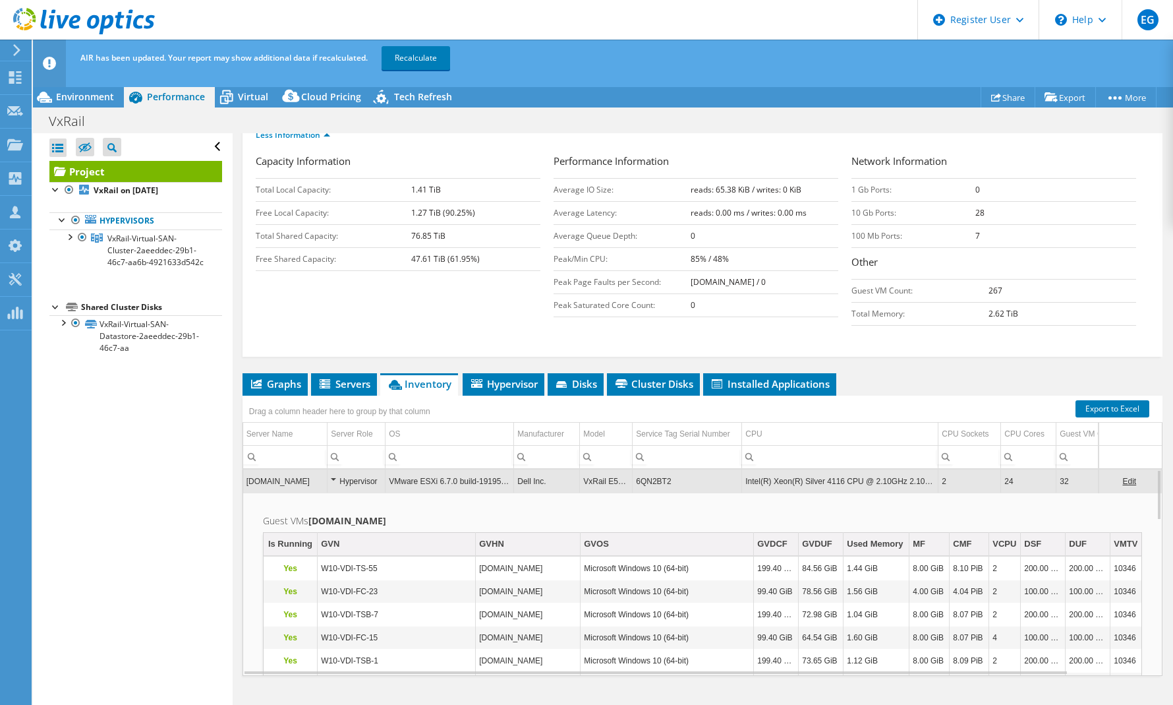
drag, startPoint x: 618, startPoint y: 65, endPoint x: 577, endPoint y: 65, distance: 41.5
click at [618, 65] on div "AIR has been updated. Your report may show additional data if recalculated. Rec…" at bounding box center [627, 58] width 1101 height 37
click at [69, 98] on span "Environment" at bounding box center [85, 96] width 58 height 13
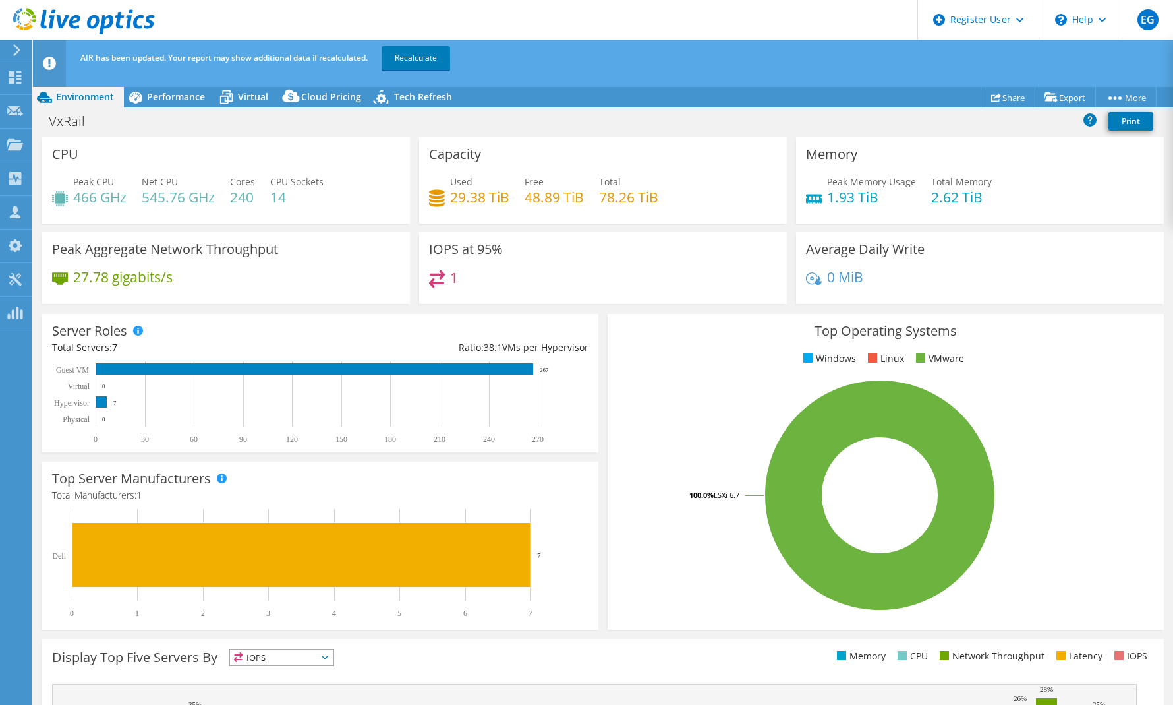
click at [672, 78] on header "AIR has been updated. Your report may show additional data if recalculated. Rec…" at bounding box center [623, 63] width 1181 height 47
click at [433, 61] on link "Recalculate" at bounding box center [416, 58] width 69 height 24
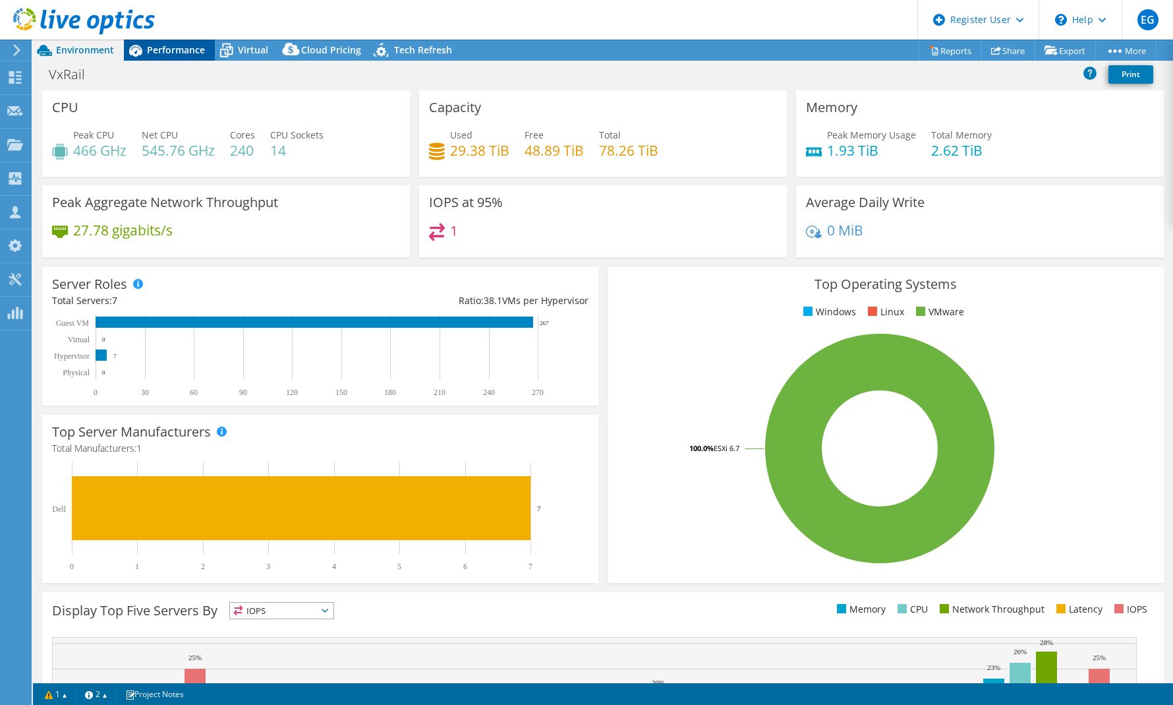
click at [175, 53] on span "Performance" at bounding box center [176, 50] width 58 height 13
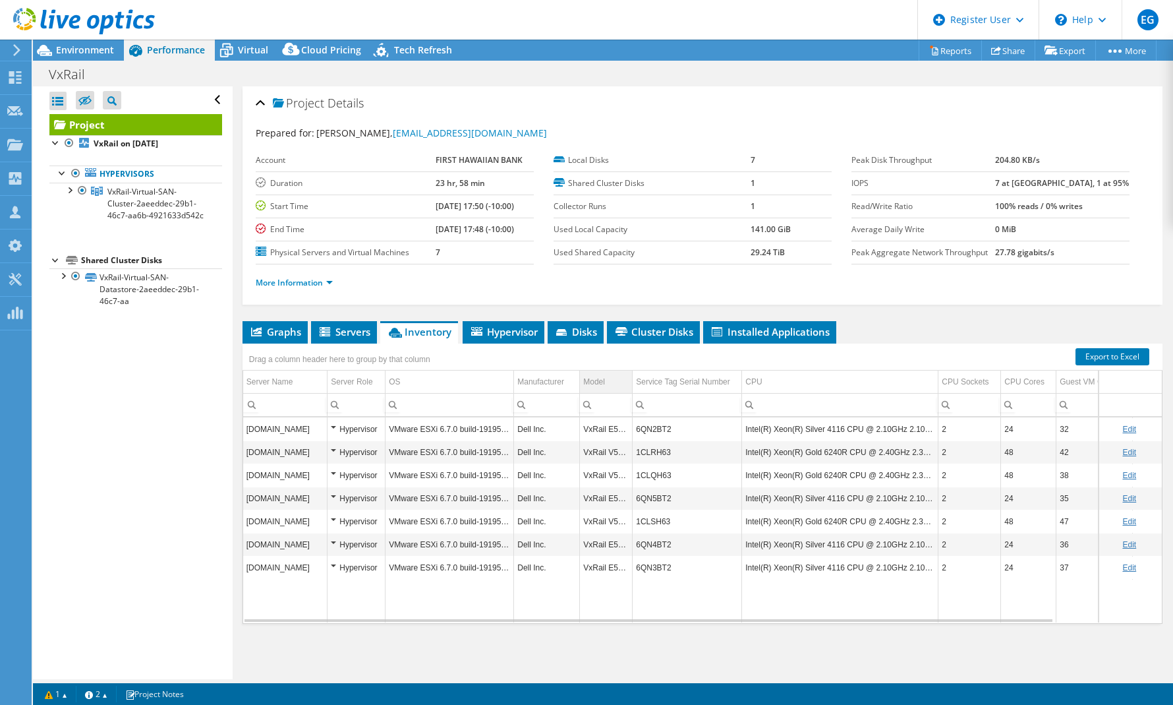
click at [610, 382] on td "Model" at bounding box center [606, 381] width 53 height 23
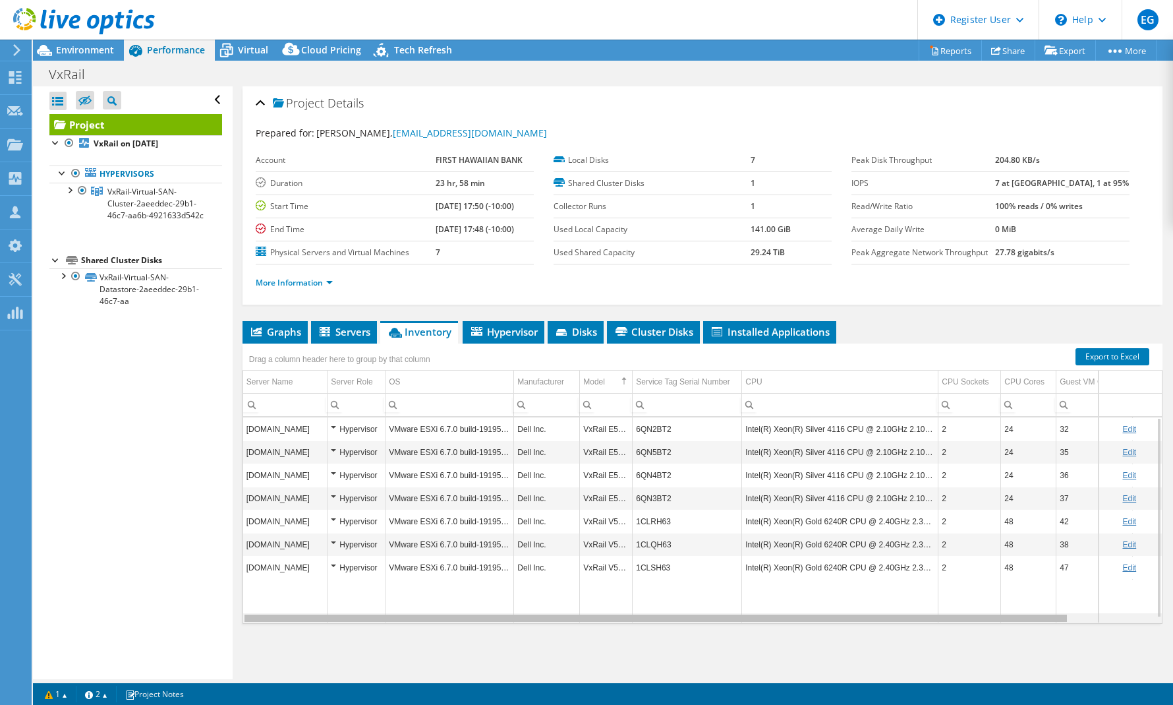
scroll to position [0, 9]
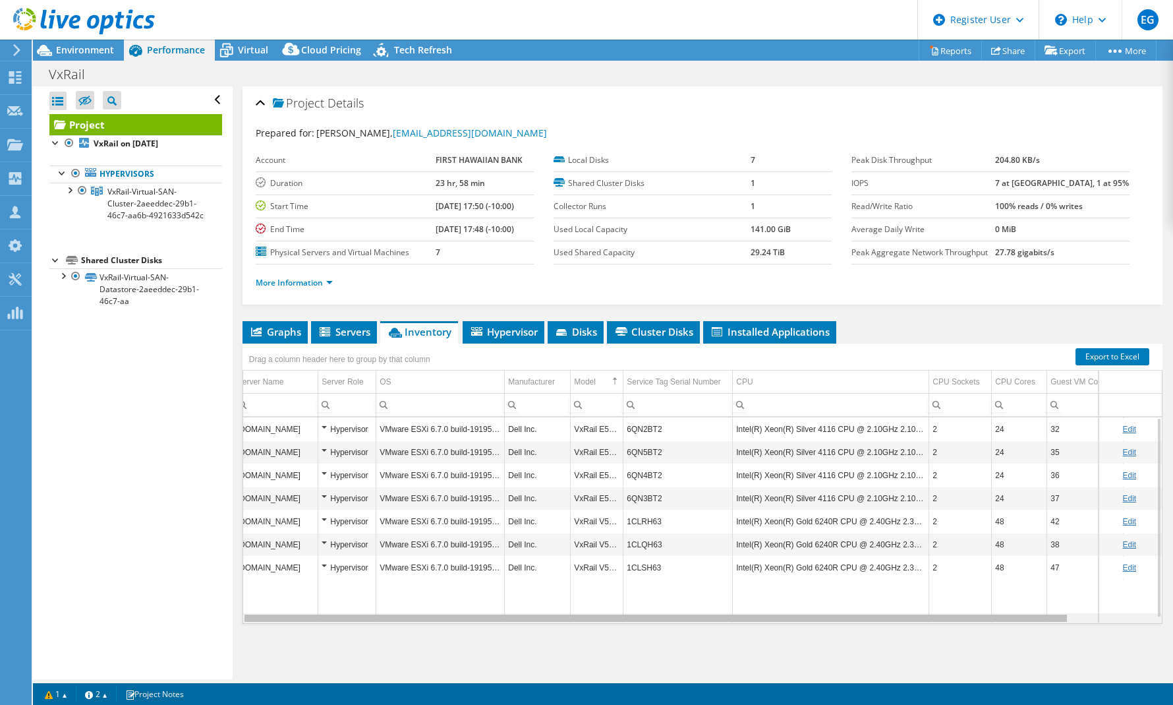
drag, startPoint x: 1038, startPoint y: 622, endPoint x: 1053, endPoint y: 622, distance: 15.8
click at [1053, 622] on body "EG Dell User [PERSON_NAME] [PERSON_NAME][EMAIL_ADDRESS][PERSON_NAME][DOMAIN_NAM…" at bounding box center [586, 352] width 1173 height 705
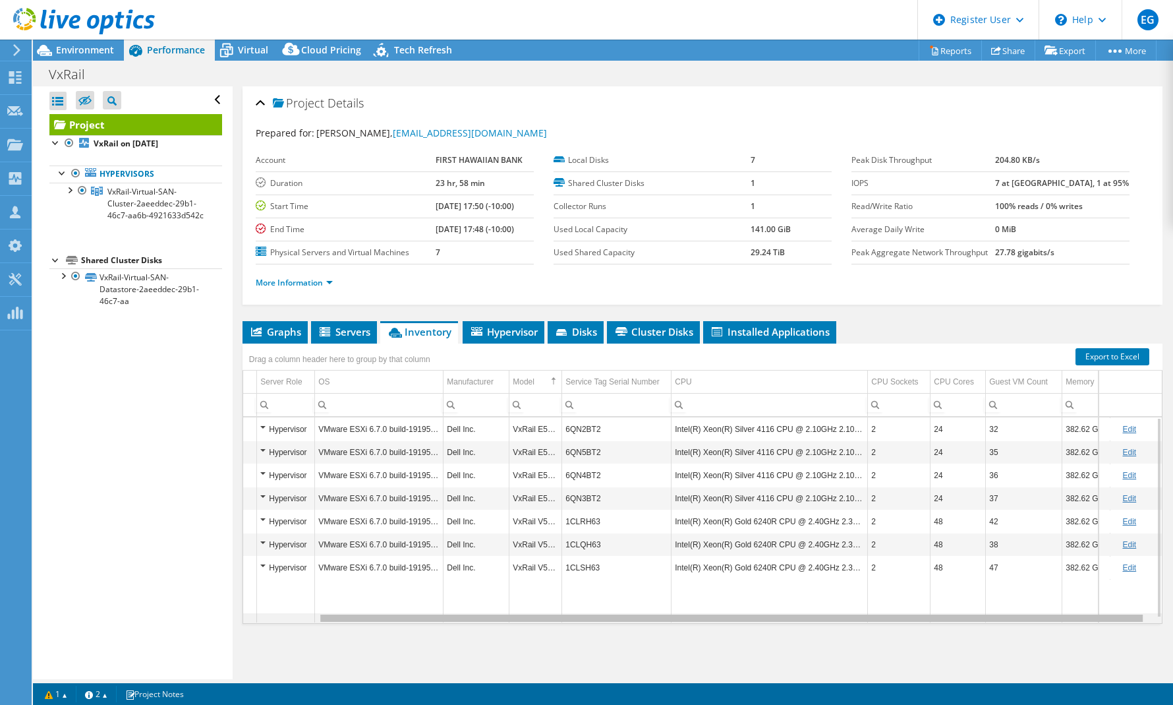
scroll to position [0, 92]
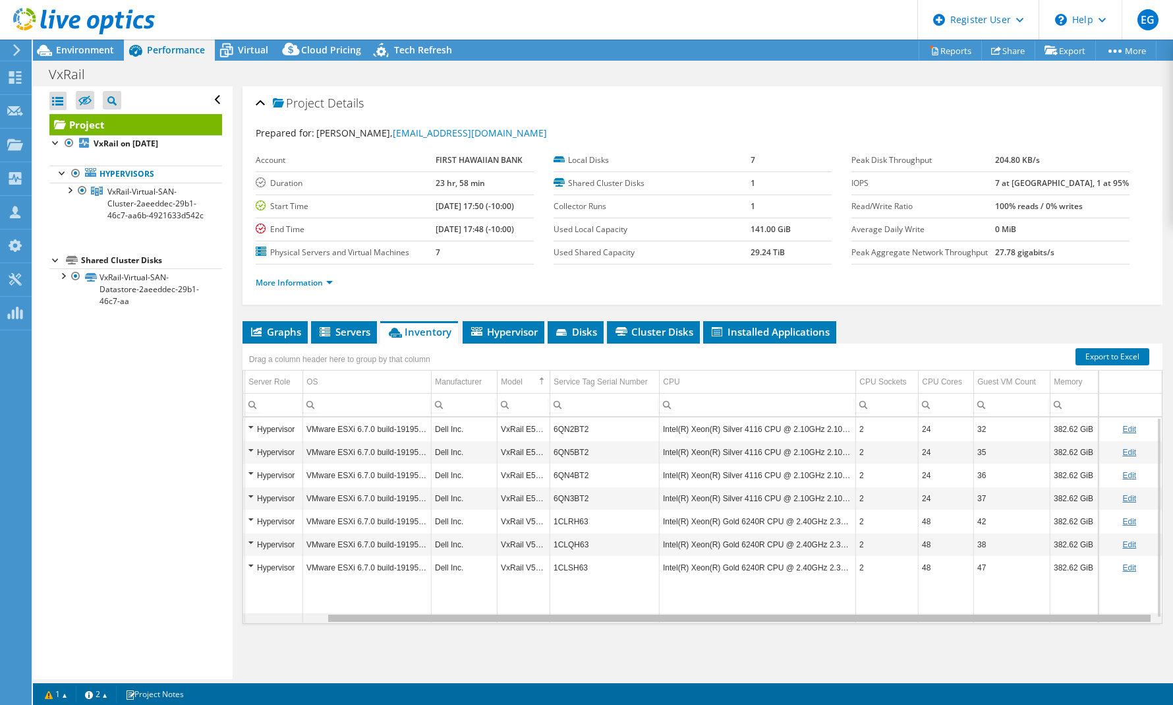
drag, startPoint x: 1053, startPoint y: 622, endPoint x: 1156, endPoint y: 626, distance: 102.9
click at [1156, 626] on body "EG Dell User [PERSON_NAME] [PERSON_NAME][EMAIL_ADDRESS][PERSON_NAME][DOMAIN_NAM…" at bounding box center [586, 352] width 1173 height 705
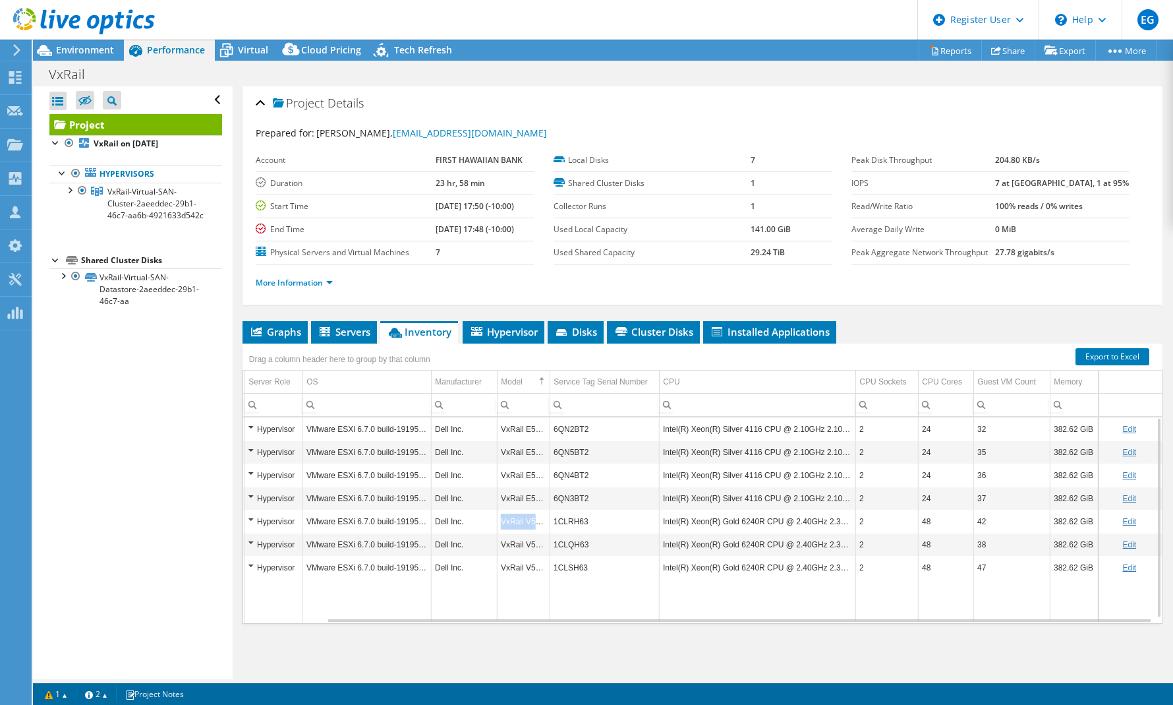
copy td "VxRail V570F"
drag, startPoint x: 537, startPoint y: 523, endPoint x: 493, endPoint y: 523, distance: 44.2
click at [498, 523] on td "VxRail V570F" at bounding box center [524, 521] width 53 height 23
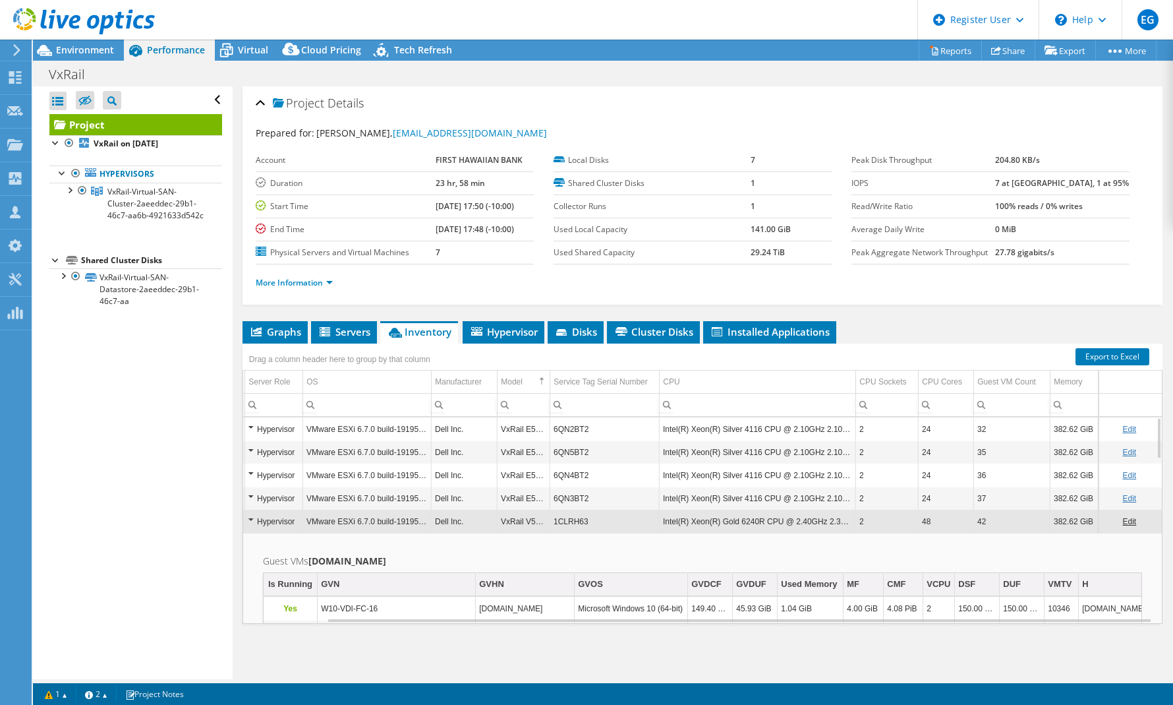
click at [634, 573] on td "GVOS" at bounding box center [631, 584] width 113 height 23
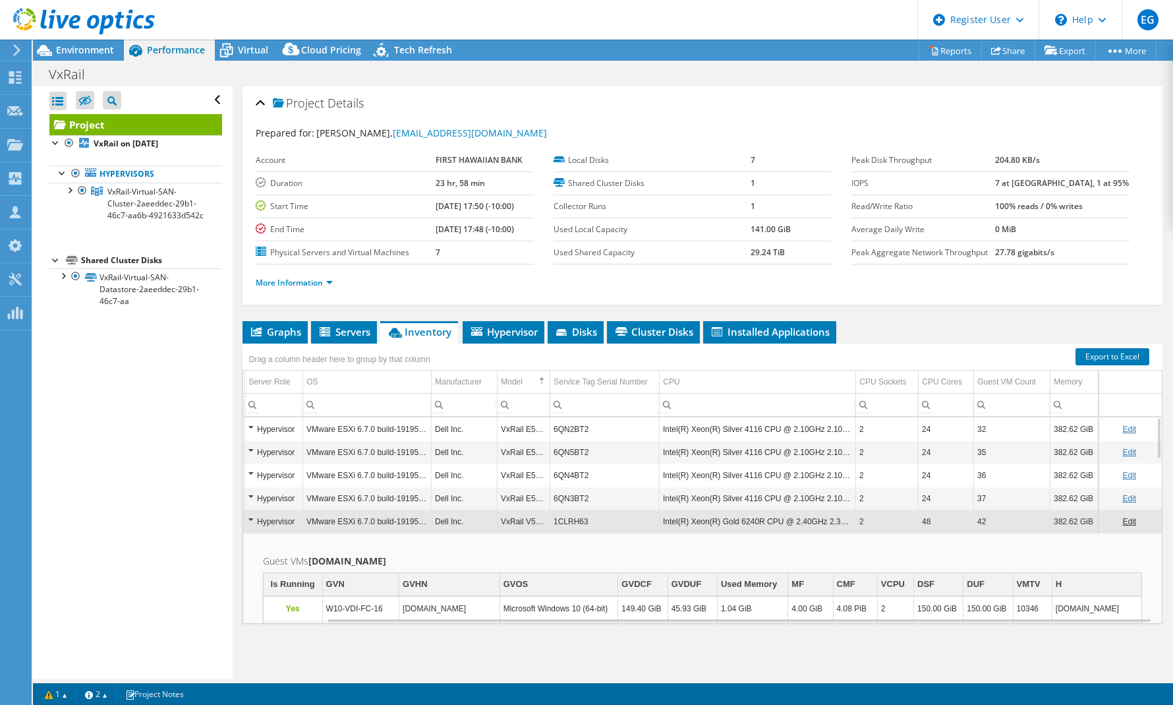
click at [998, 519] on td "42" at bounding box center [1012, 521] width 76 height 23
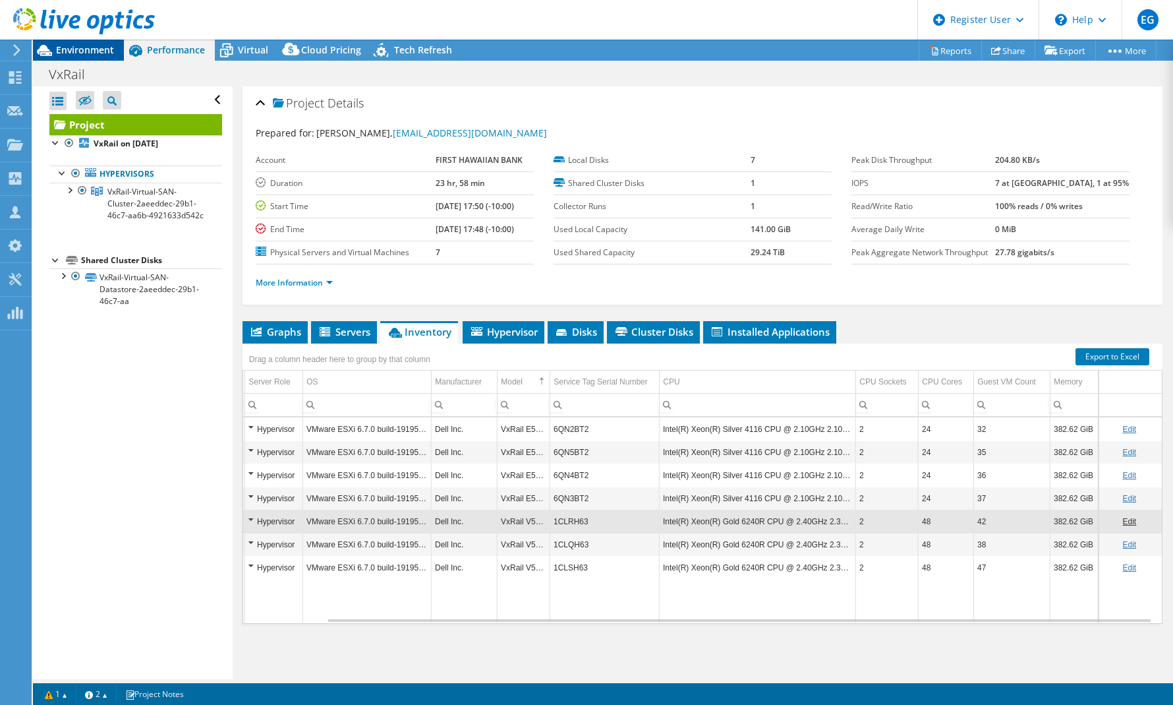
drag, startPoint x: 90, startPoint y: 49, endPoint x: 102, endPoint y: 49, distance: 11.9
click at [90, 49] on span "Environment" at bounding box center [85, 50] width 58 height 13
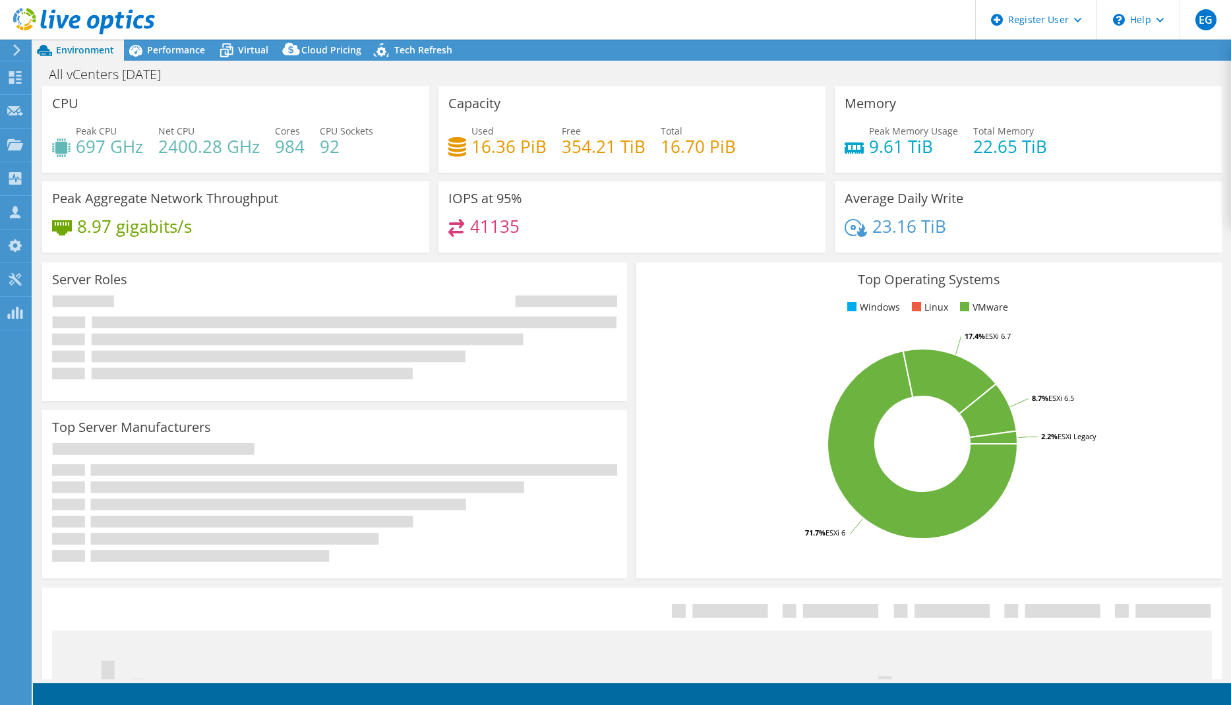
select select "USEast"
select select "USD"
